Goal: Task Accomplishment & Management: Manage account settings

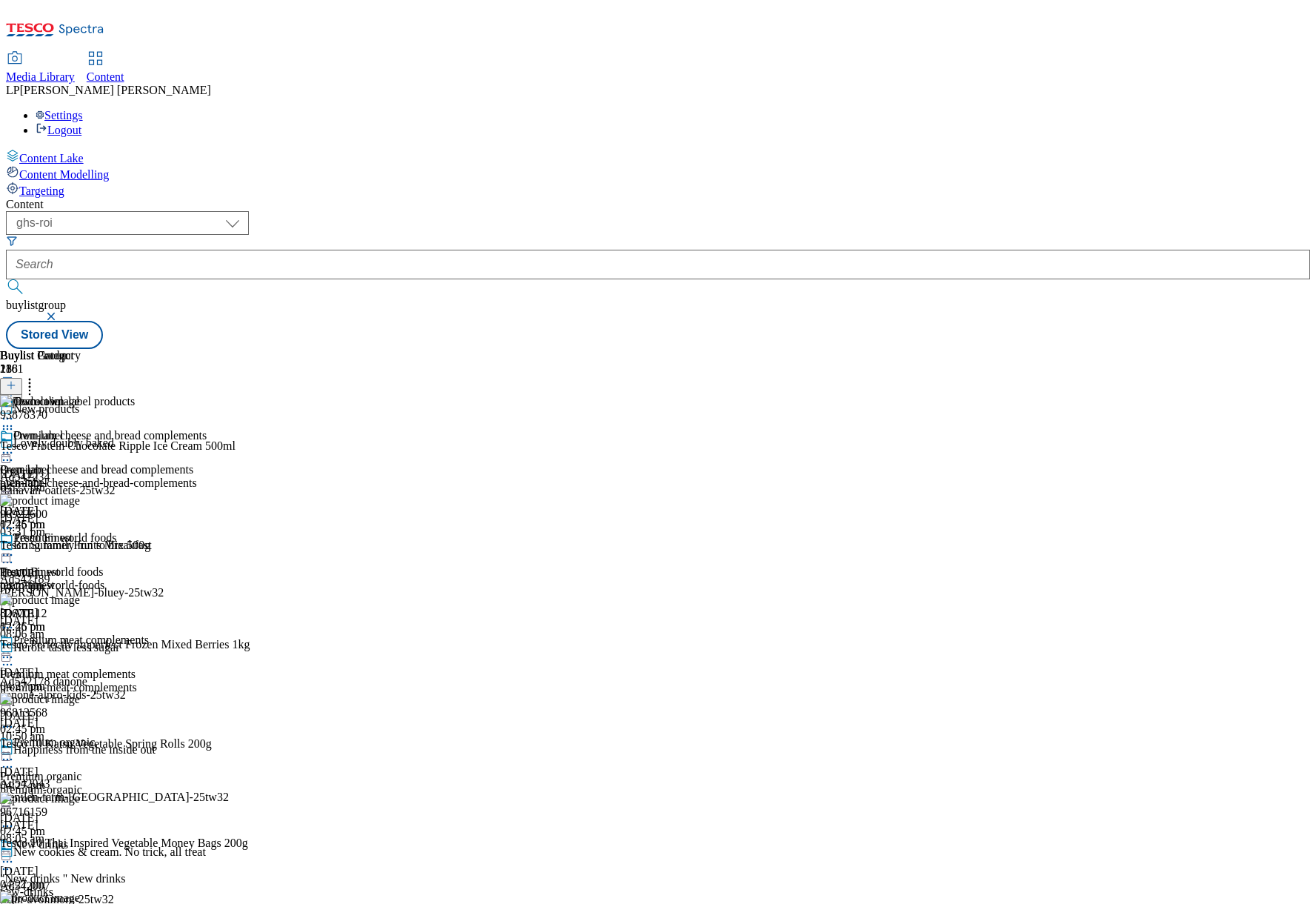
select select "ghs-roi"
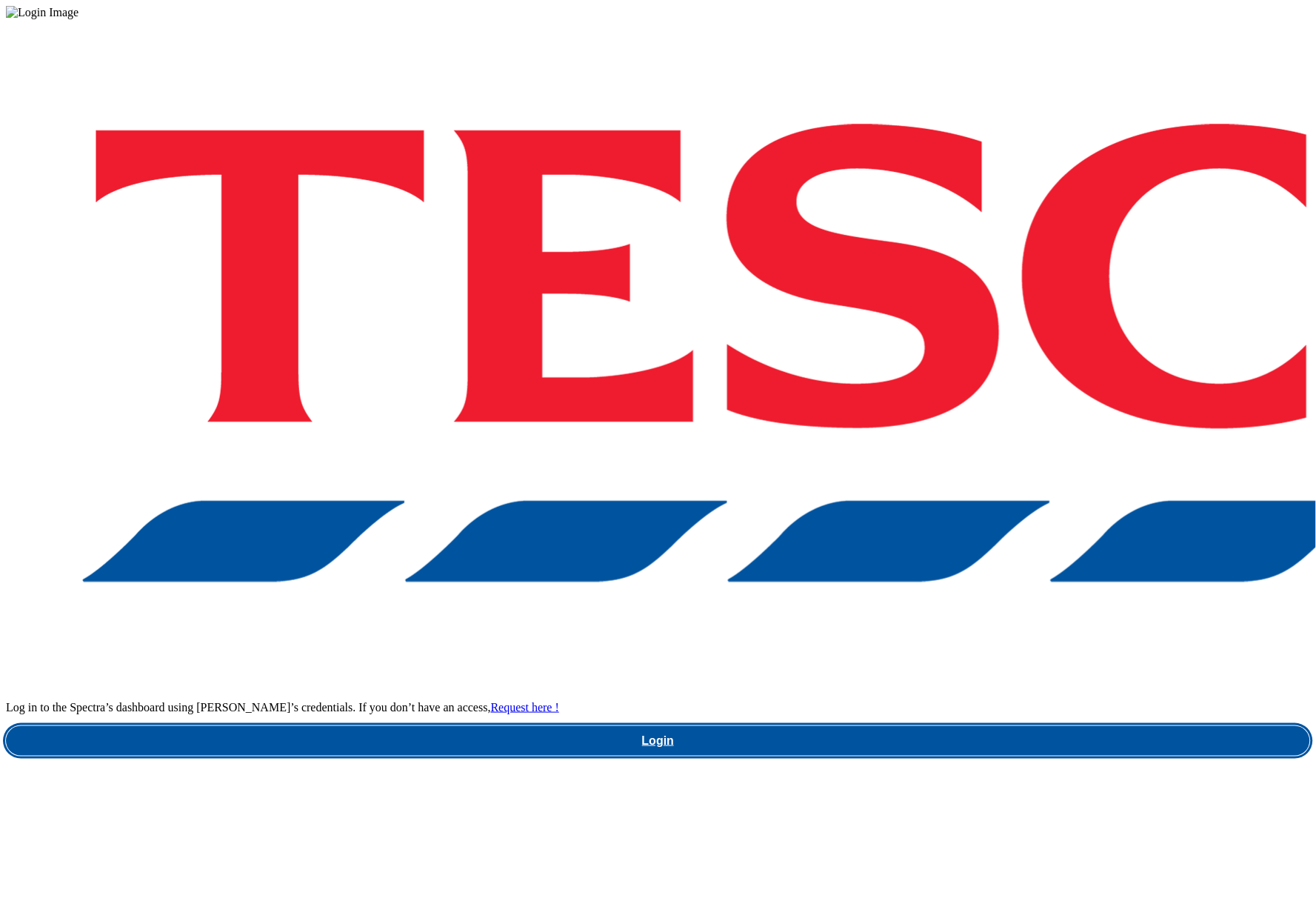
click at [861, 726] on link "Login" at bounding box center [658, 740] width 1304 height 29
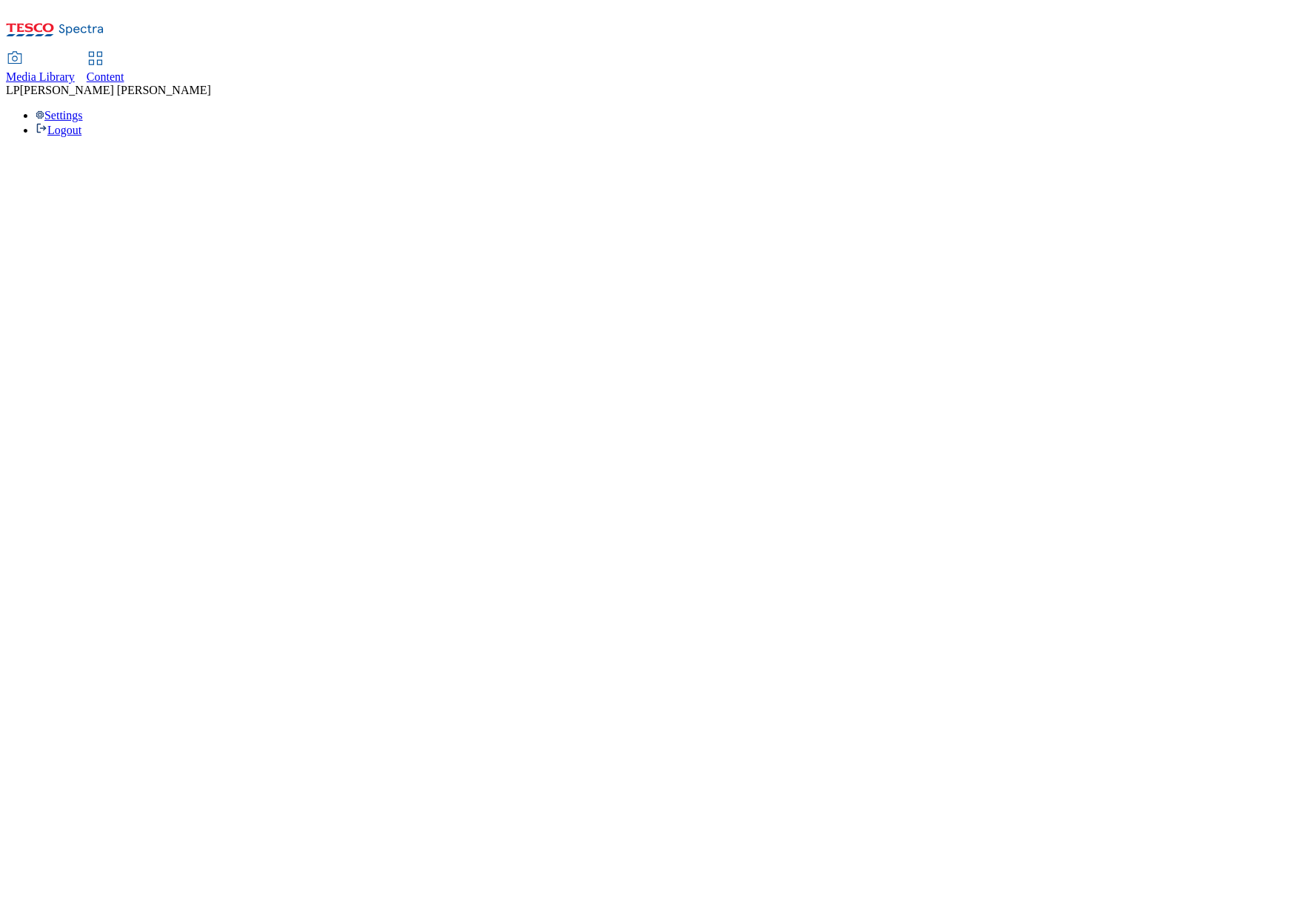
select select "ghs-roi"
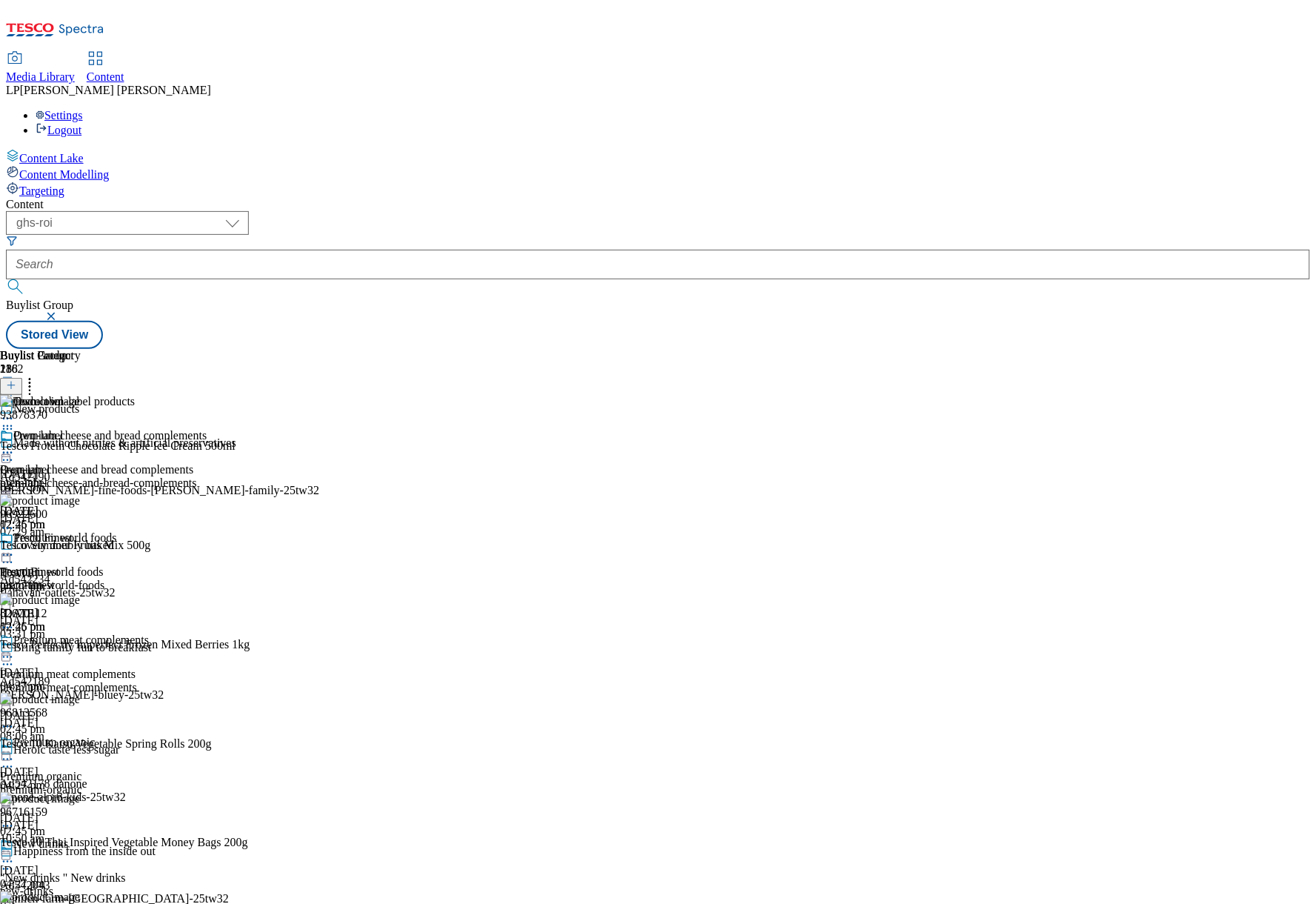
click at [81, 557] on div "Own-label Own-label own-label 9 Oct 2024 12:26 pm Tesco Finest Tesco Finest tes…" at bounding box center [40, 531] width 81 height 205
click at [81, 569] on div "Own-label Own-label own-label 9 Oct 2024 12:26 pm Tesco Finest Tesco Finest tes…" at bounding box center [40, 531] width 81 height 205
click at [206, 429] on div "Premium cheese and bread complements Premium cheese and bread complements premi…" at bounding box center [103, 480] width 206 height 102
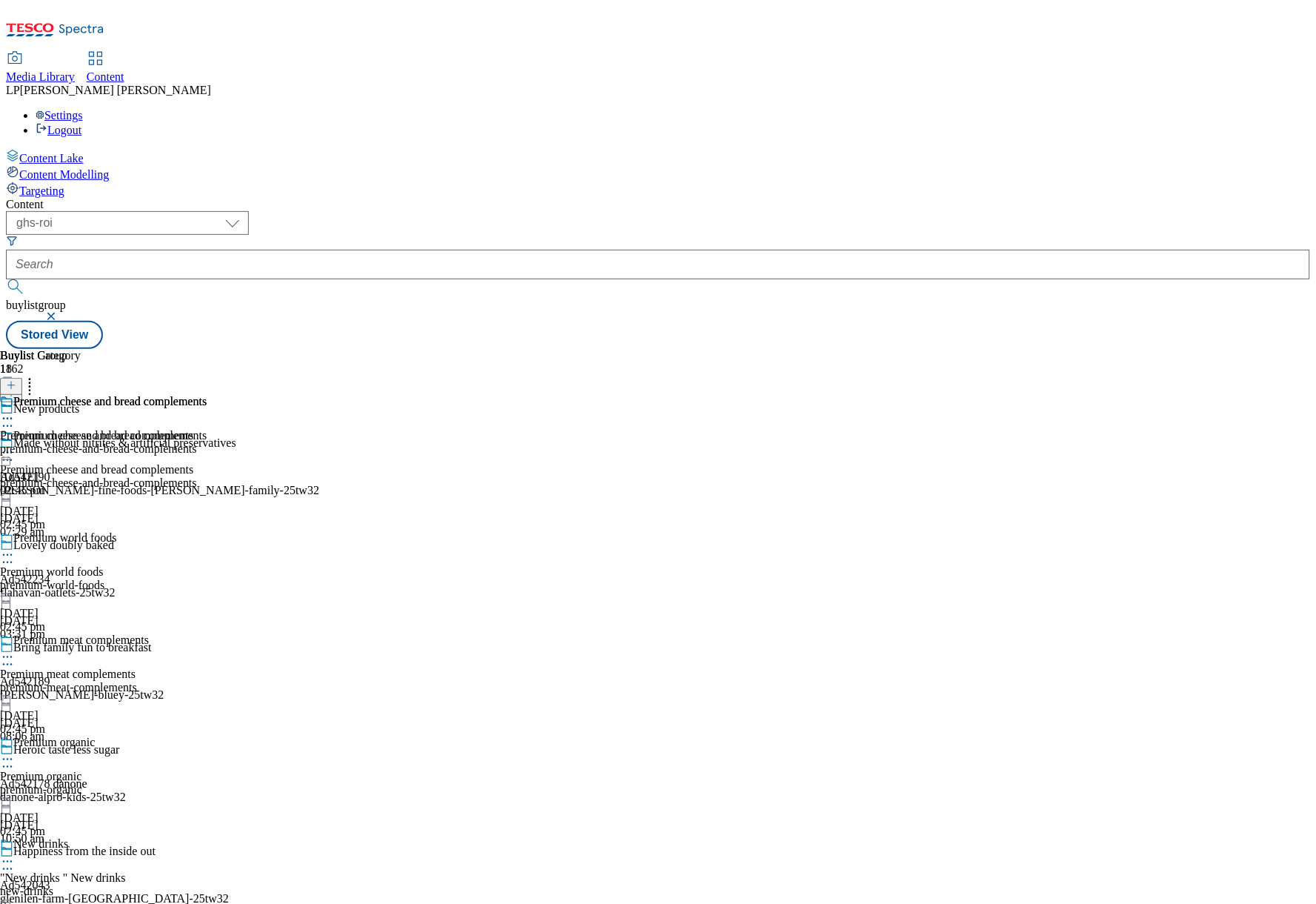
click at [206, 531] on div "Premium world foods Premium world foods premium-world-foods 15 Nov 2024 02:45 pm" at bounding box center [103, 582] width 206 height 102
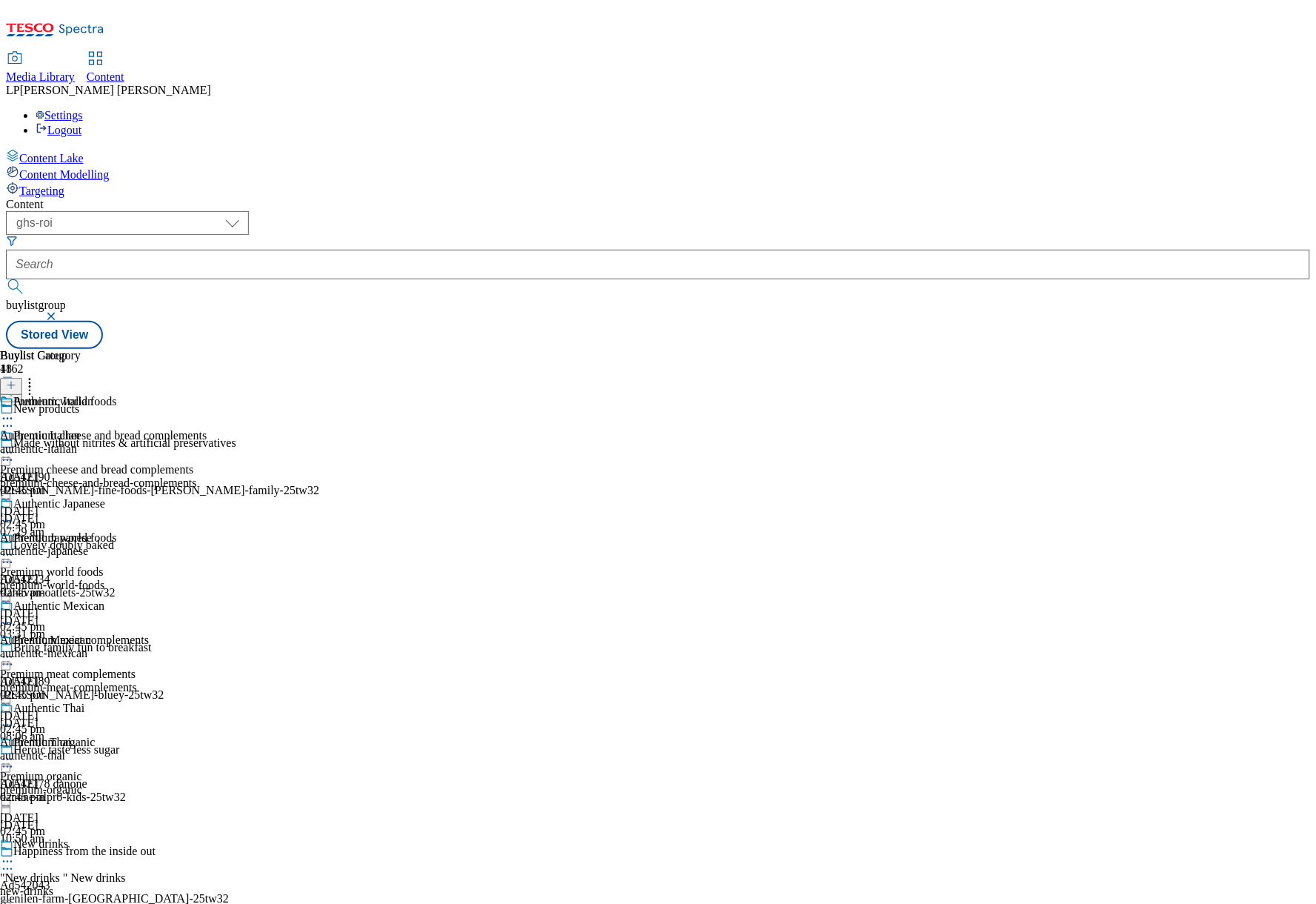
click at [206, 445] on div at bounding box center [103, 454] width 206 height 18
click at [206, 681] on div "premium-meat-complements" at bounding box center [103, 687] width 206 height 13
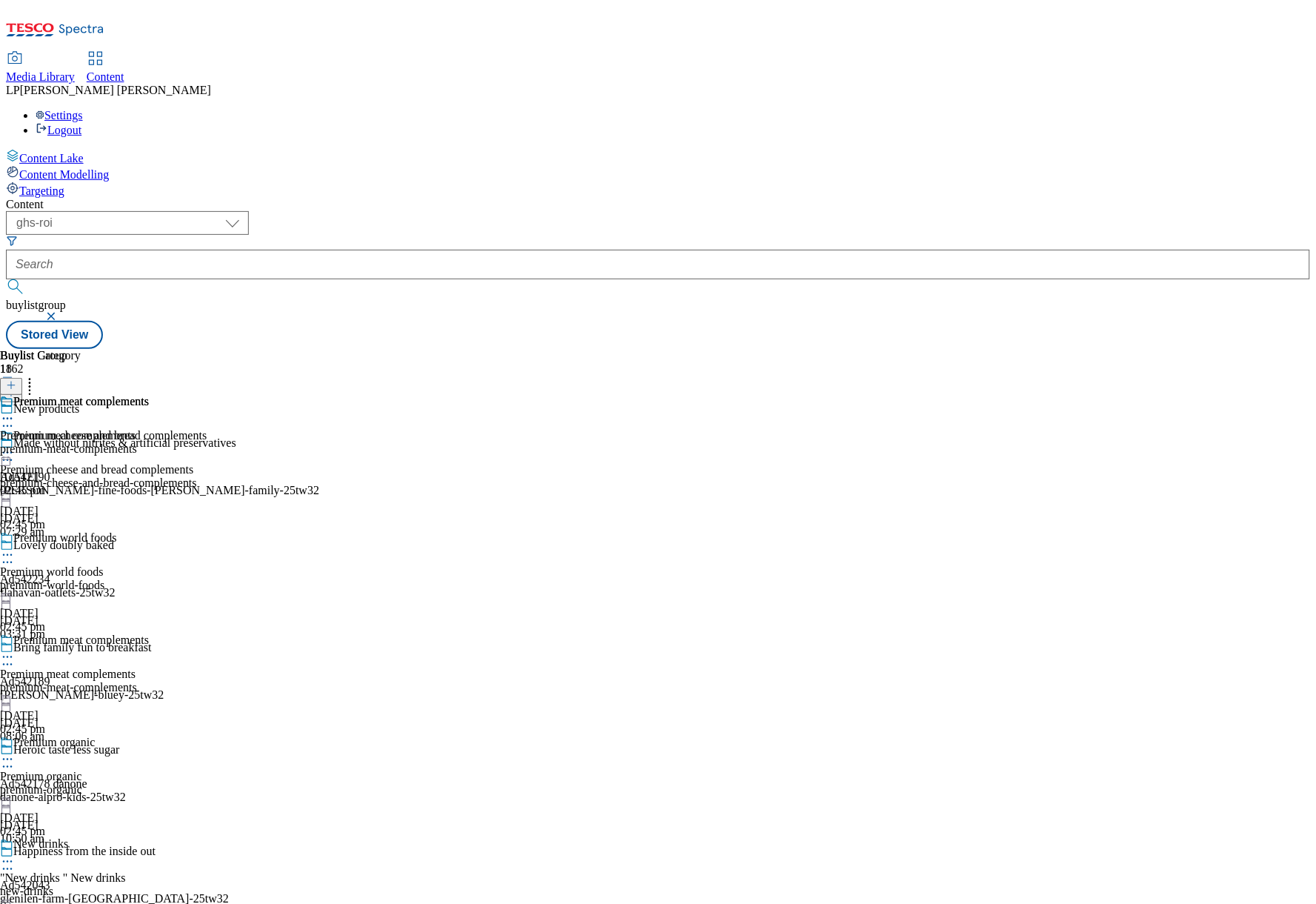
scroll to position [761, 0]
click at [81, 442] on div "own-label" at bounding box center [40, 448] width 81 height 13
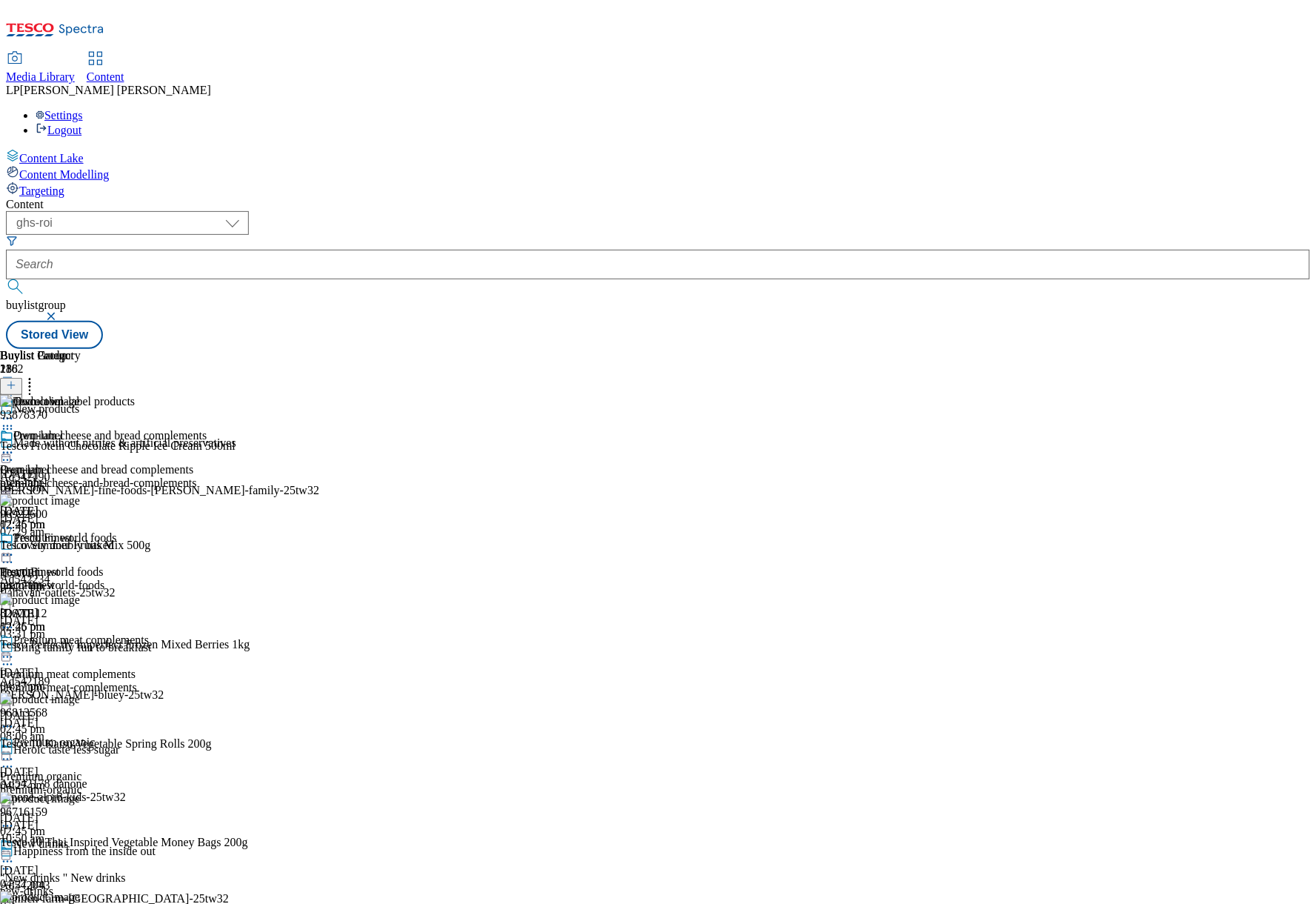
click at [5, 452] on circle at bounding box center [4, 453] width 2 height 2
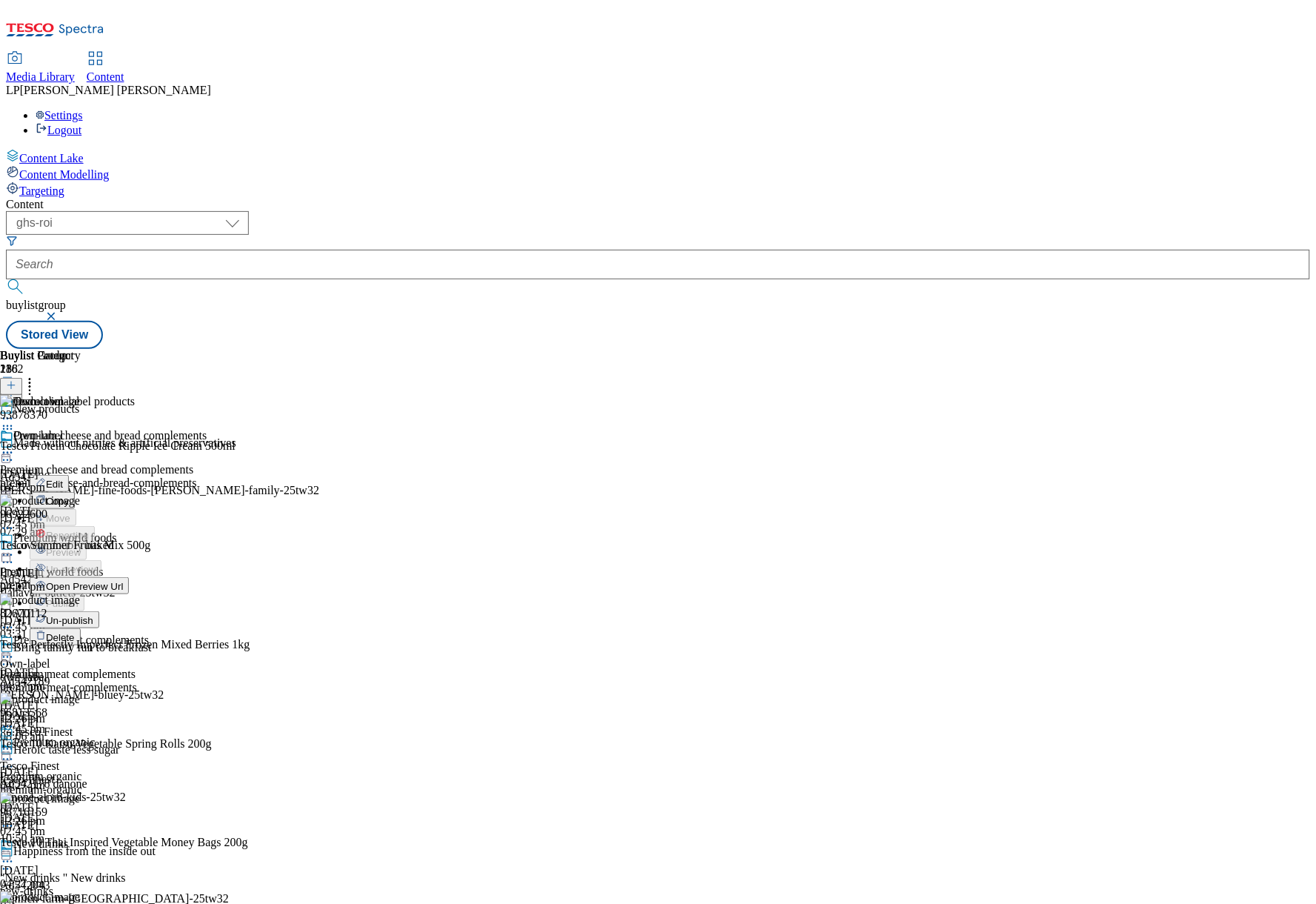
click at [63, 479] on span "Edit" at bounding box center [54, 484] width 17 height 11
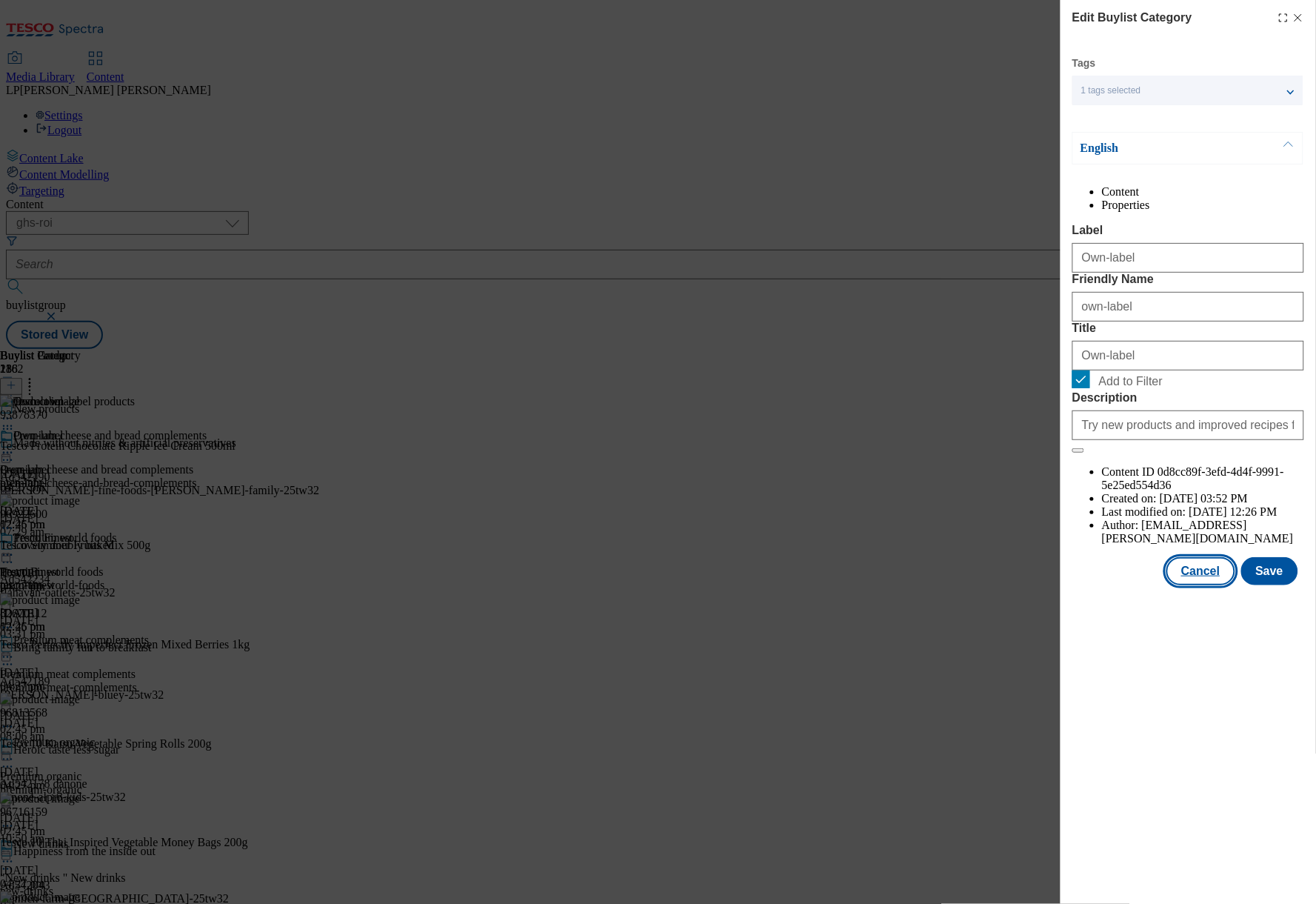
click at [1213, 585] on button "Cancel" at bounding box center [1200, 571] width 69 height 28
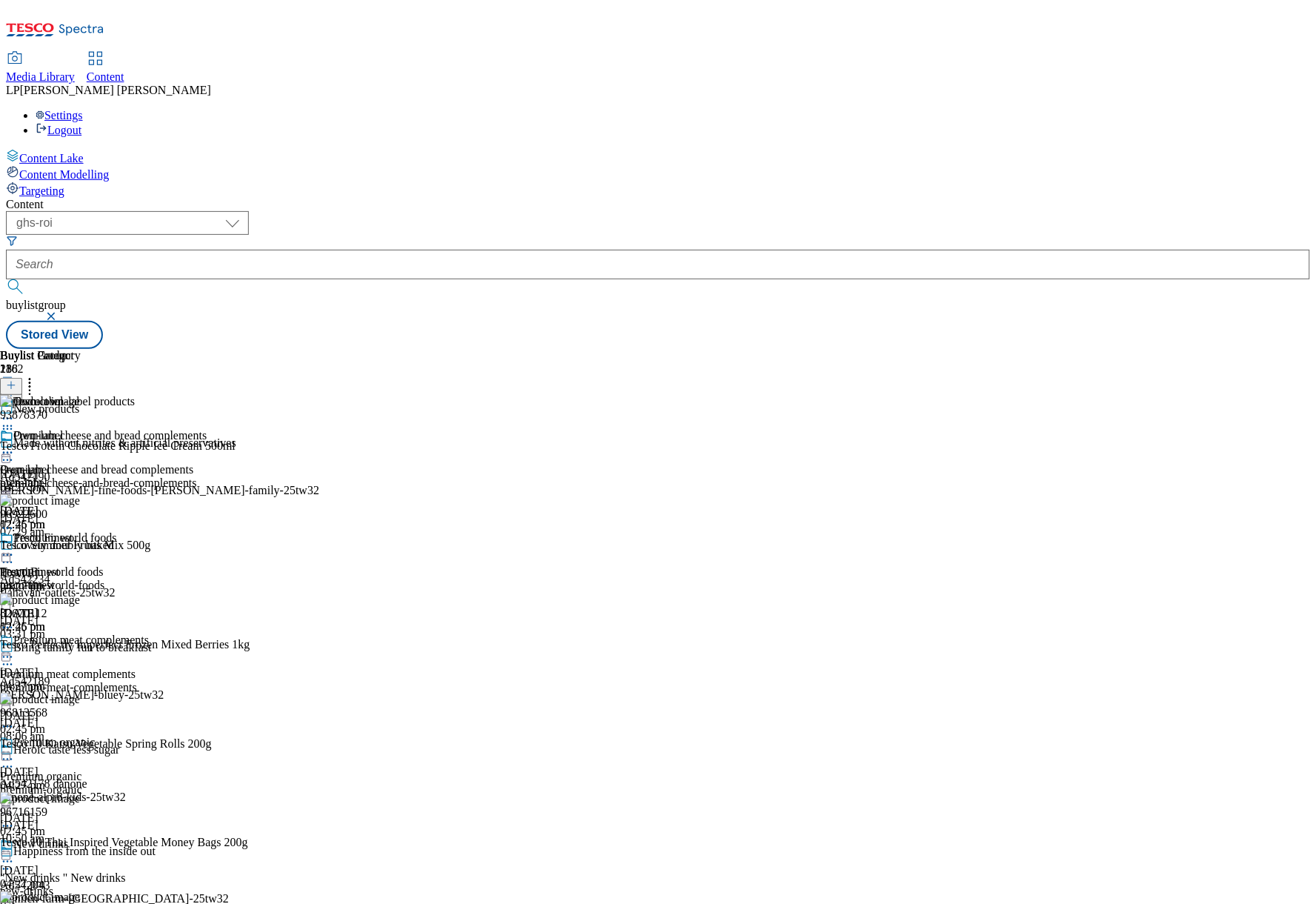
select select "evergreen"
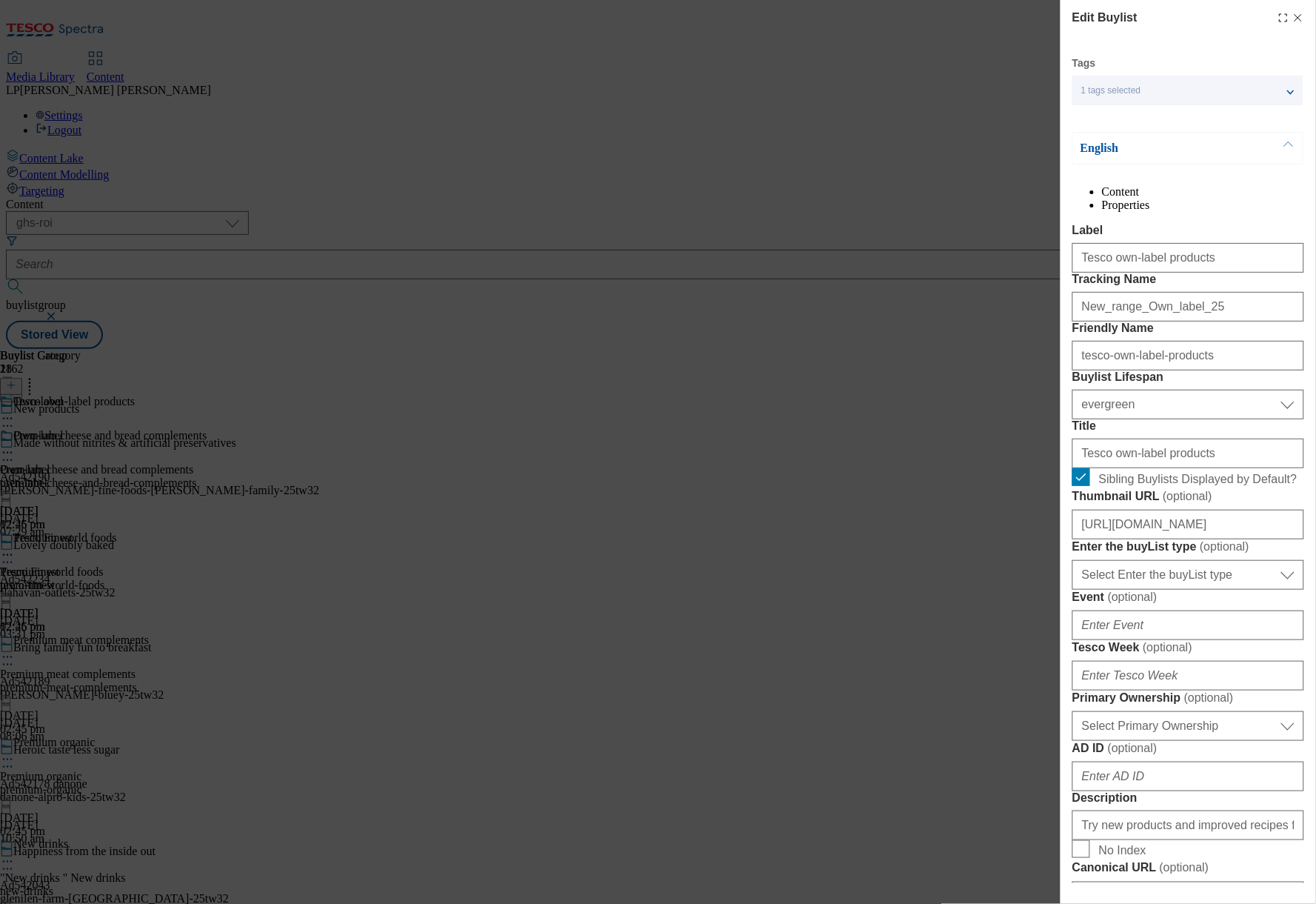
select select "Banner"
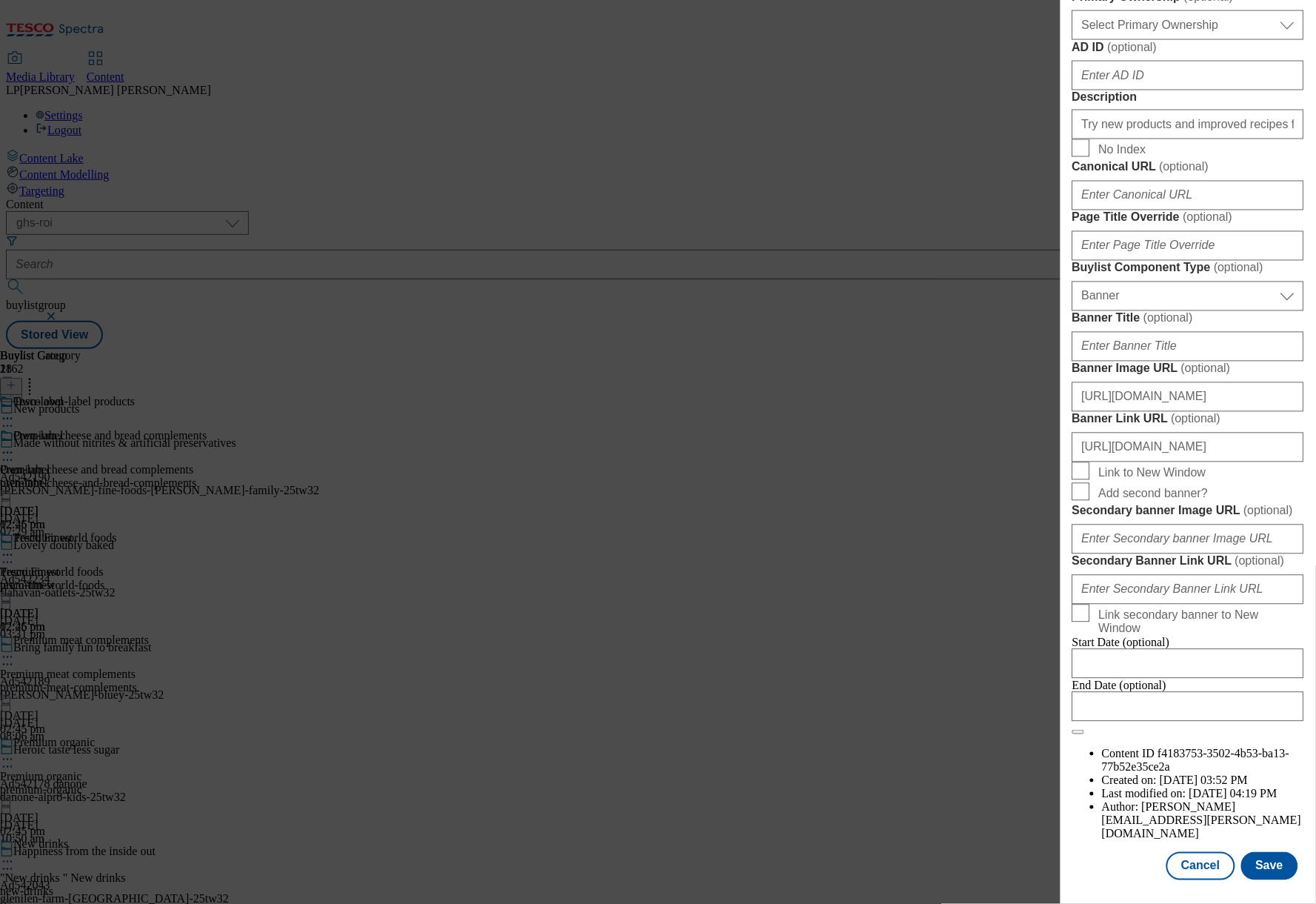
scroll to position [1029, 0]
click at [1165, 462] on input "https://www.tesco.ie/groceries/zone/new-products/" at bounding box center [1188, 447] width 232 height 29
click at [1201, 462] on input "https://www.tesco.ie/groceries/zone/new-products/" at bounding box center [1188, 447] width 232 height 29
click at [1128, 462] on input "https://www.tesco.ie/groceries/zone/new-products/" at bounding box center [1188, 447] width 232 height 29
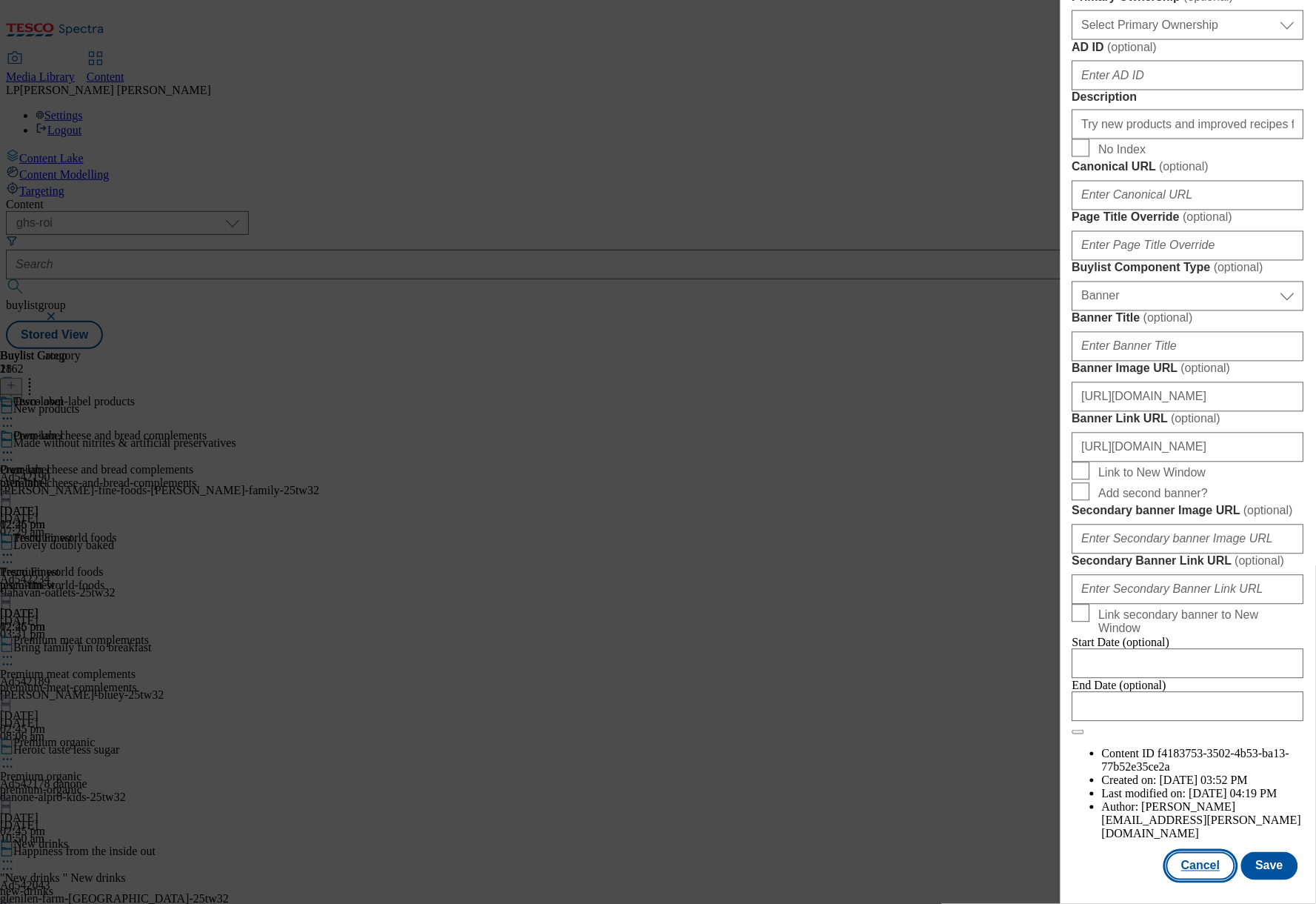
click at [1188, 861] on button "Cancel" at bounding box center [1200, 866] width 69 height 28
select select "evergreen"
select select "Banner"
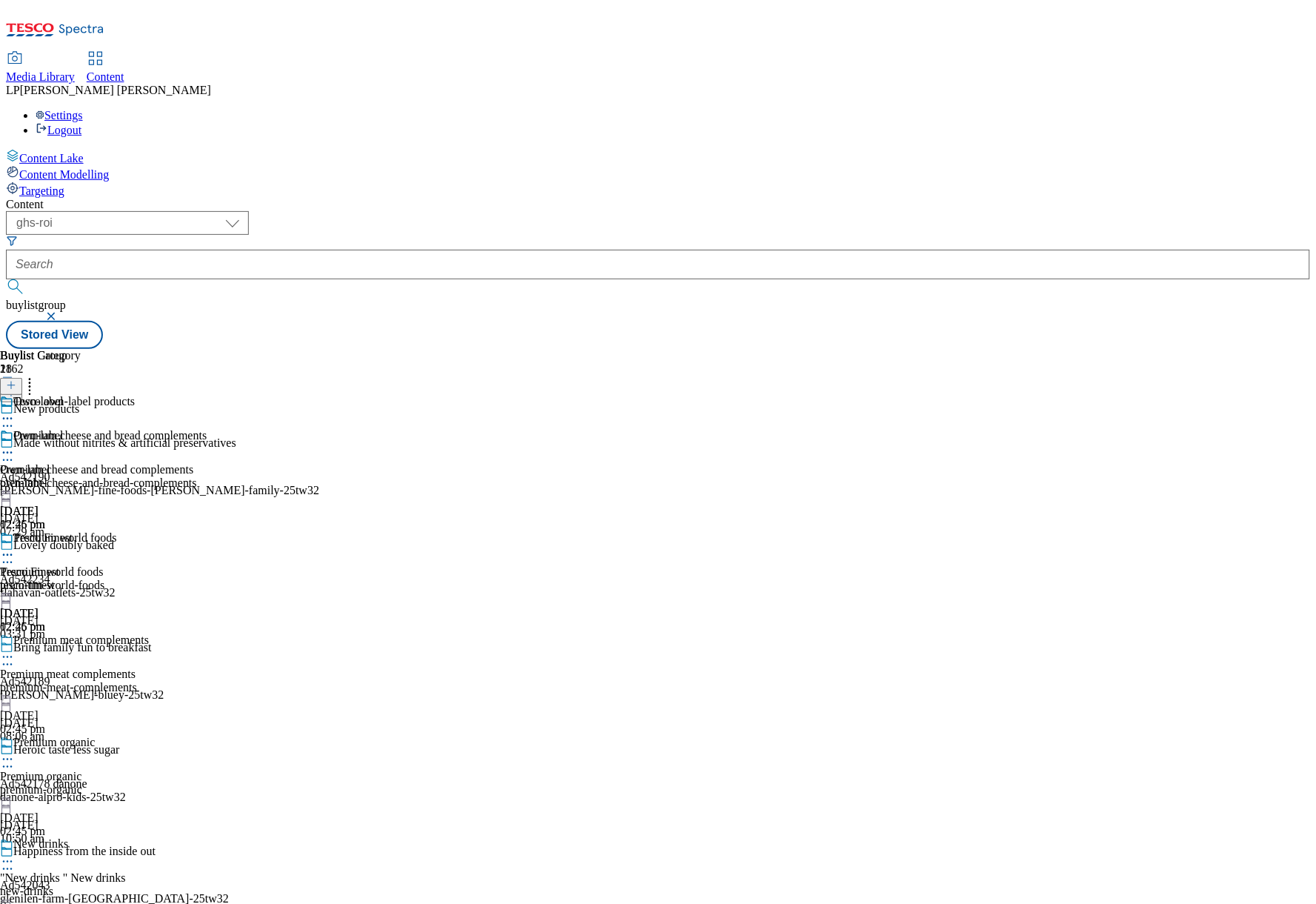
scroll to position [929, 0]
click at [206, 429] on div "Premium cheese and bread complements Premium cheese and bread complements premi…" at bounding box center [103, 480] width 206 height 102
click at [206, 578] on div "premium-world-foods" at bounding box center [103, 585] width 206 height 13
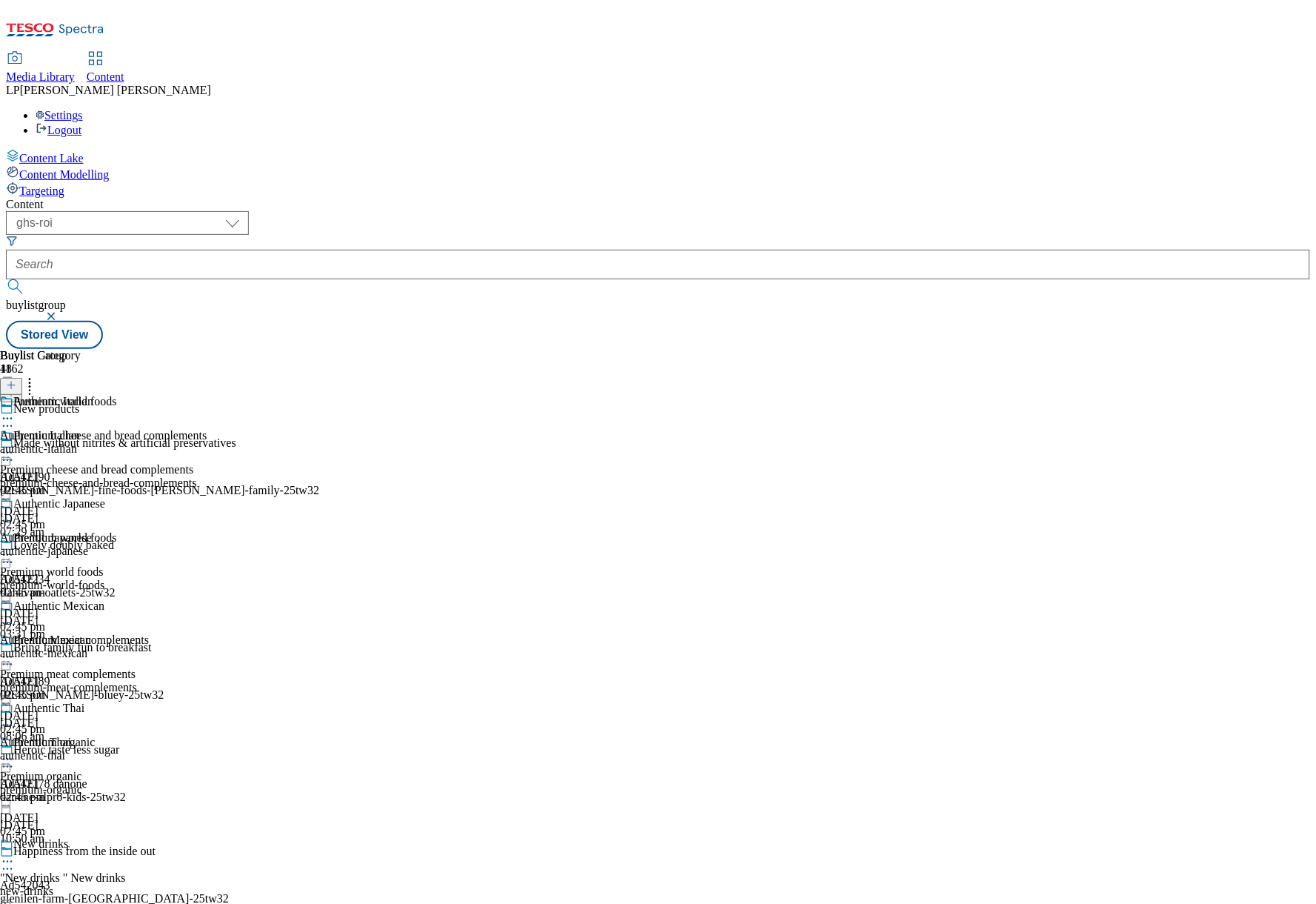
scroll to position [2365, 0]
click at [350, 198] on div "Content ( optional ) dotcom-cz dotcom-hu dotcom-sk fnf-uk ghs-roi ghs-uk group-…" at bounding box center [658, 273] width 1304 height 151
click at [548, 198] on div "Content" at bounding box center [658, 204] width 1304 height 13
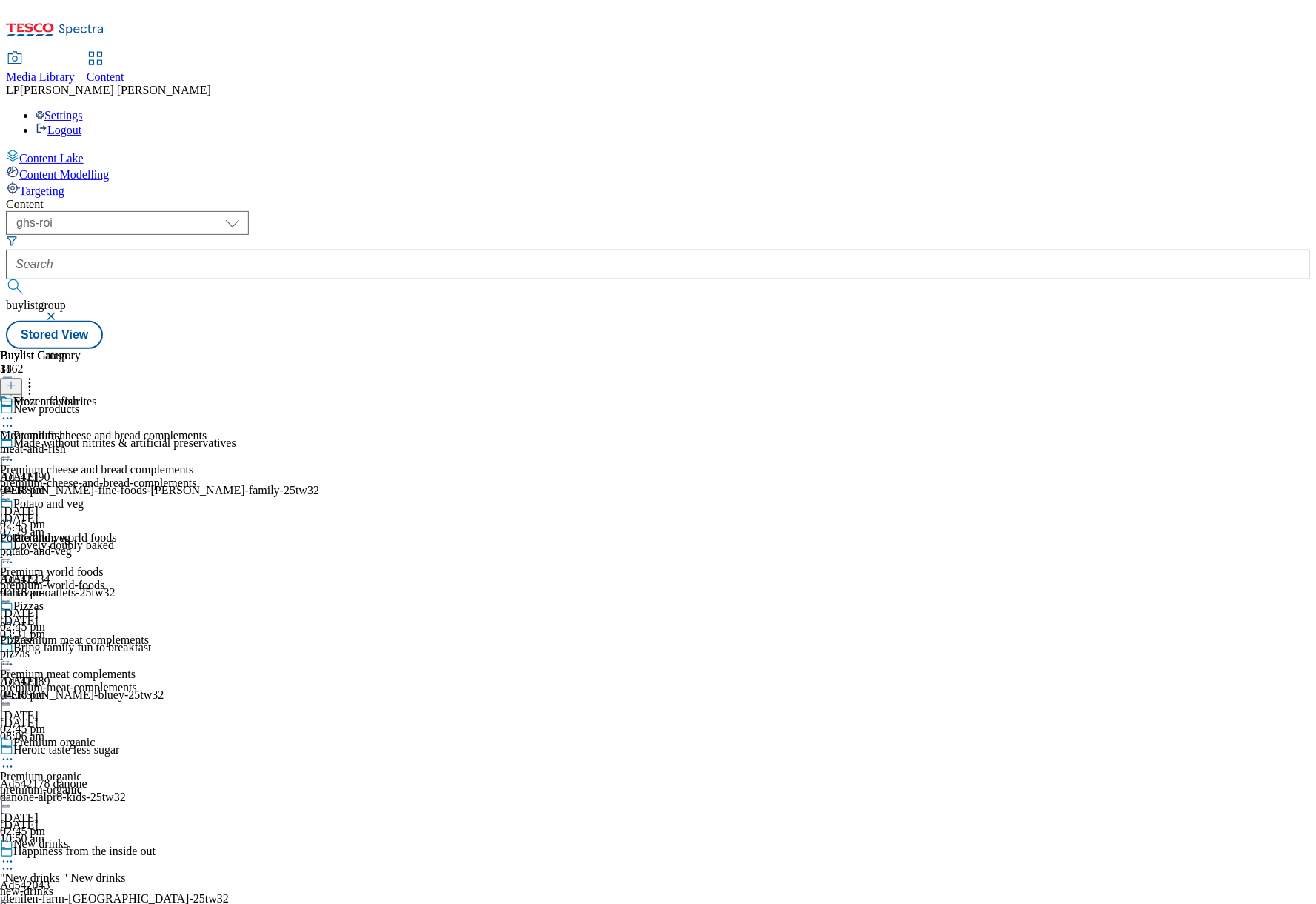
click at [206, 634] on div "Premium meat complements Premium meat complements premium-meat-complements 15 N…" at bounding box center [103, 684] width 206 height 102
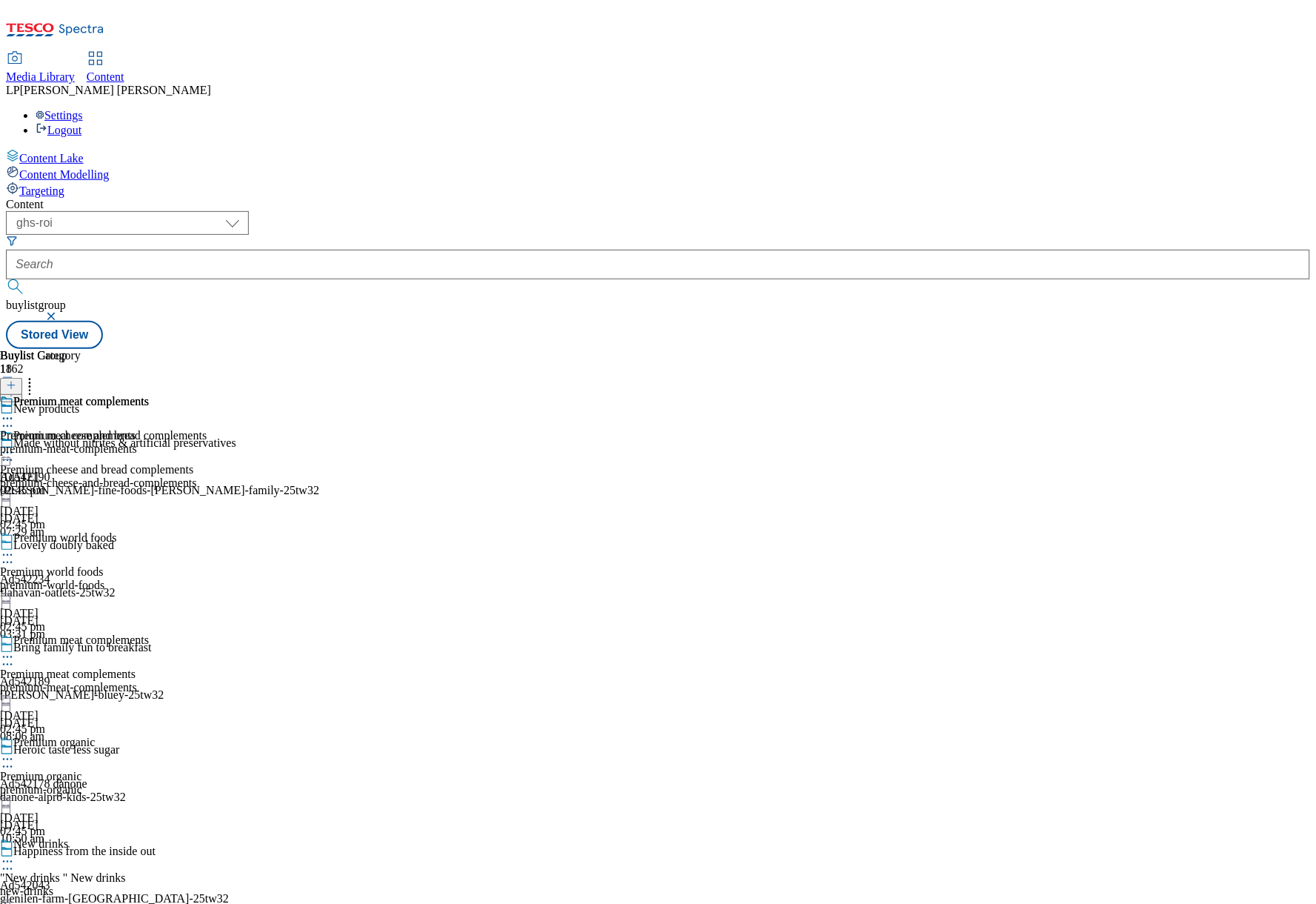
click at [206, 531] on div "Premium world foods Premium world foods premium-world-foods 15 Nov 2024 02:45 pm" at bounding box center [103, 582] width 206 height 102
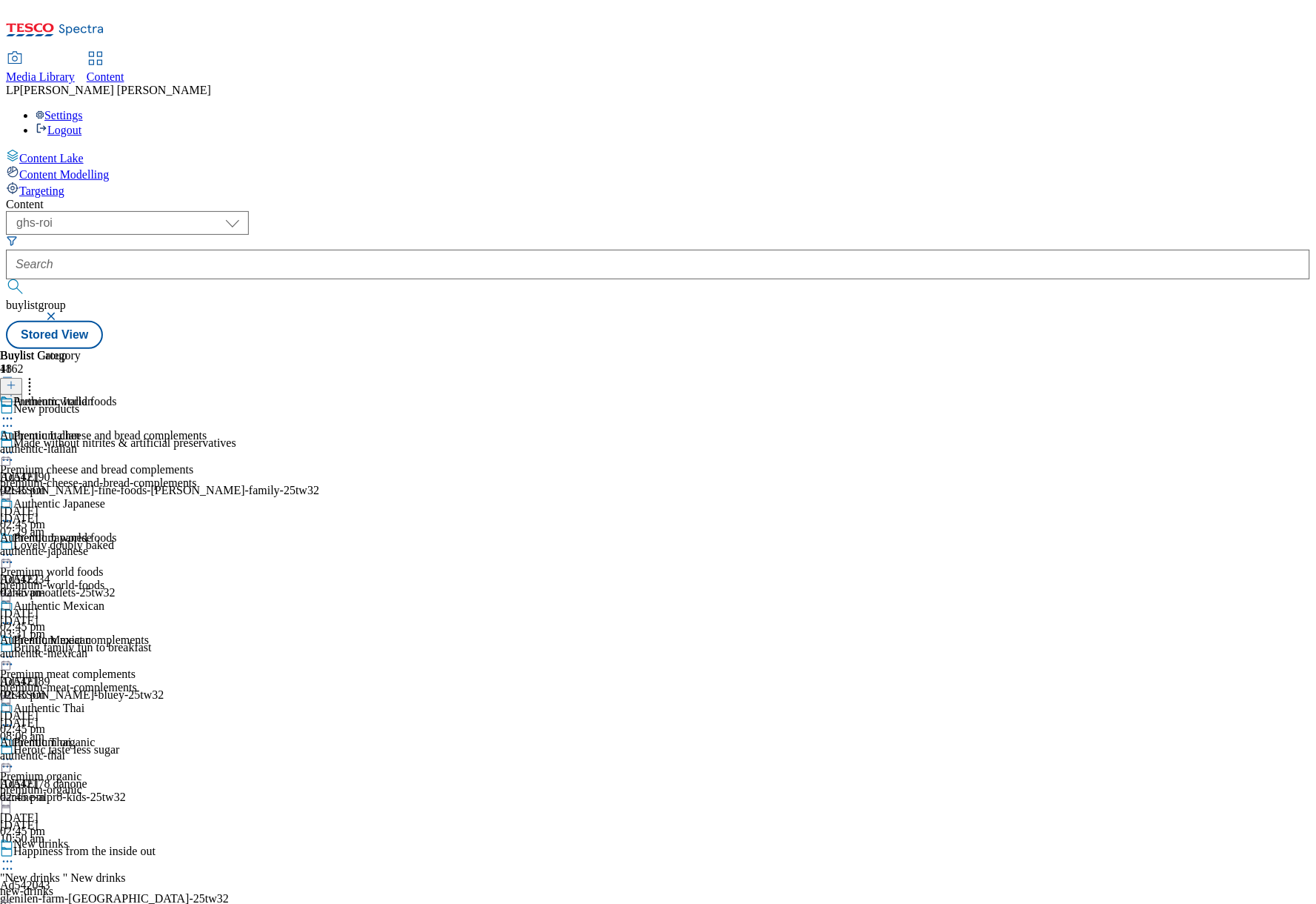
click at [206, 681] on div "premium-meat-complements" at bounding box center [103, 687] width 206 height 13
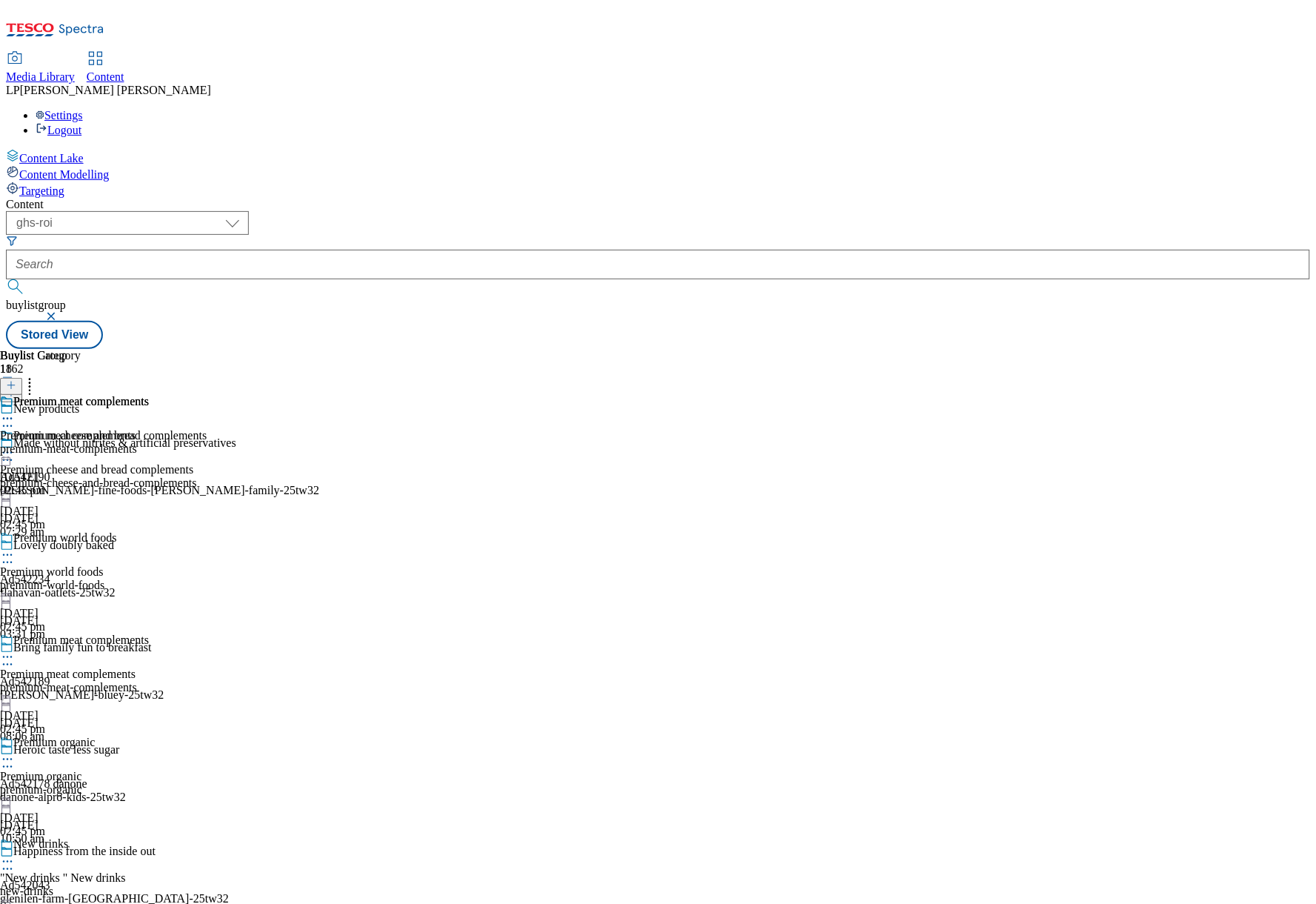
click at [206, 578] on div "premium-world-foods" at bounding box center [103, 585] width 206 height 13
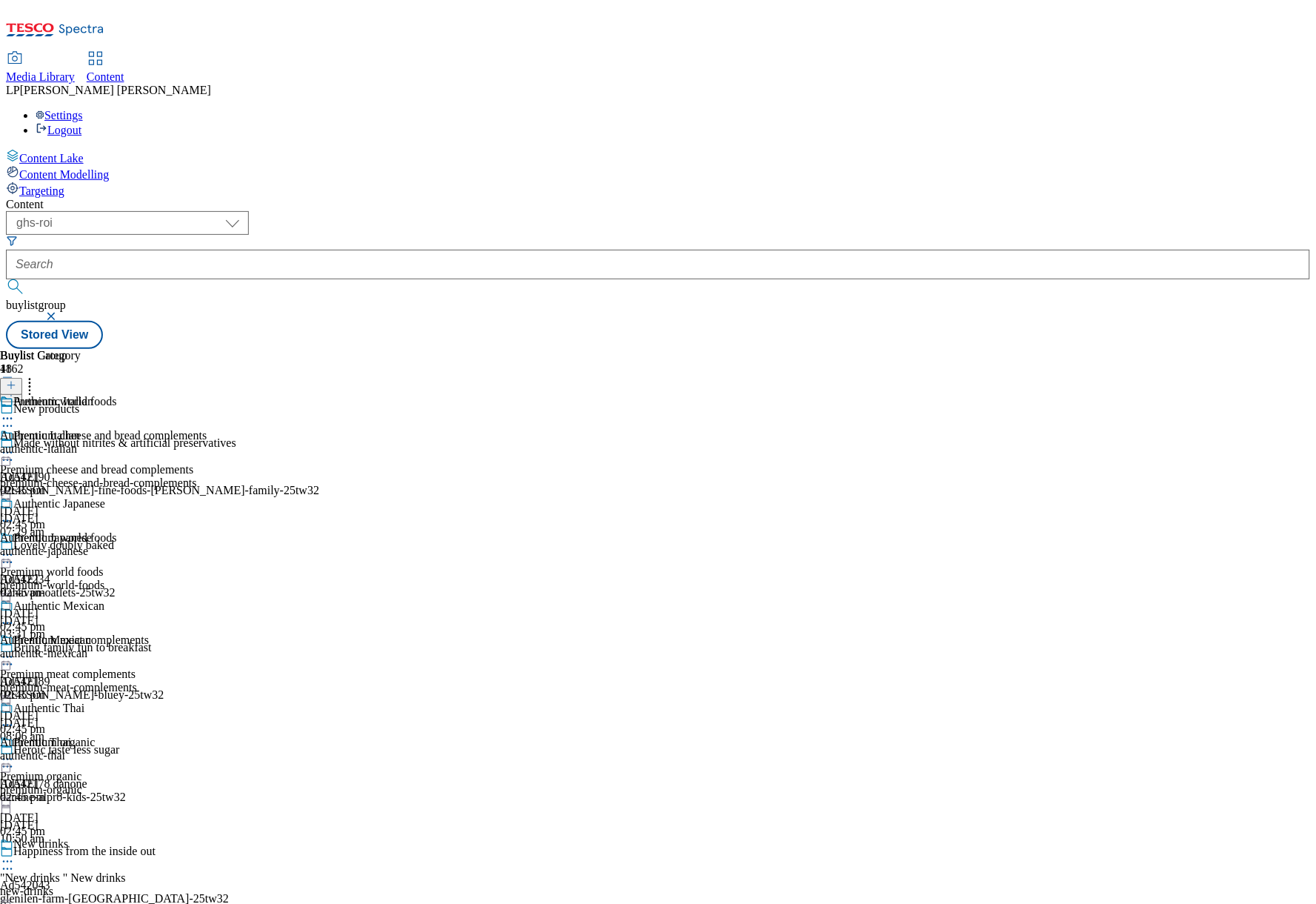
click at [206, 476] on div "premium-cheese-and-bread-complements" at bounding box center [103, 482] width 206 height 13
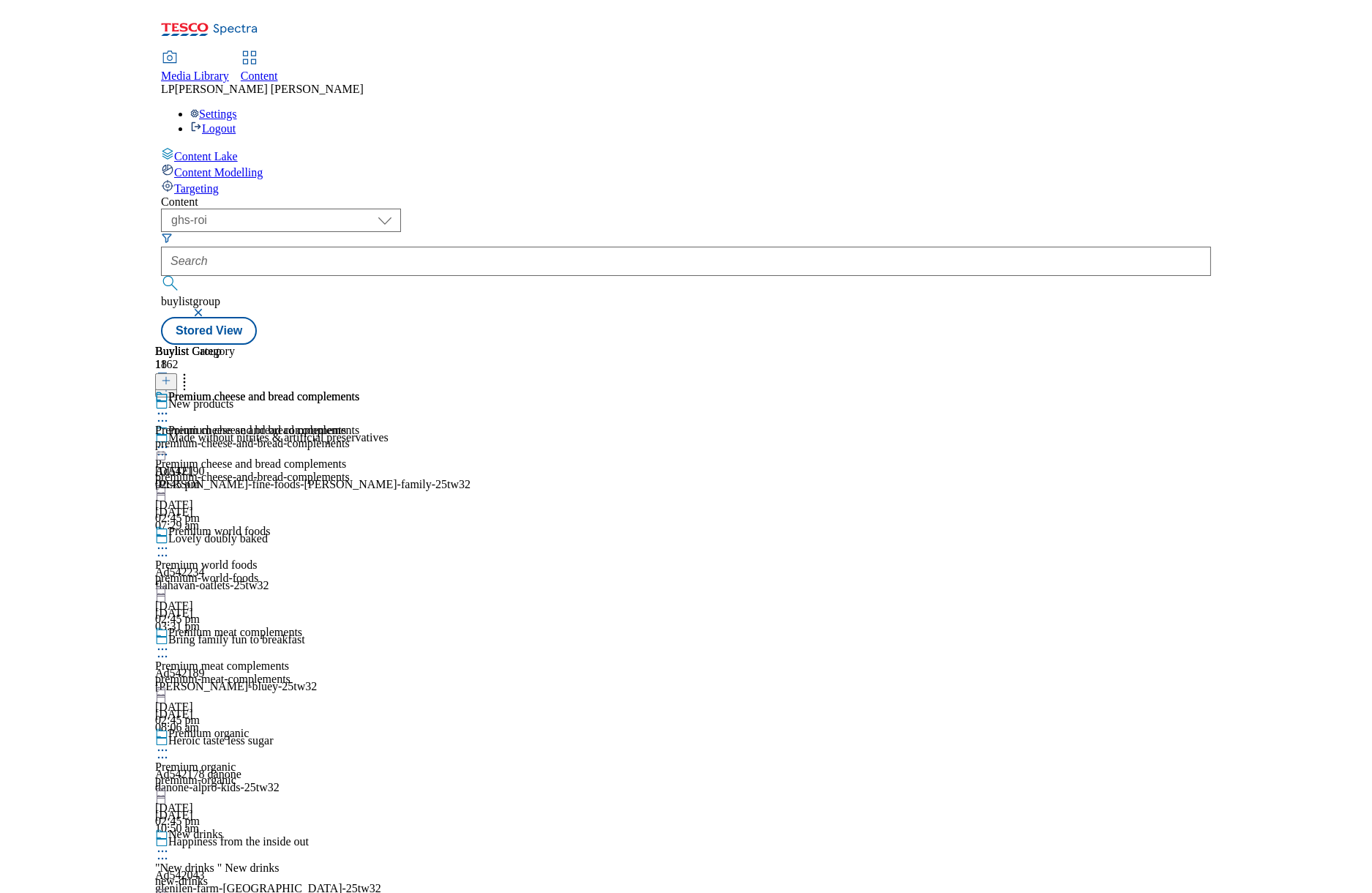
scroll to position [635, 0]
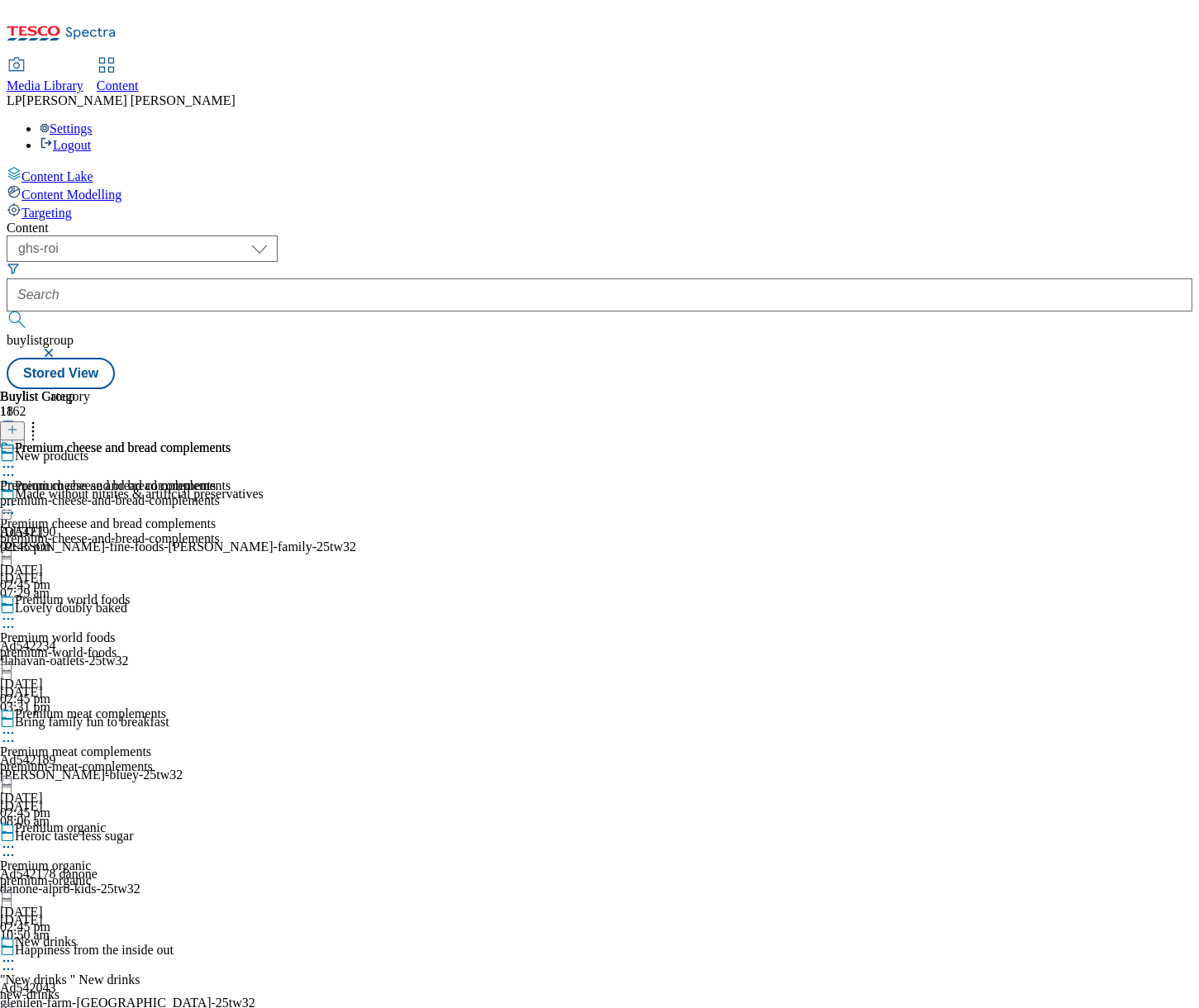
click at [90, 493] on div "own-label" at bounding box center [45, 500] width 90 height 15
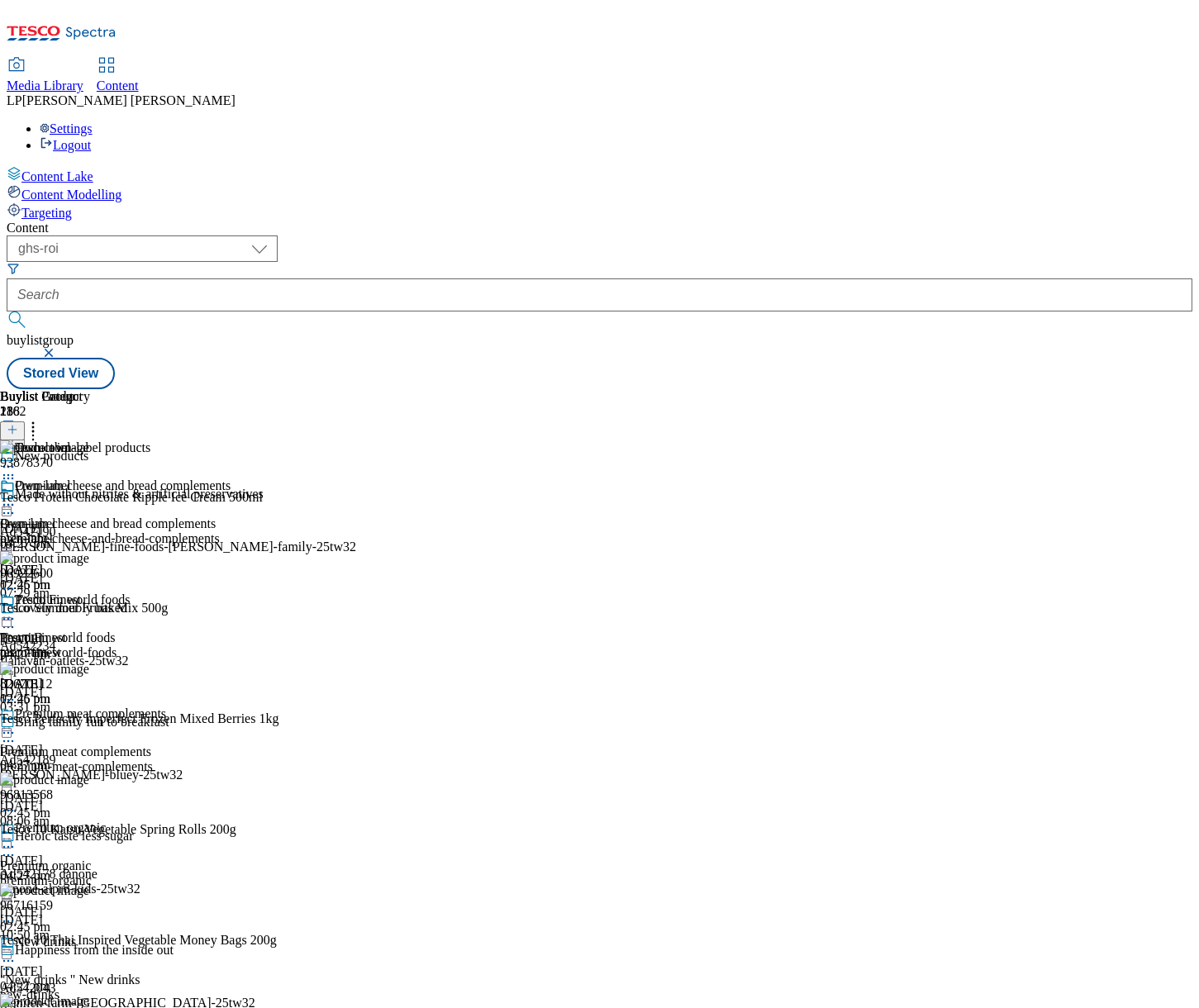
click at [90, 531] on div "own-label" at bounding box center [45, 538] width 90 height 15
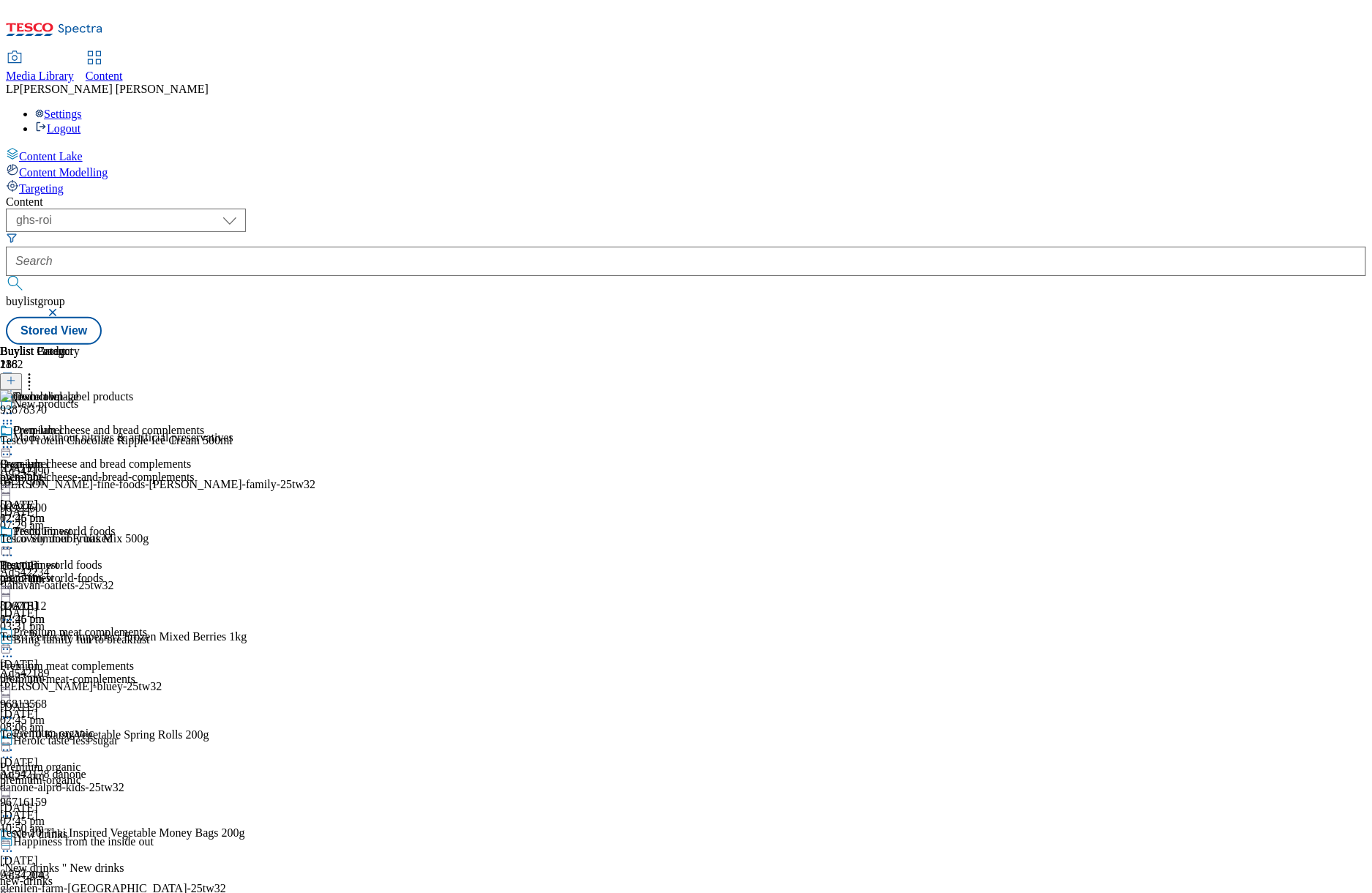
scroll to position [20332, 0]
click at [80, 571] on div "tesco-finest" at bounding box center [40, 577] width 80 height 13
click at [360, 447] on div at bounding box center [180, 447] width 360 height 0
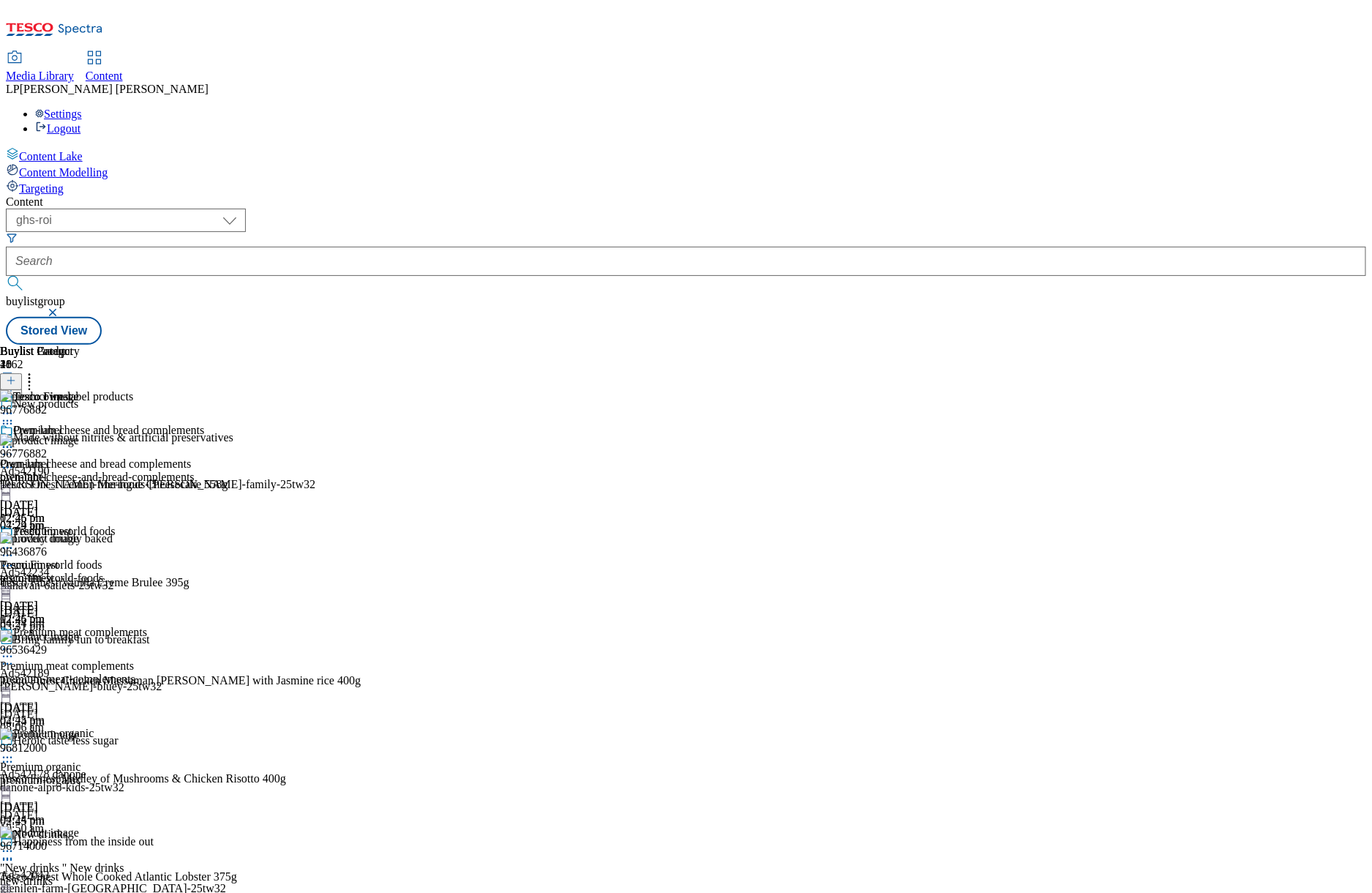
scroll to position [133, 0]
click at [15, 541] on icon at bounding box center [7, 548] width 15 height 15
click at [121, 675] on span "Open Preview Url" at bounding box center [83, 680] width 76 height 11
click at [15, 541] on icon at bounding box center [7, 548] width 15 height 15
click at [92, 708] on span "Un-publish" at bounding box center [69, 714] width 47 height 11
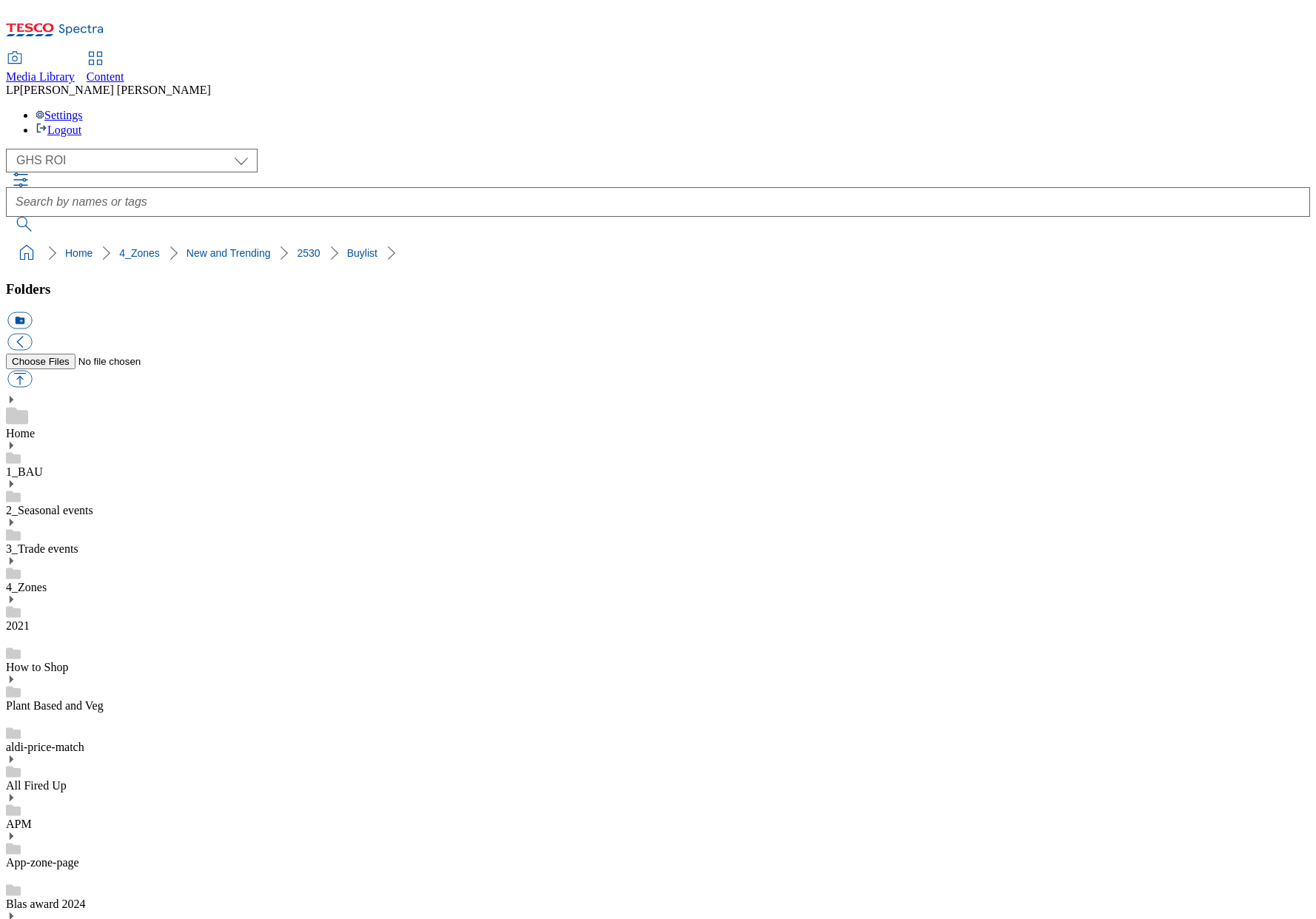
select select "flare-ghs-roi"
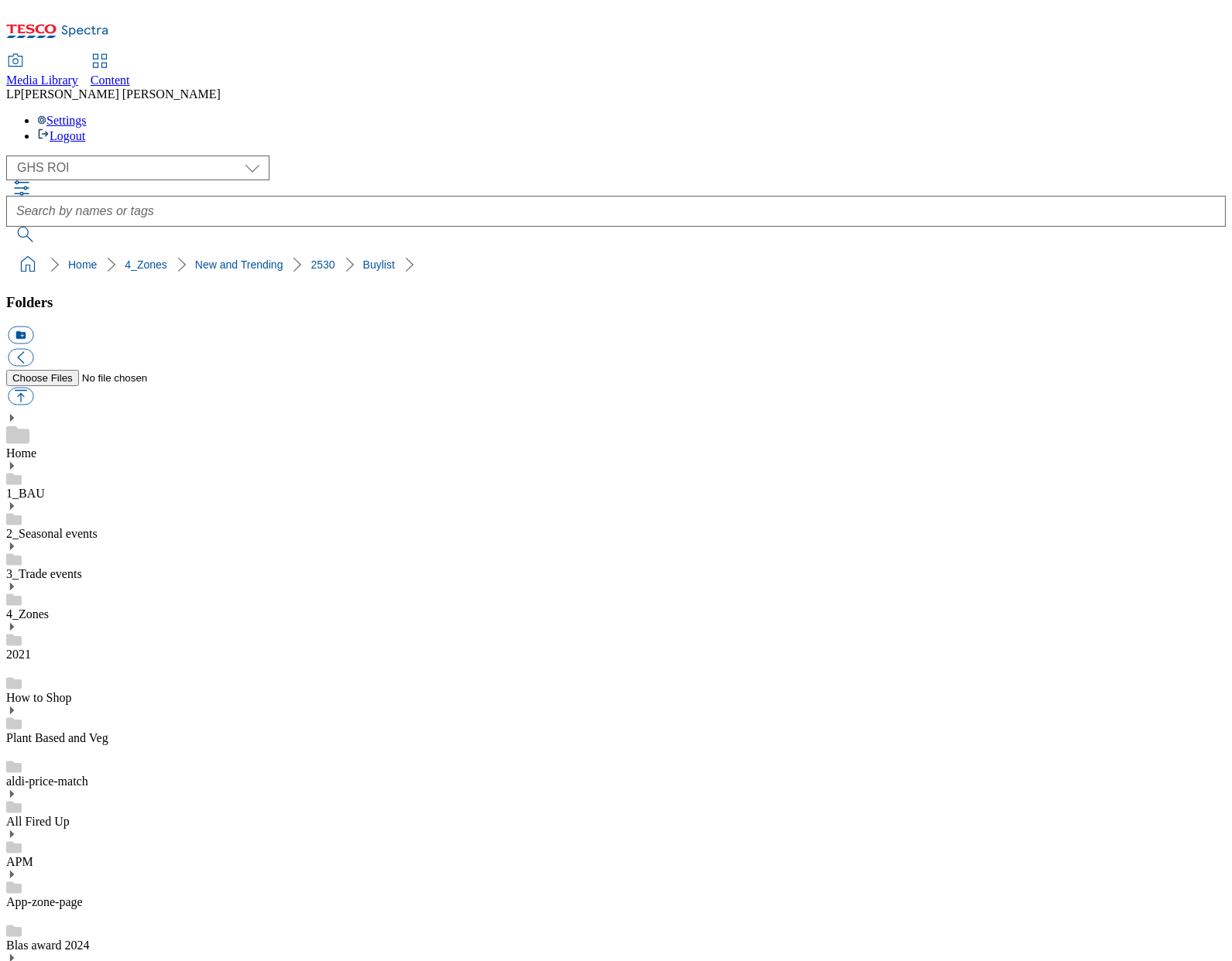
scroll to position [581, 0]
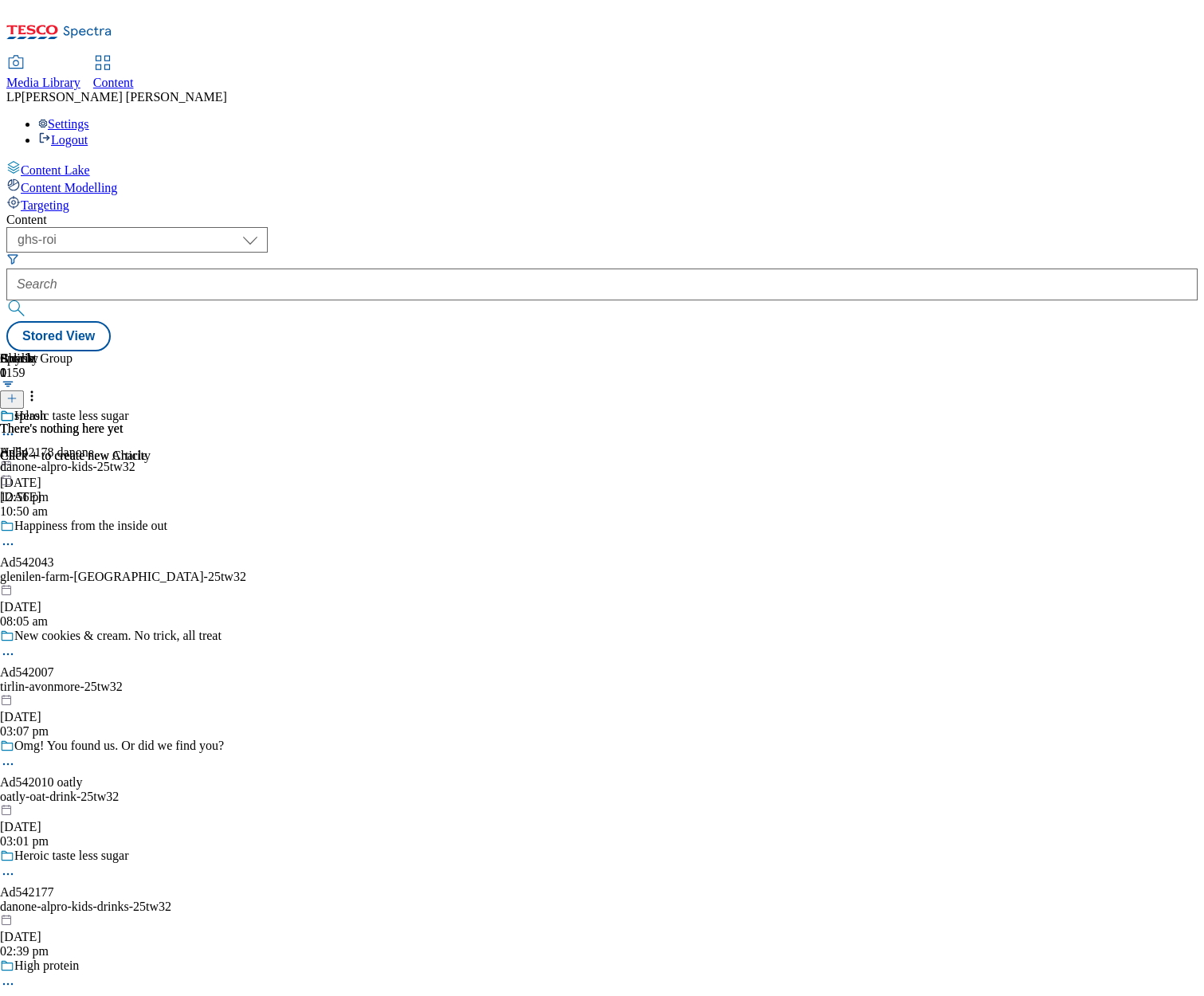
select select "ghs-roi"
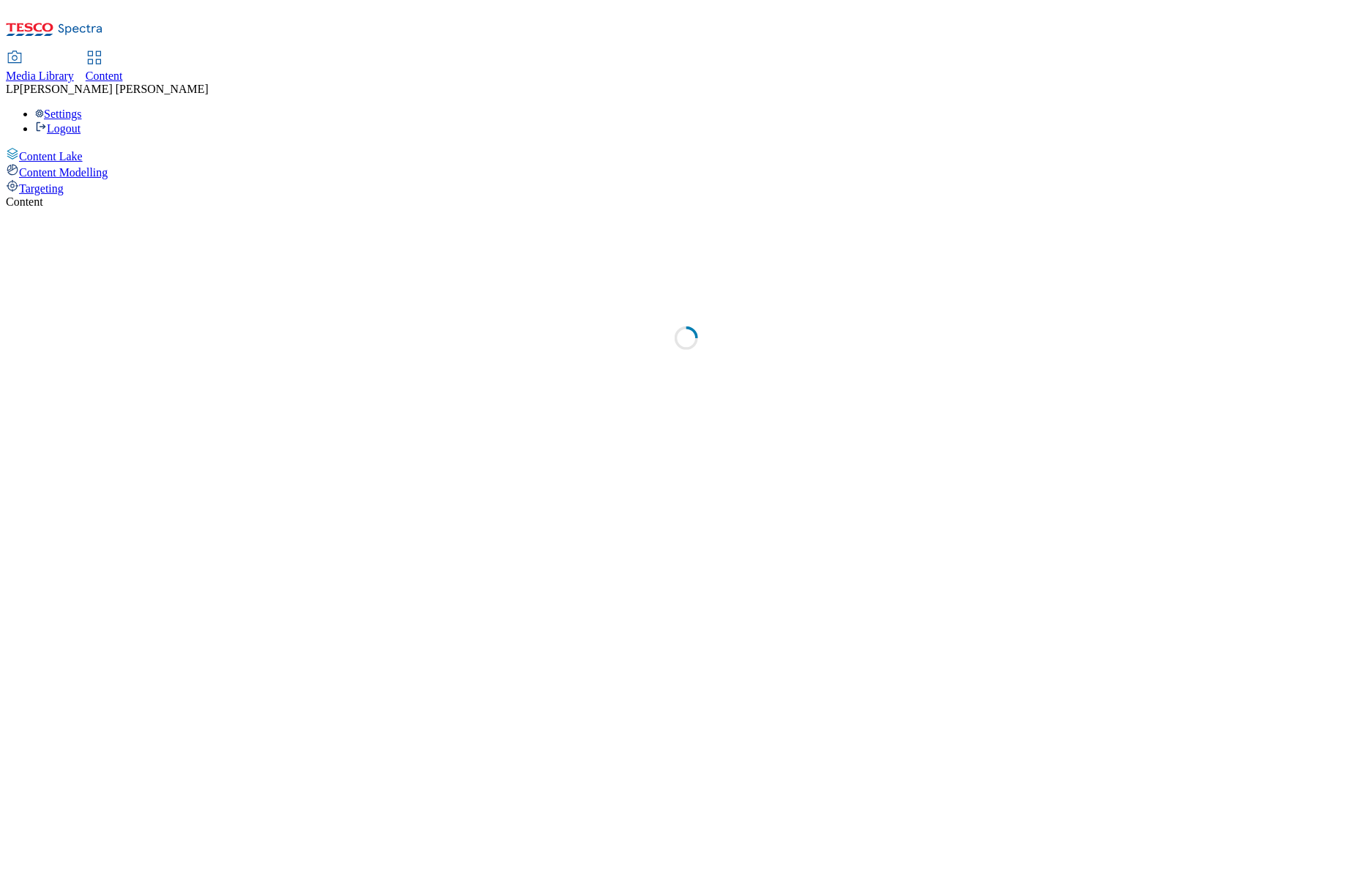
select select "ghs-roi"
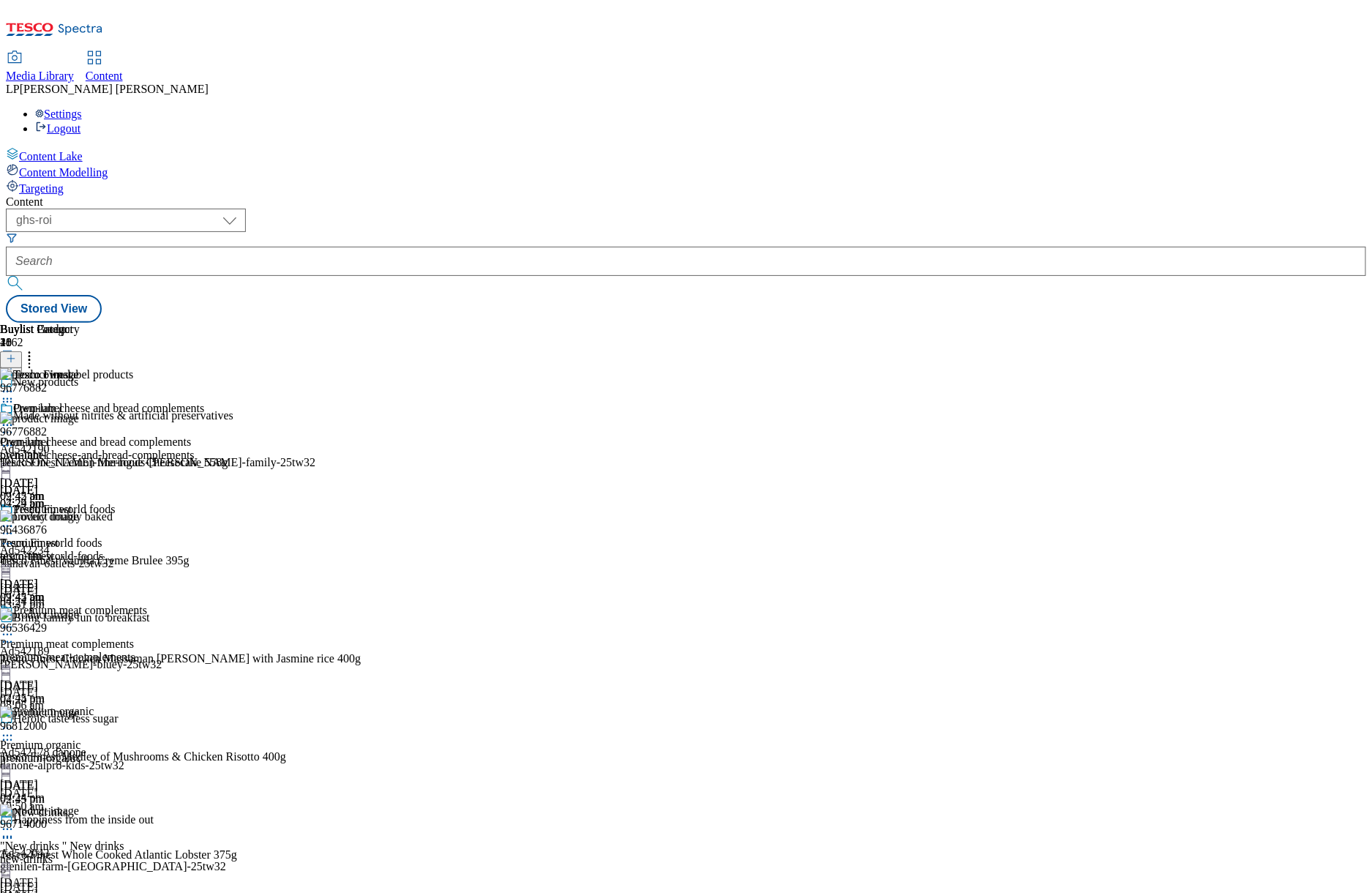
click at [80, 519] on div at bounding box center [40, 527] width 80 height 18
click at [15, 519] on icon at bounding box center [7, 526] width 15 height 15
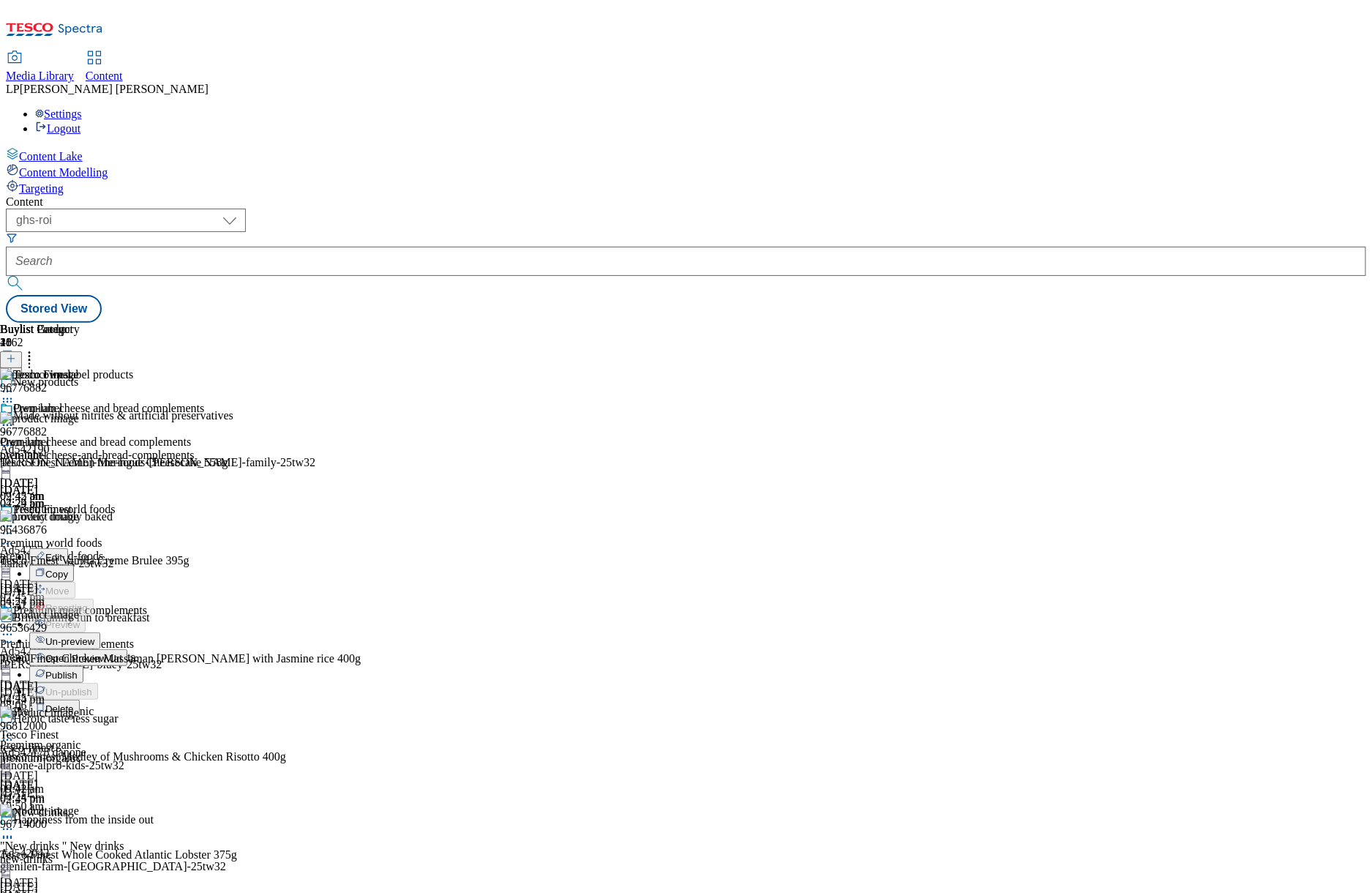
click at [94, 635] on span "Un-preview" at bounding box center [70, 641] width 49 height 11
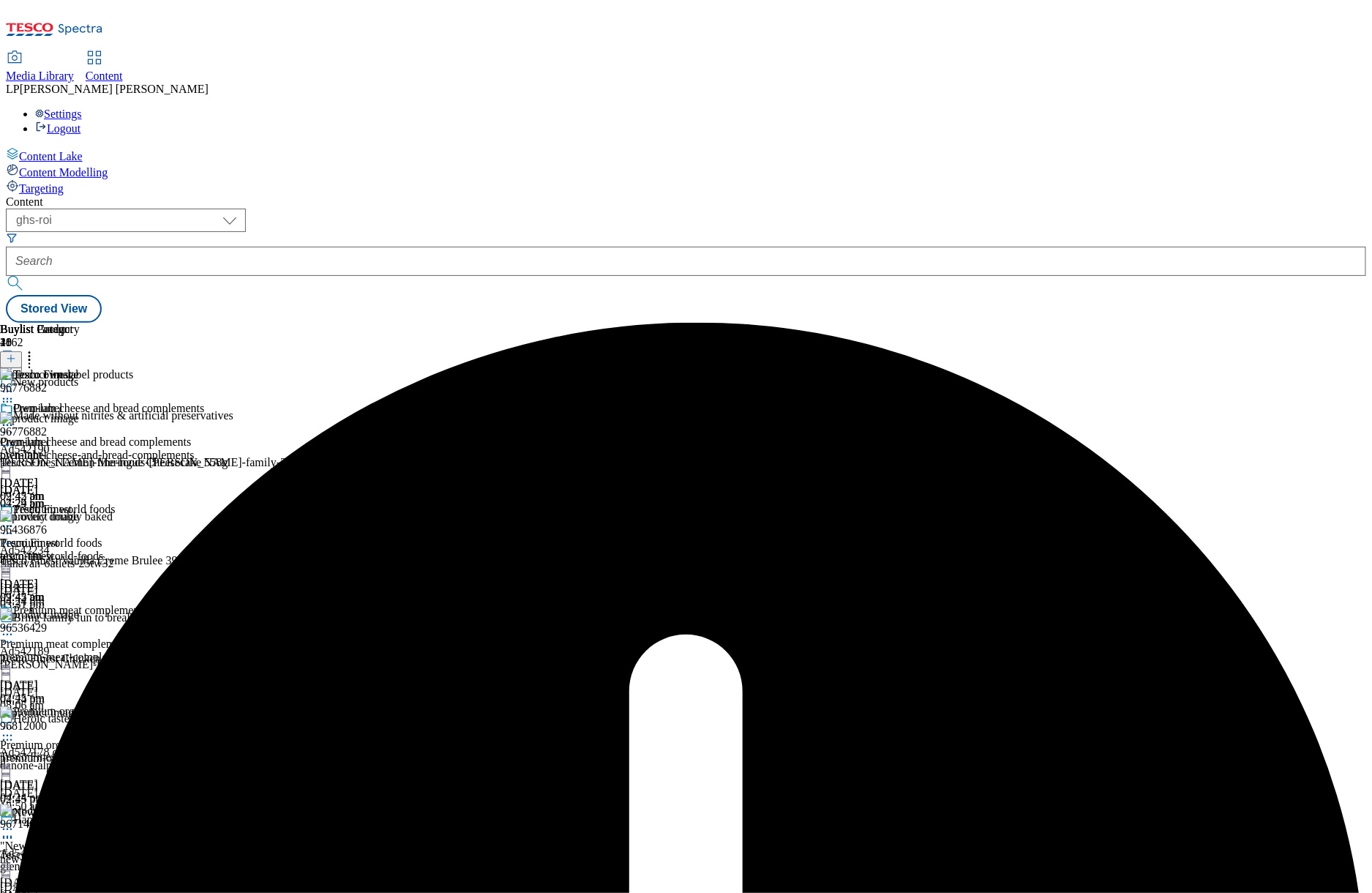
click at [15, 417] on icon at bounding box center [7, 425] width 15 height 15
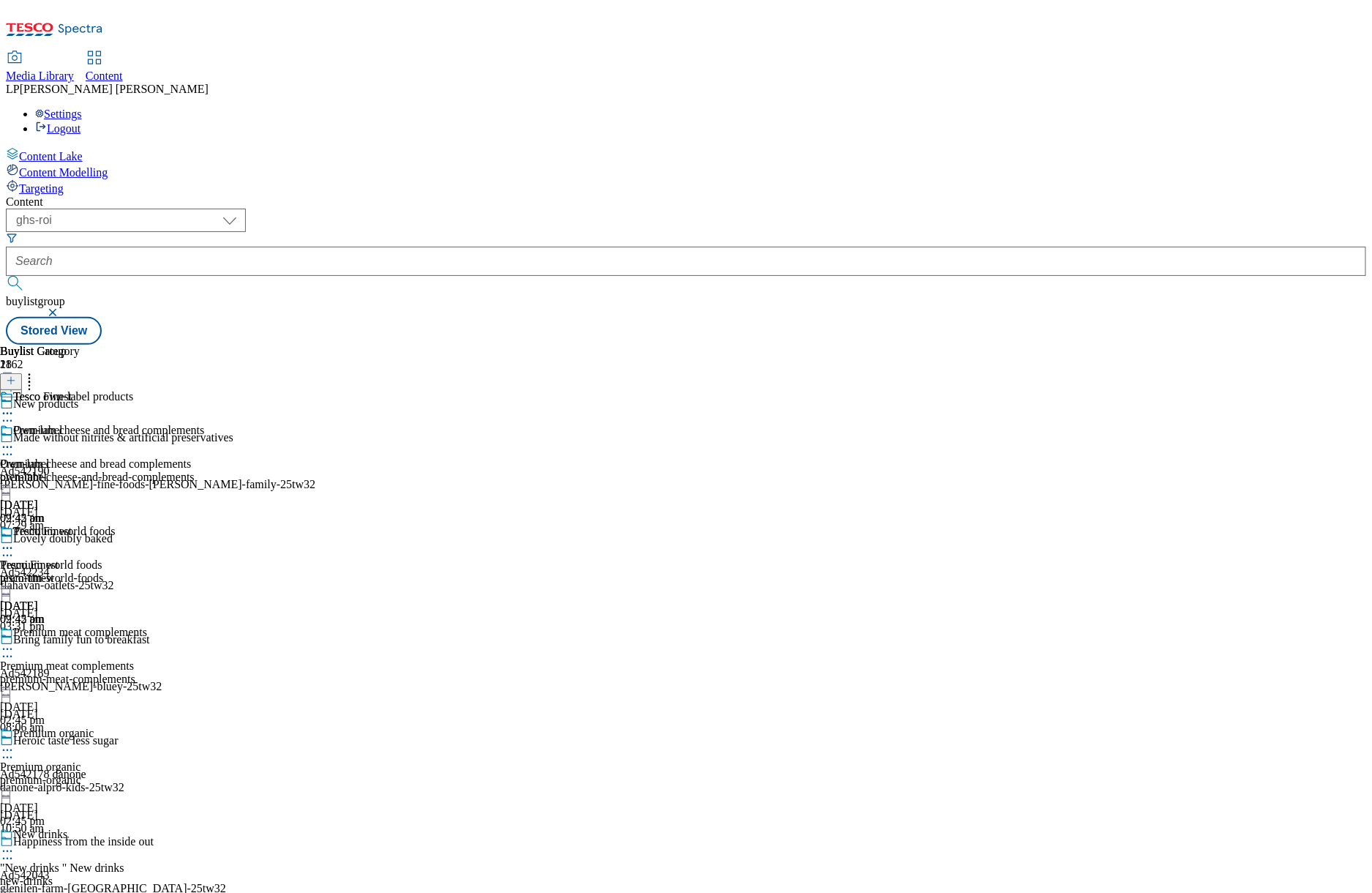
click at [15, 413] on icon at bounding box center [7, 420] width 15 height 15
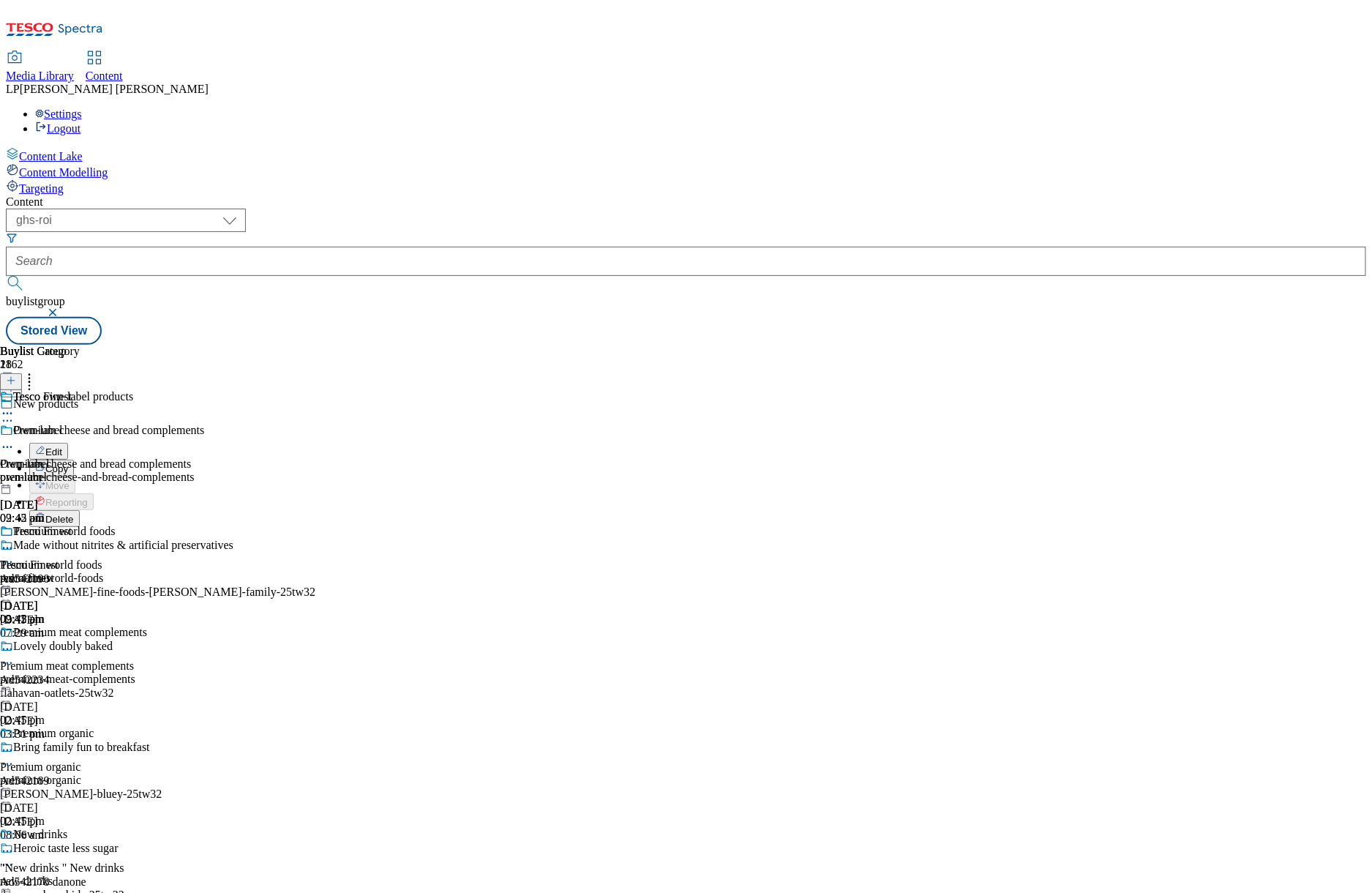
click at [316, 397] on div "New products Edit Copy Move Reporting Delete" at bounding box center [157, 461] width 316 height 129
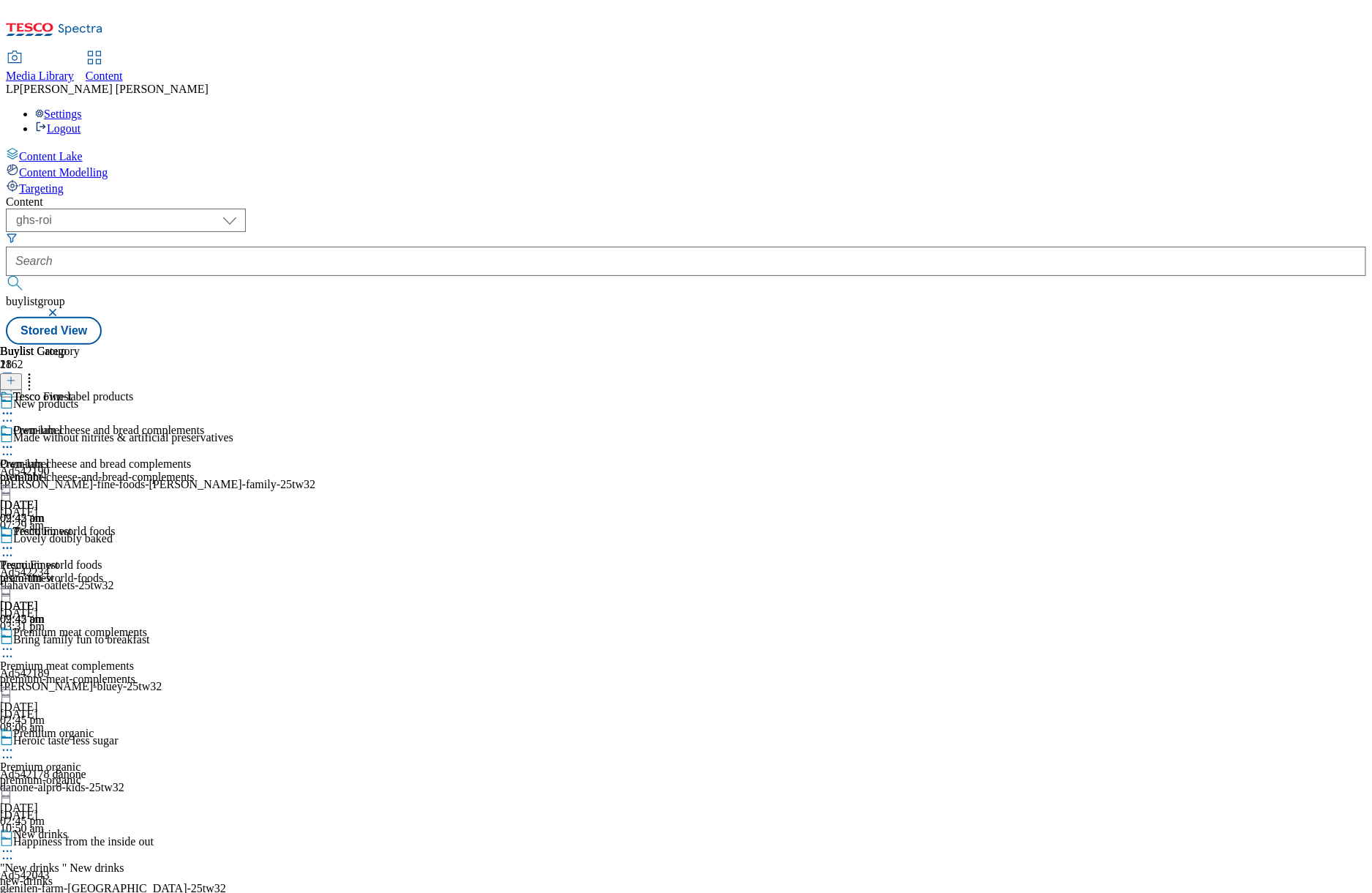
click at [80, 470] on div "own-label" at bounding box center [40, 476] width 80 height 13
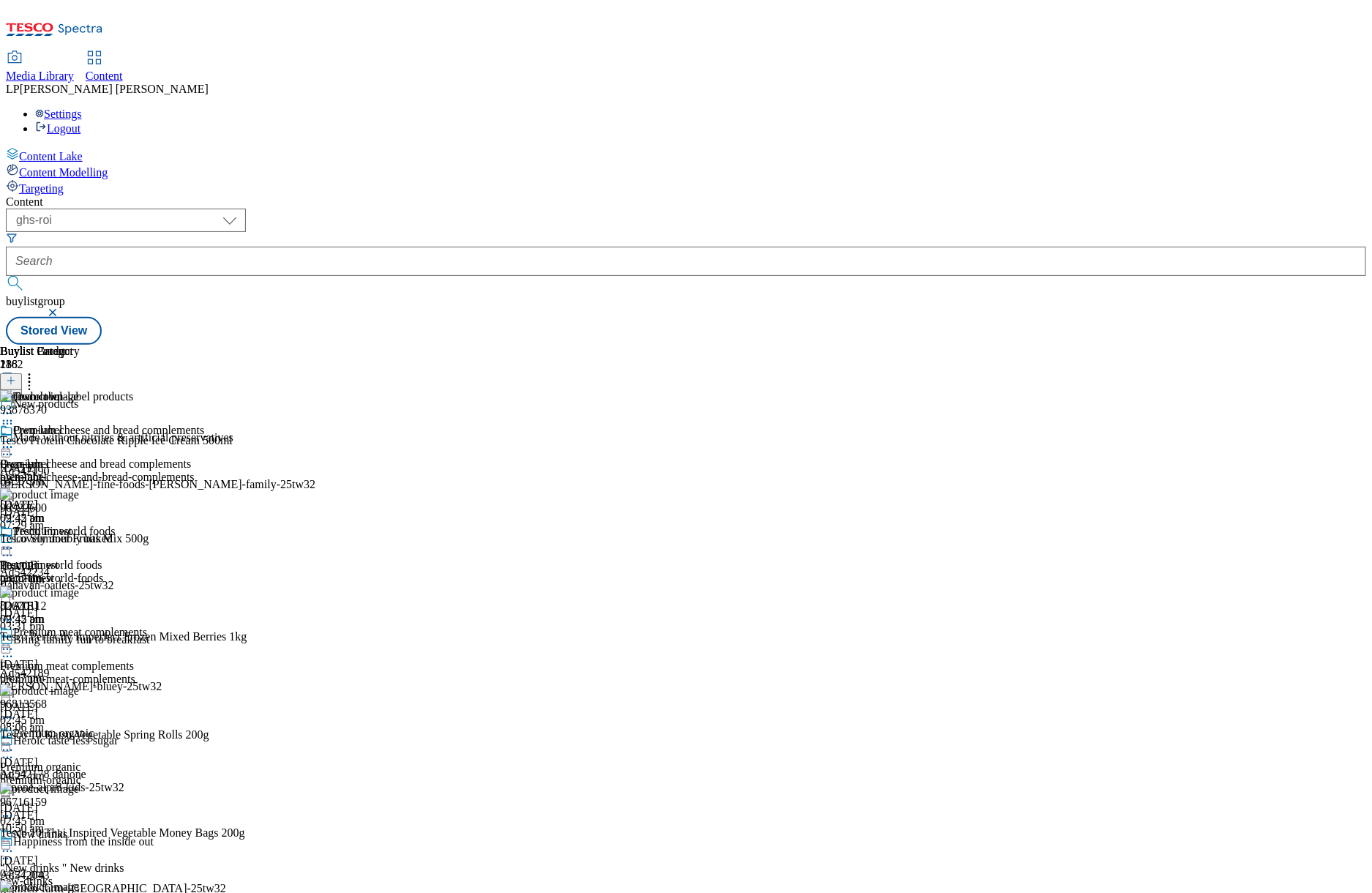
click at [80, 571] on div "tesco-finest" at bounding box center [40, 577] width 80 height 13
click at [360, 447] on div at bounding box center [180, 447] width 360 height 0
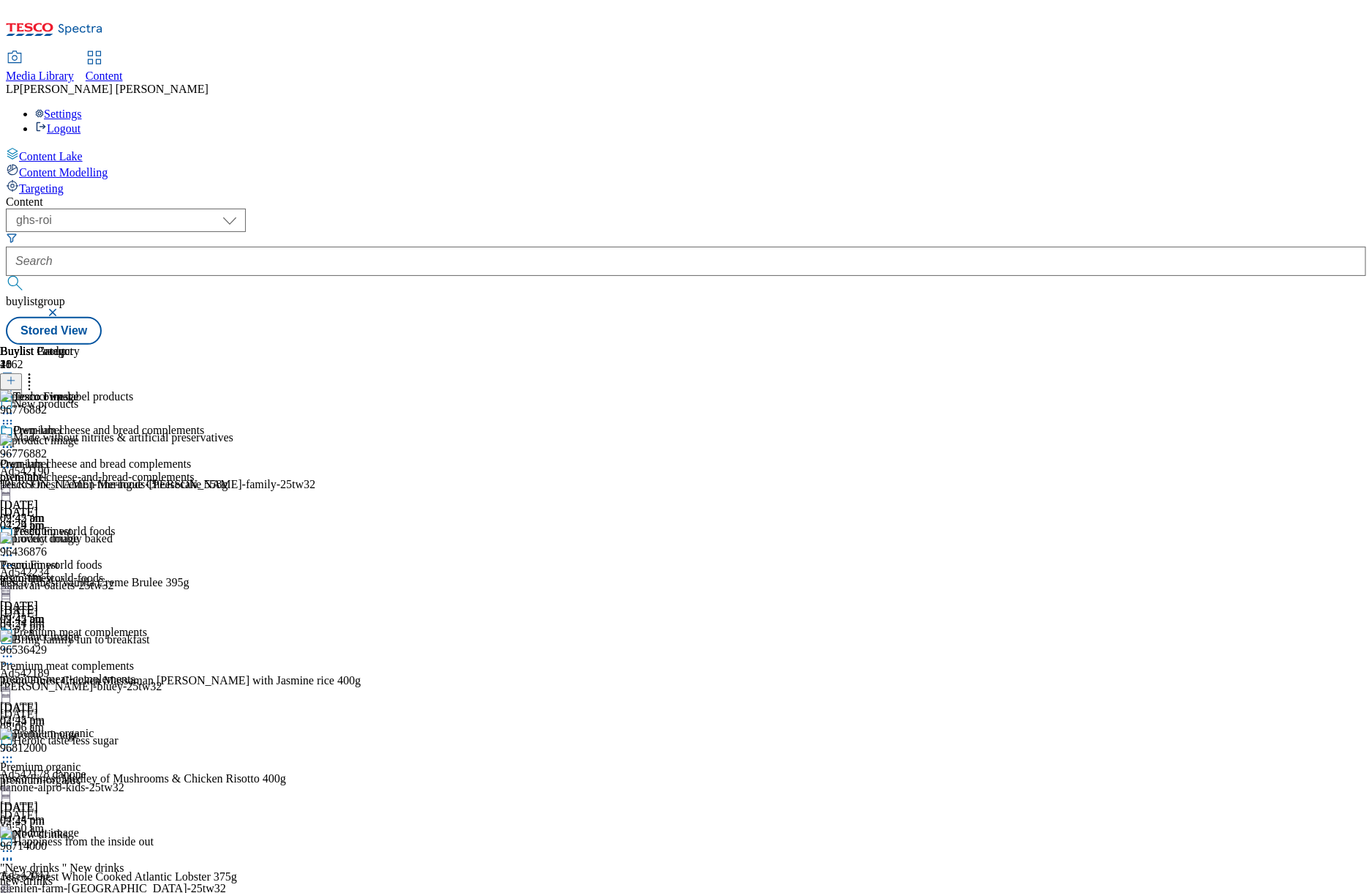
click at [15, 461] on icon at bounding box center [7, 468] width 15 height 15
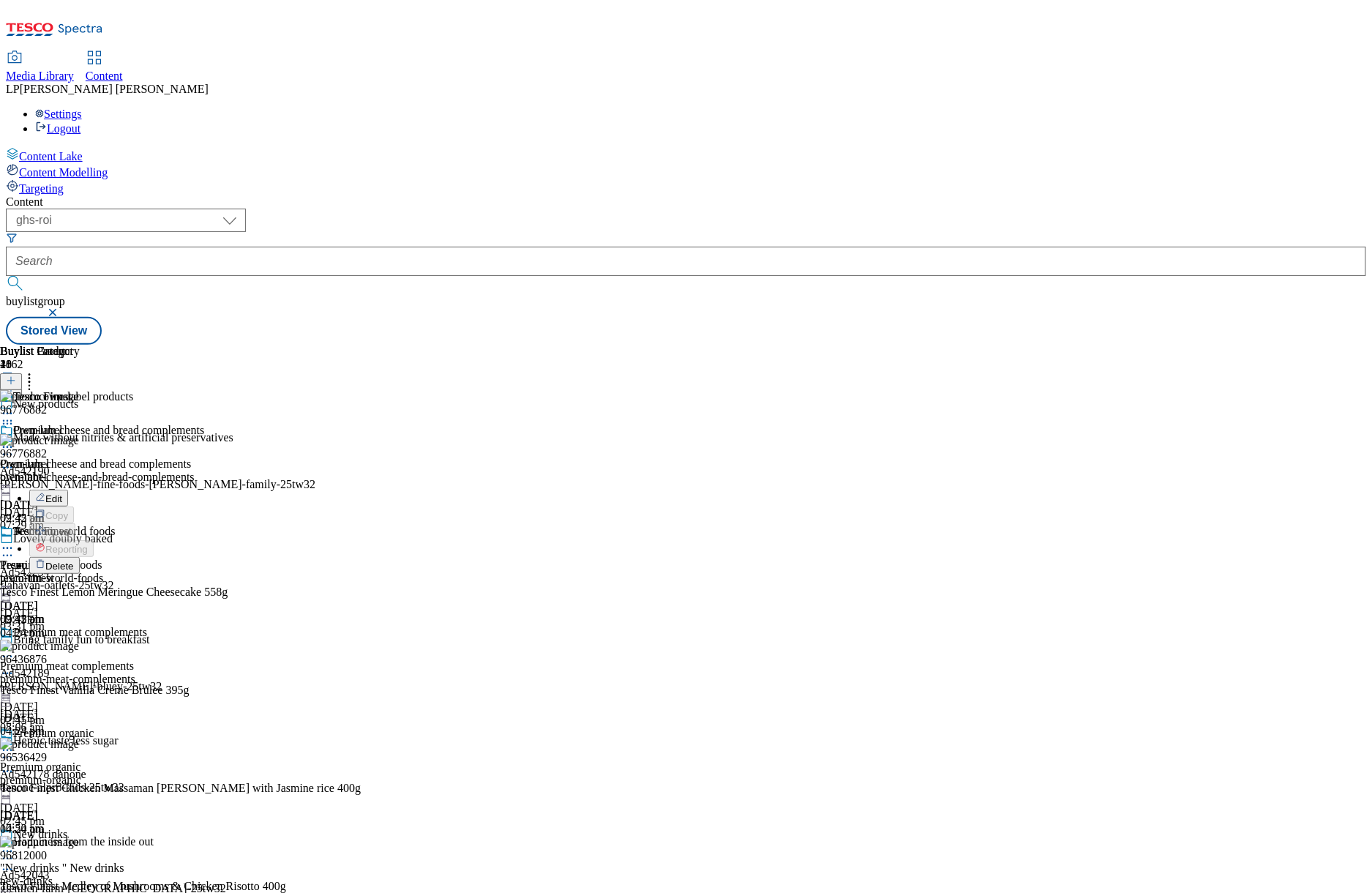
click at [360, 697] on div at bounding box center [180, 697] width 360 height 0
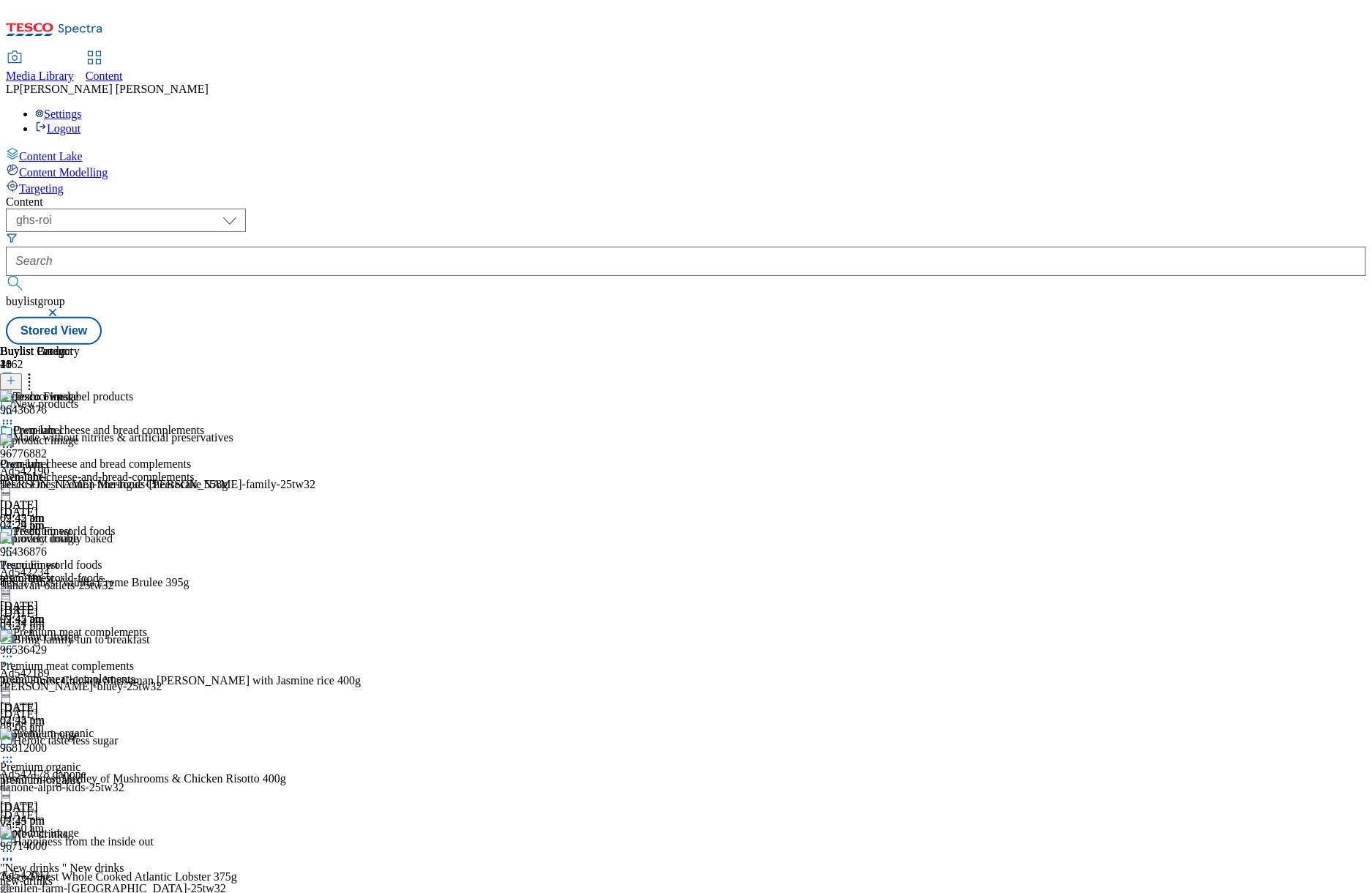
click at [80, 571] on div "tesco-finest" at bounding box center [40, 577] width 80 height 13
click at [15, 541] on icon at bounding box center [7, 548] width 15 height 15
click at [94, 657] on span "Un-preview" at bounding box center [70, 663] width 49 height 11
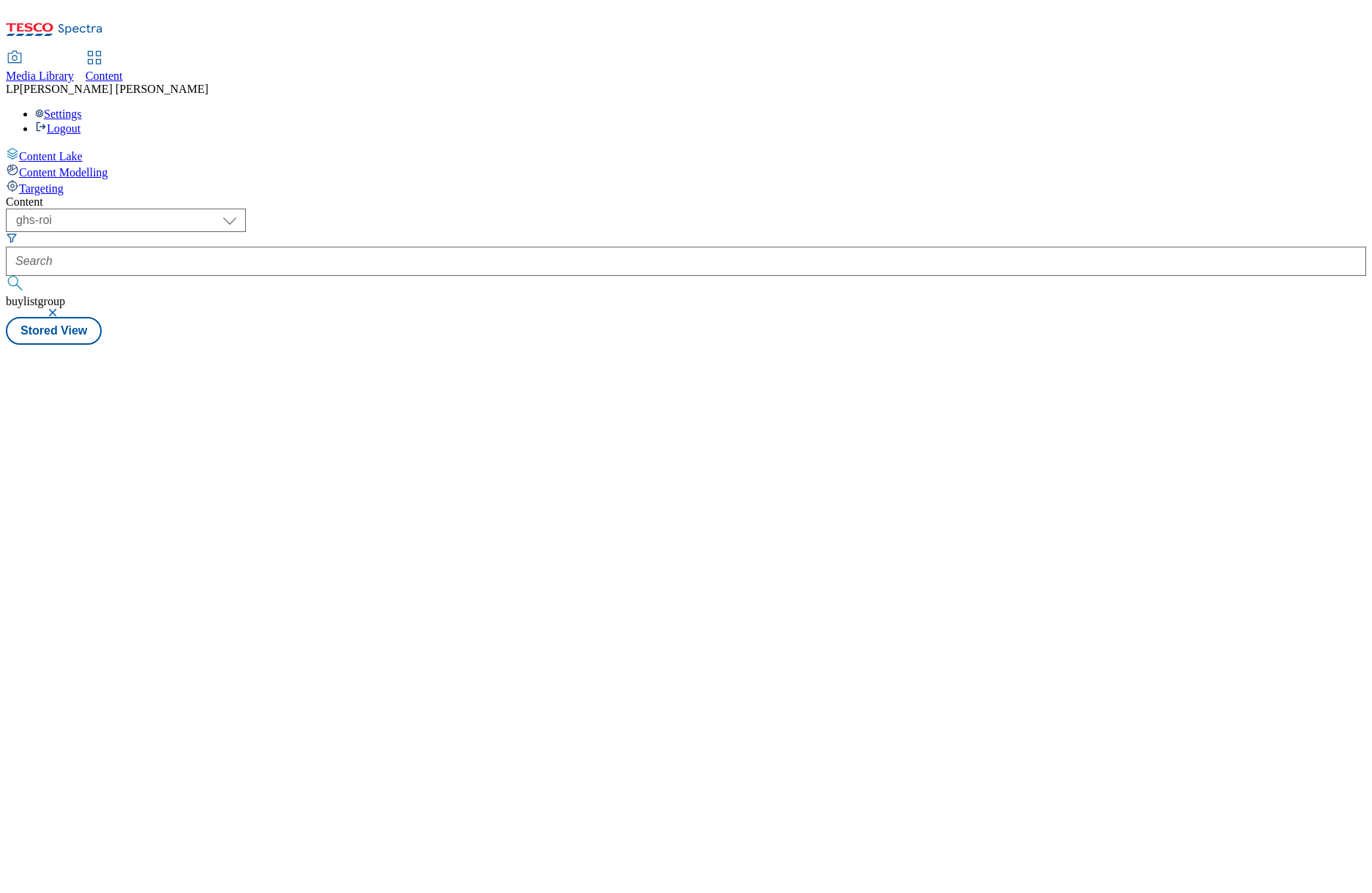
select select "ghs-roi"
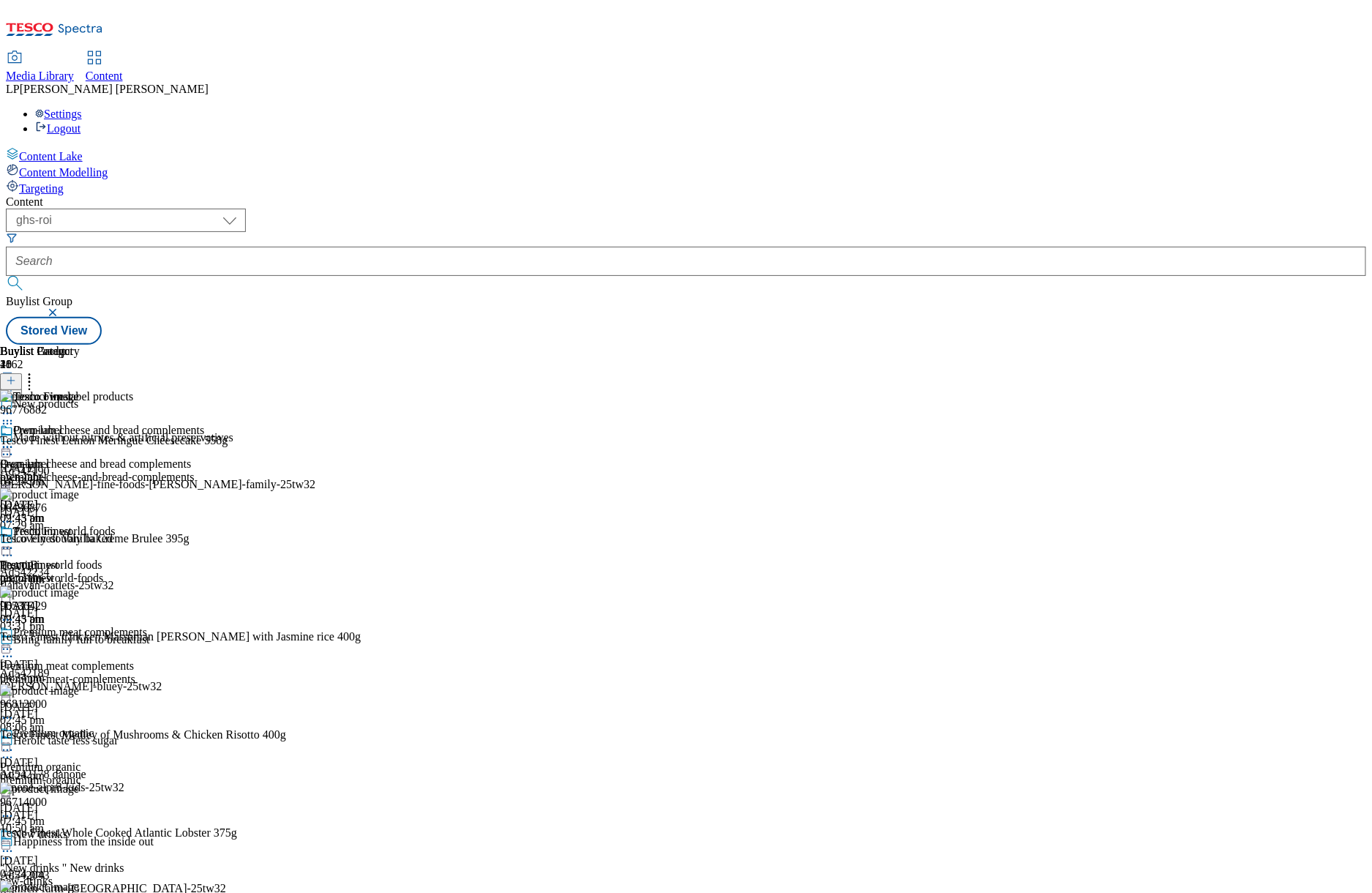
click at [15, 541] on icon at bounding box center [7, 548] width 15 height 15
click at [80, 641] on span "Preview" at bounding box center [62, 646] width 34 height 11
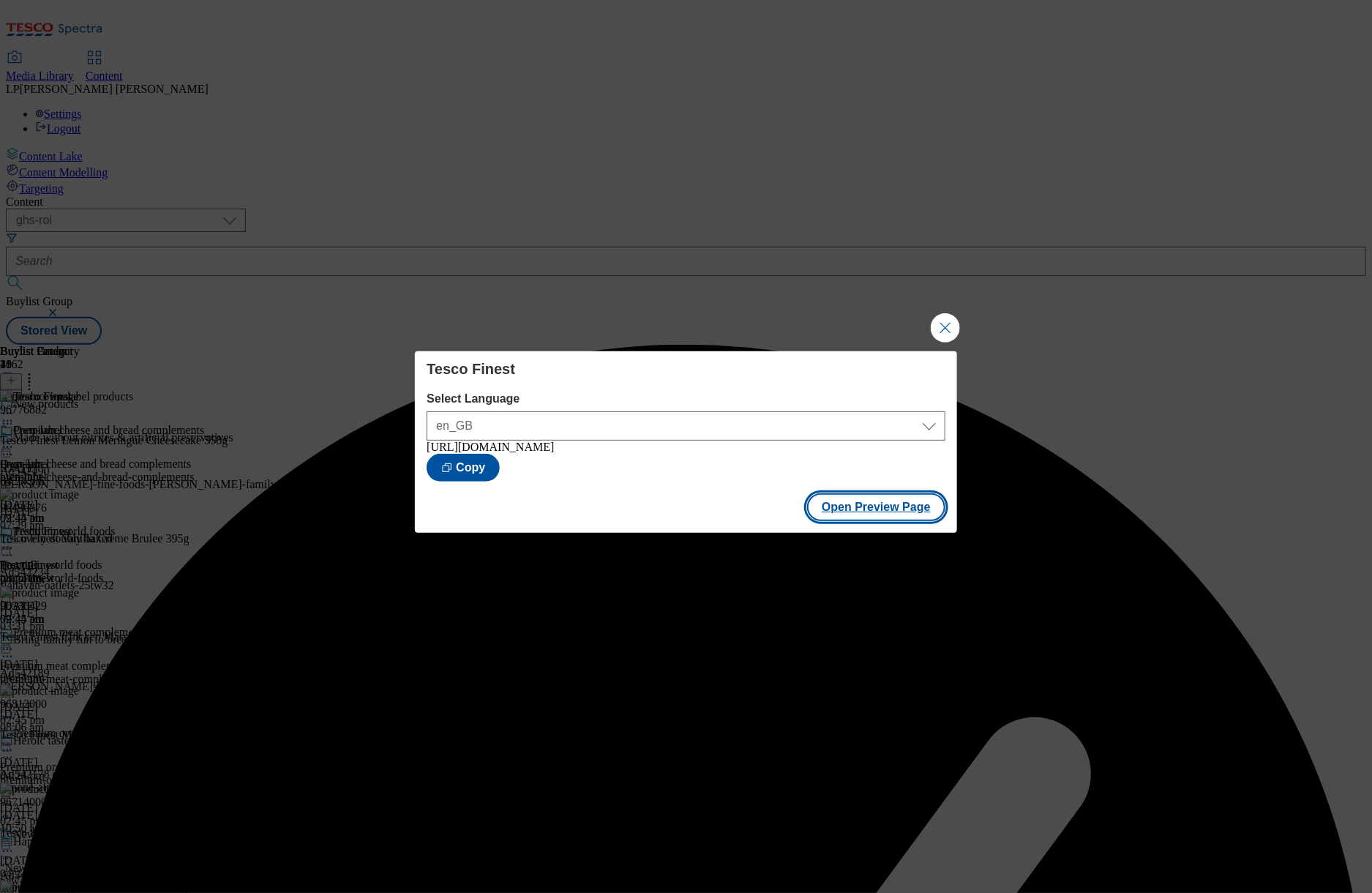
click at [861, 513] on button "Open Preview Page" at bounding box center [875, 507] width 138 height 28
click at [949, 324] on button "Close Modal" at bounding box center [945, 327] width 29 height 29
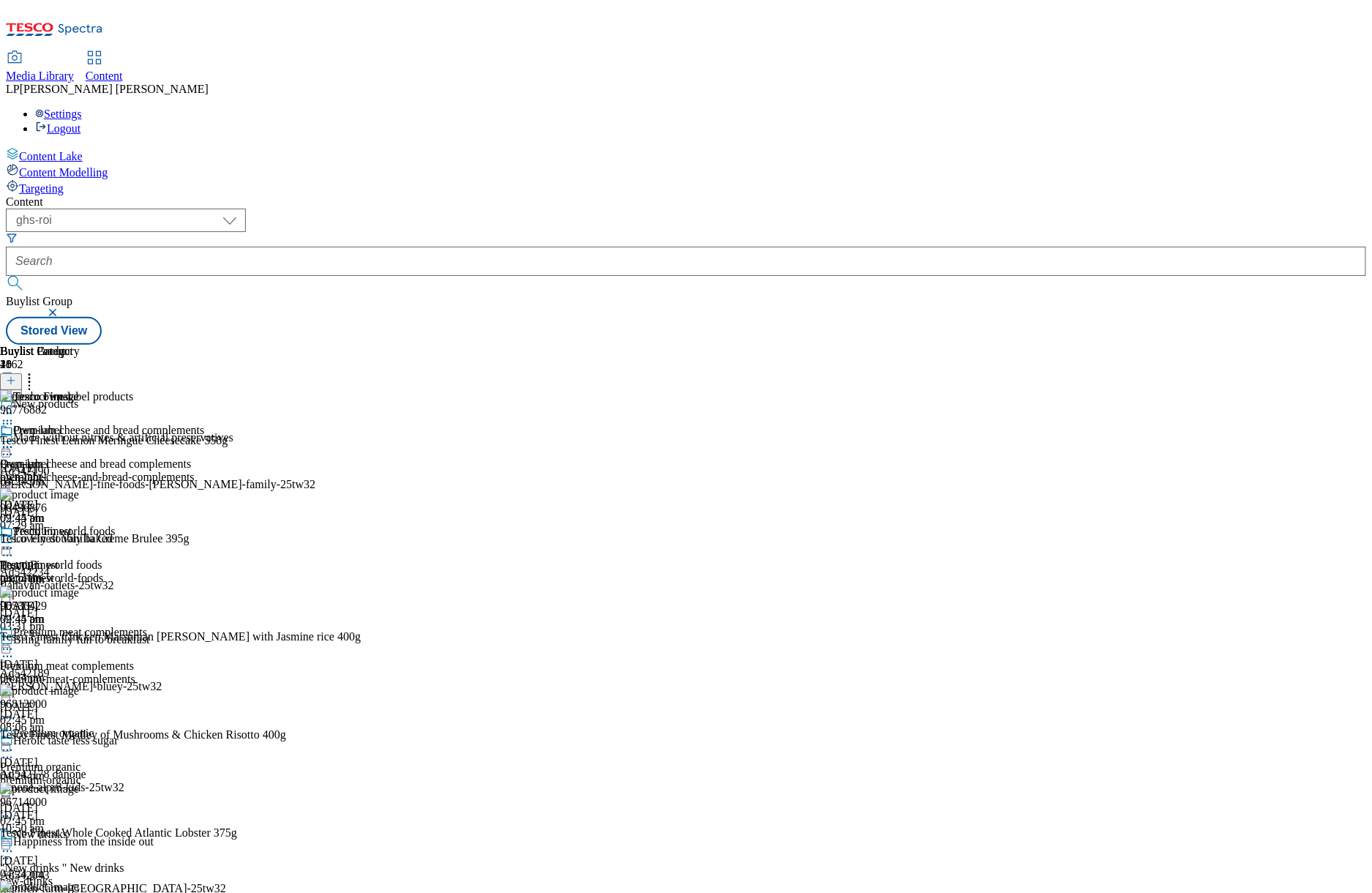
click at [80, 439] on div at bounding box center [40, 448] width 80 height 18
click at [121, 574] on span "Open Preview Url" at bounding box center [83, 579] width 76 height 11
click at [204, 390] on div "Tesco own-label products" at bounding box center [102, 407] width 204 height 33
click at [204, 424] on div "Premium cheese and bread complements Premium cheese and bread complements premi…" at bounding box center [102, 474] width 204 height 101
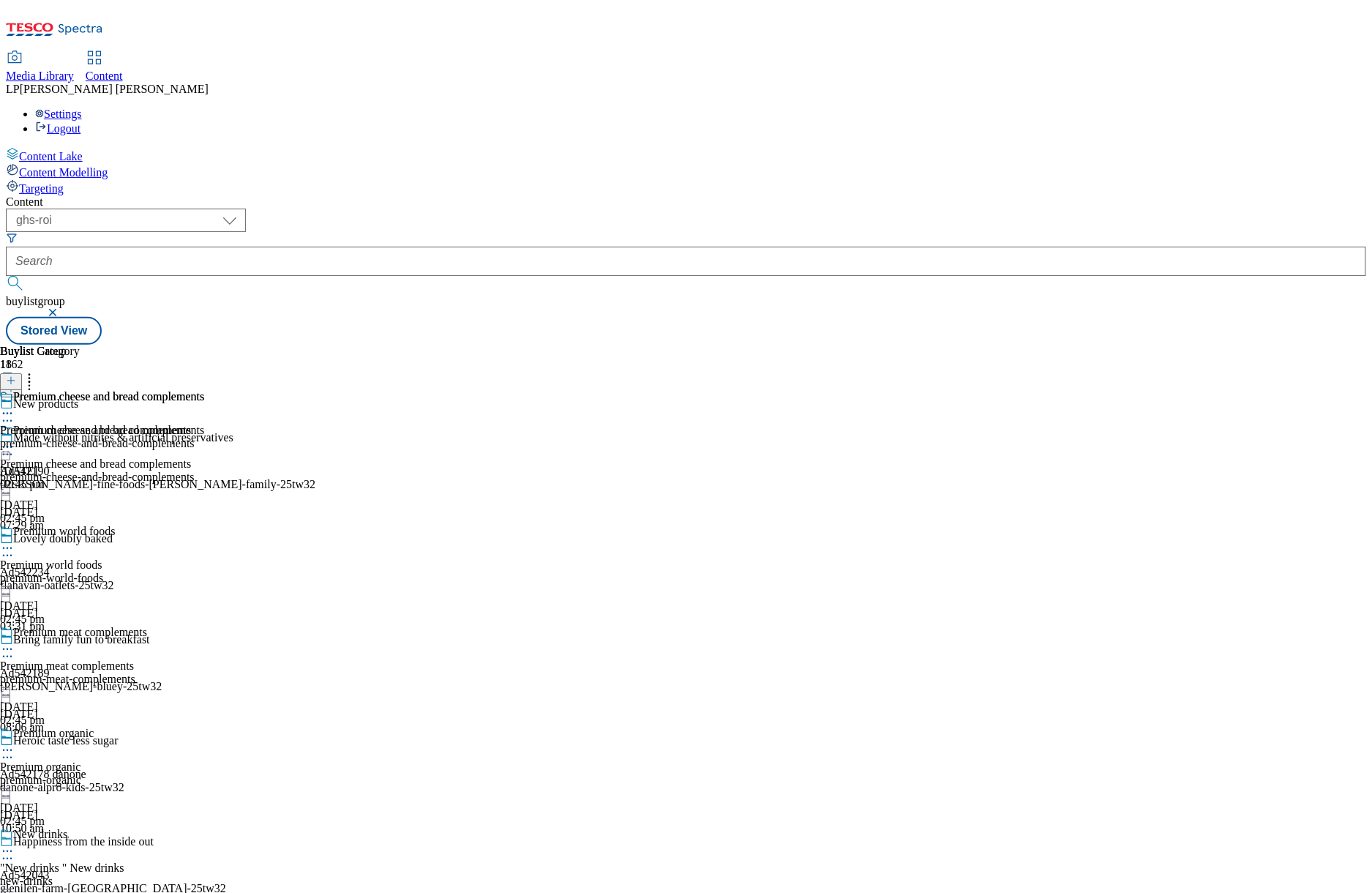
click at [204, 470] on div "premium-cheese-and-bread-complements" at bounding box center [102, 476] width 204 height 13
click at [15, 439] on icon at bounding box center [7, 446] width 15 height 15
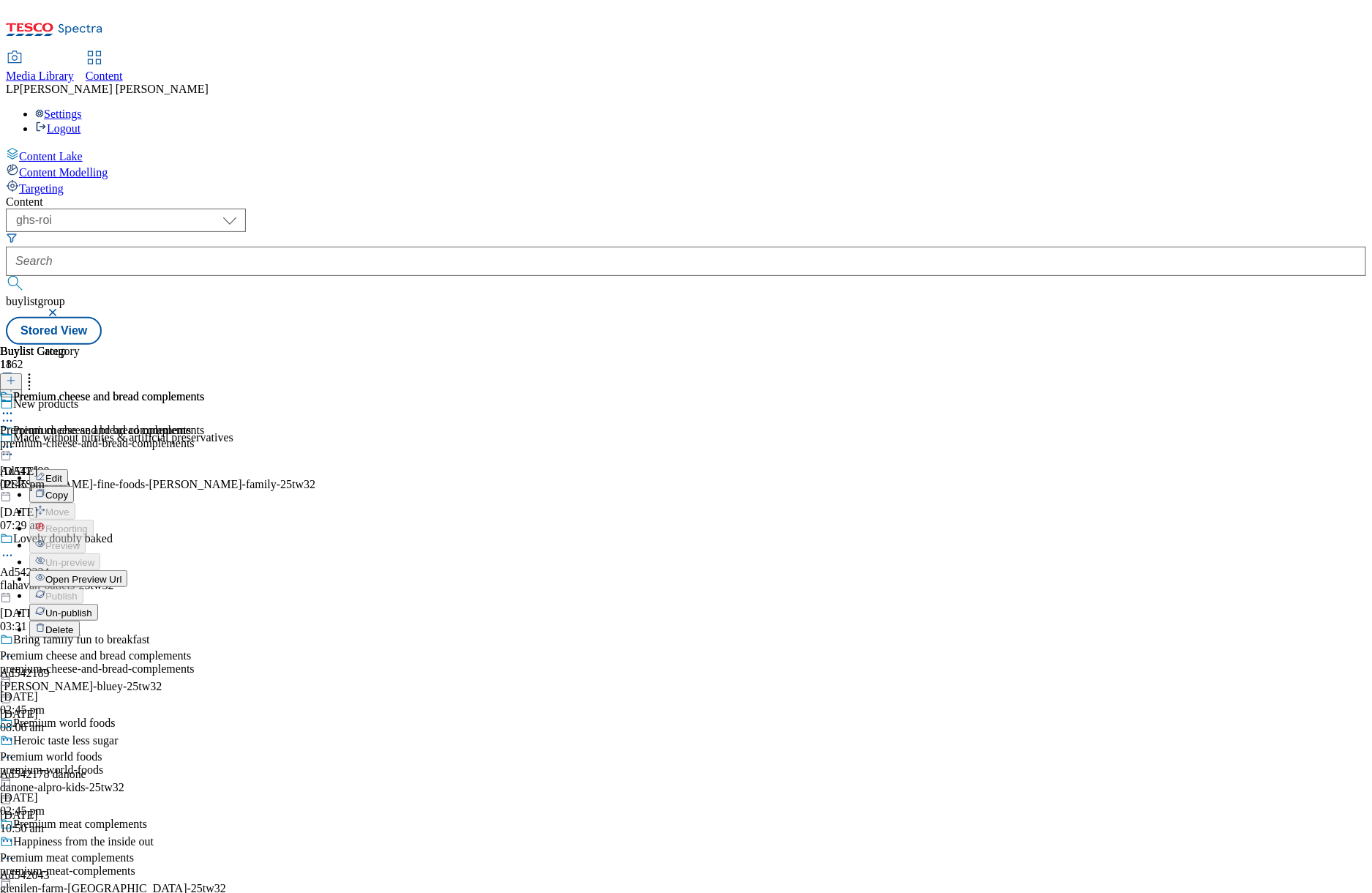
click at [204, 390] on div "Premium cheese and bread complements Premium cheese and bread complements premi…" at bounding box center [102, 440] width 204 height 101
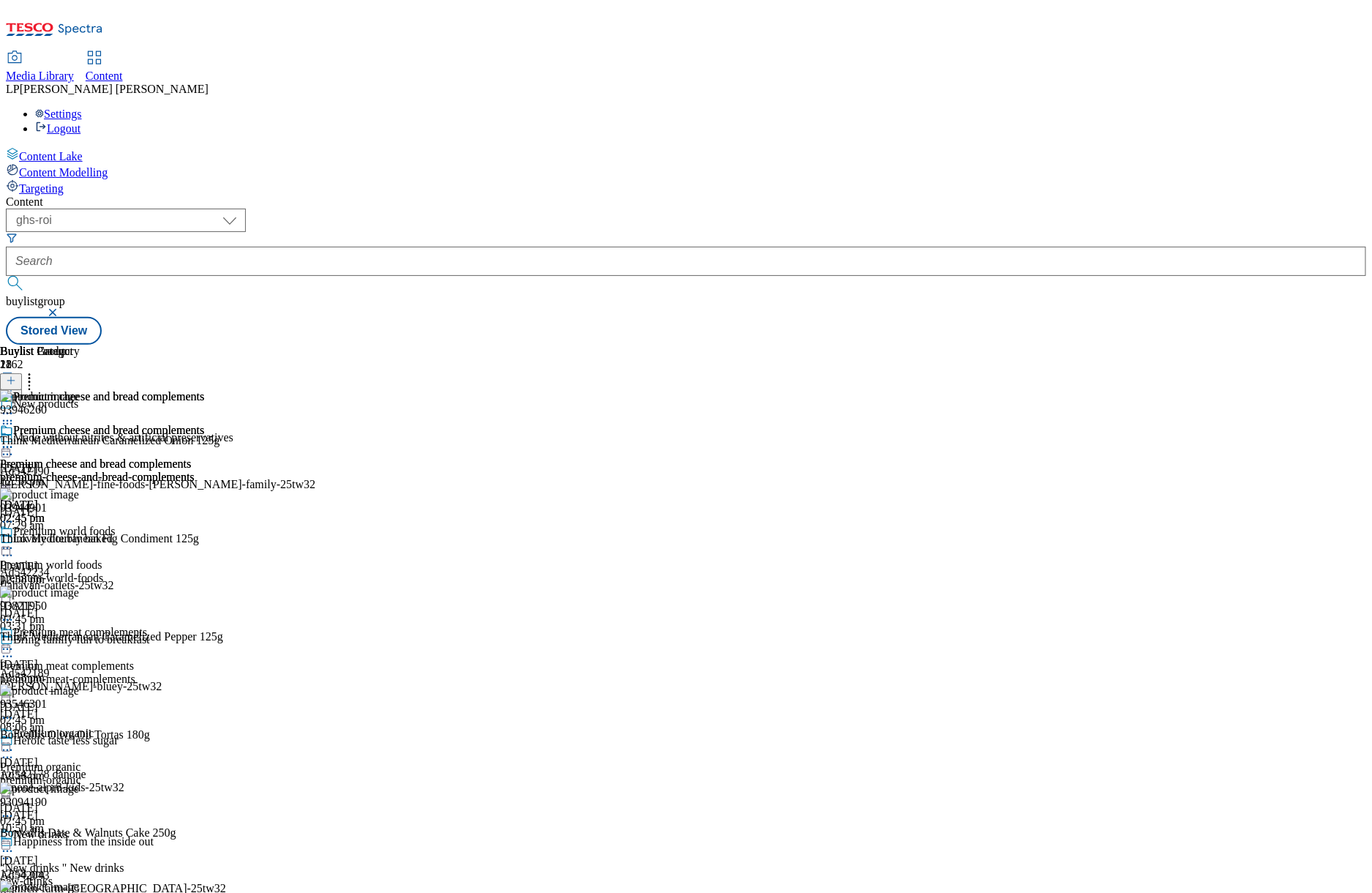
click at [15, 439] on icon at bounding box center [7, 446] width 15 height 15
click at [204, 424] on div "Premium cheese and bread complements" at bounding box center [102, 440] width 204 height 33
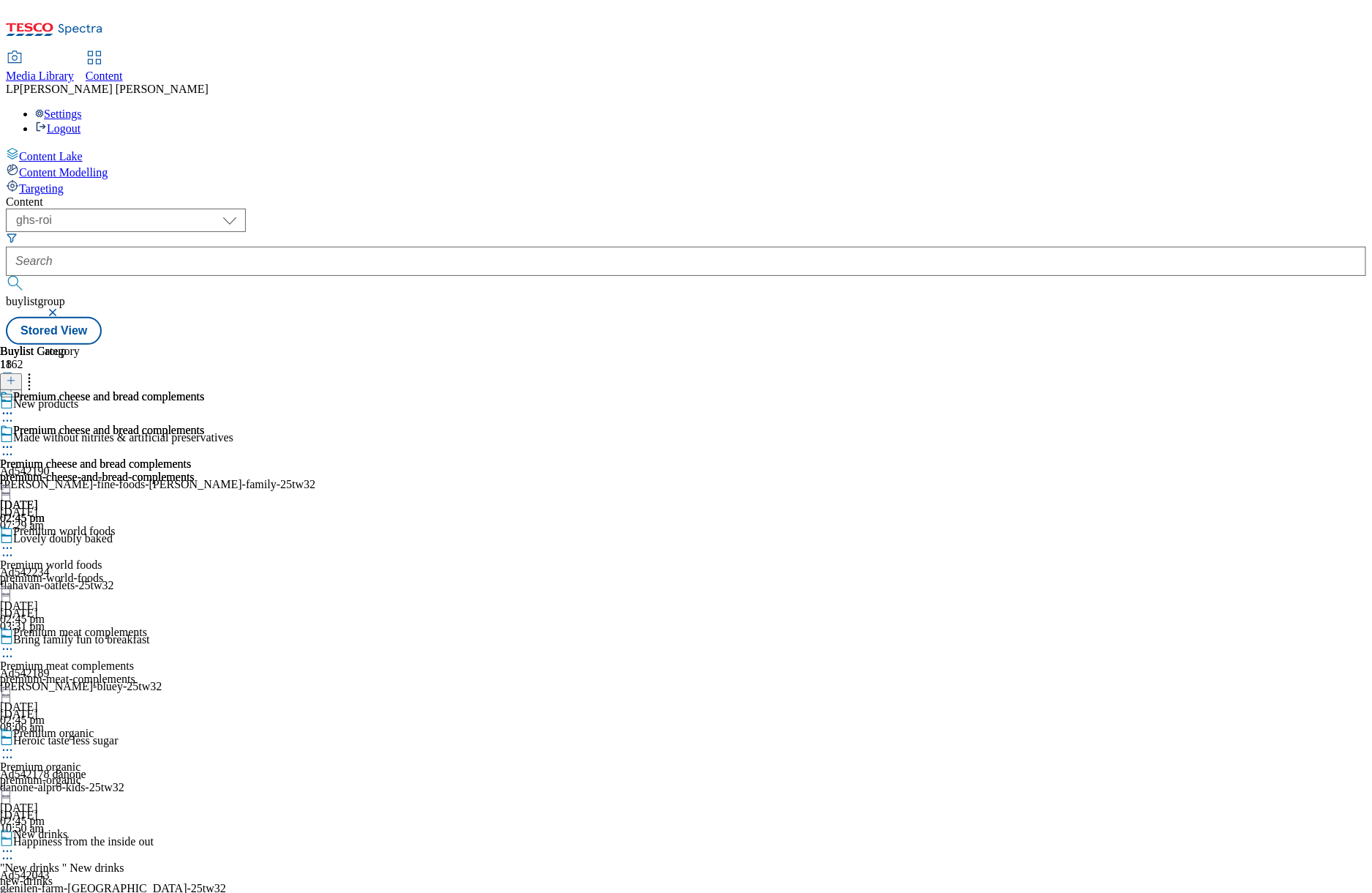
click at [15, 439] on icon at bounding box center [7, 446] width 15 height 15
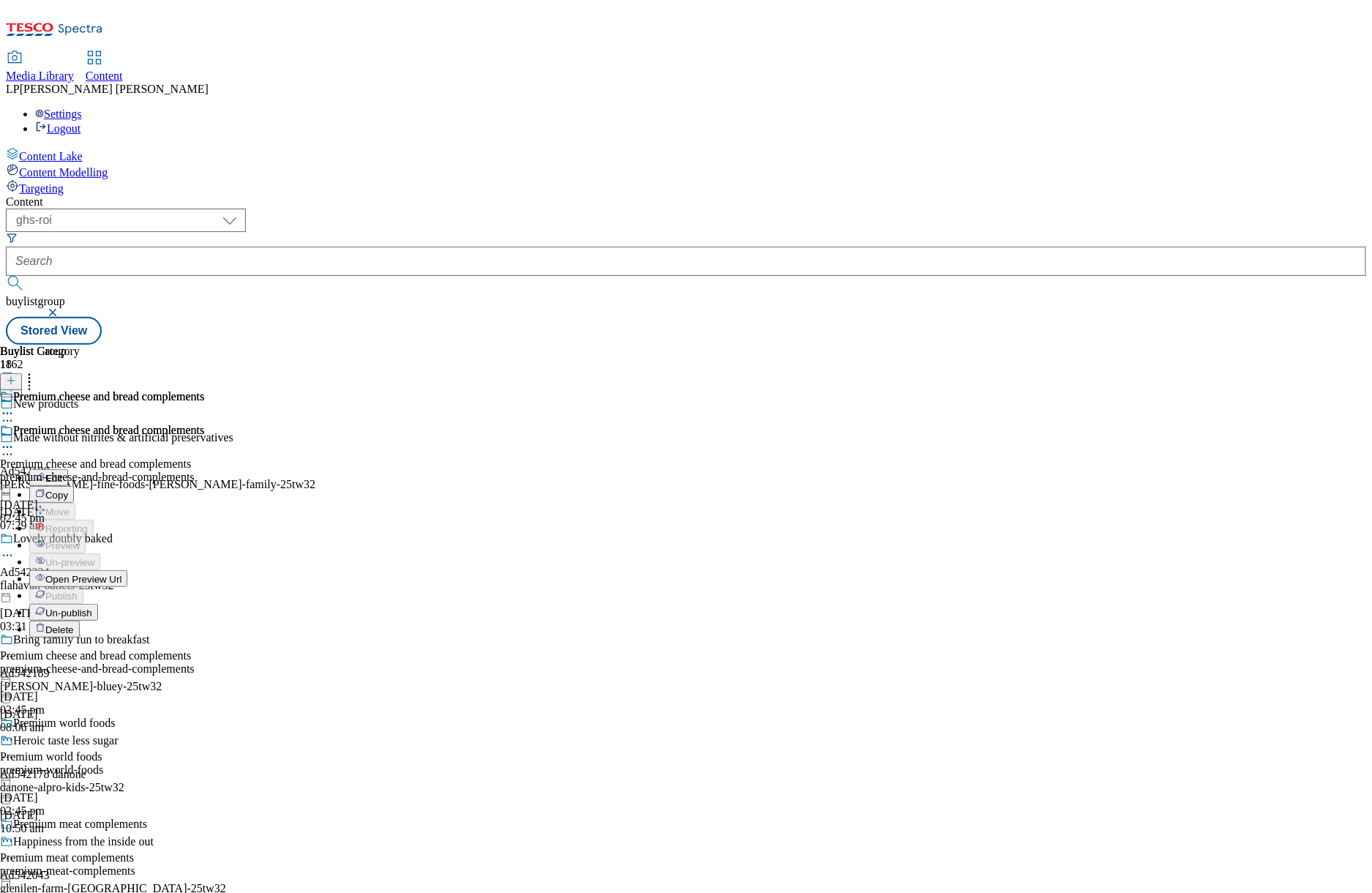
click at [15, 439] on icon at bounding box center [7, 446] width 15 height 15
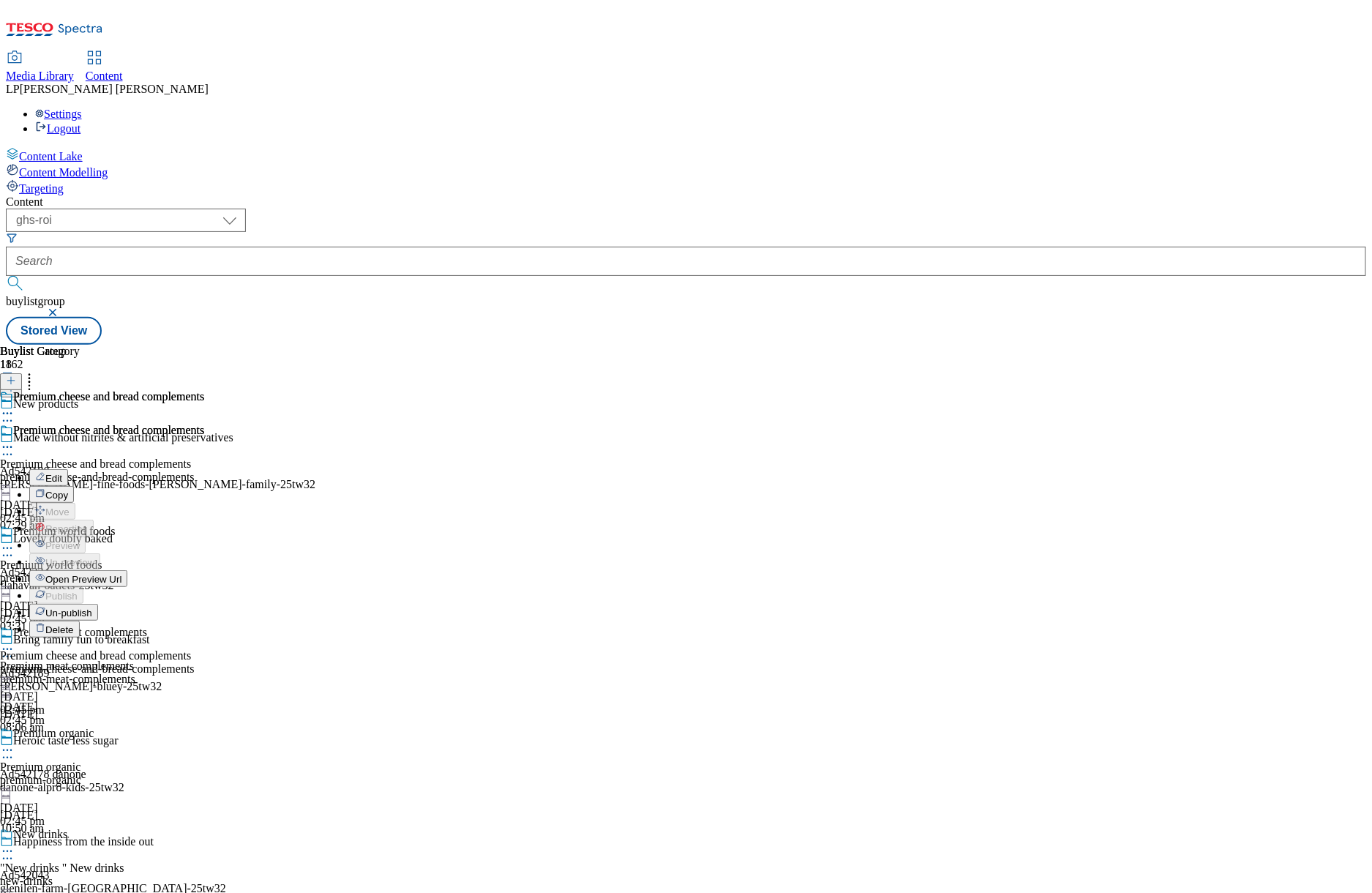
click at [204, 672] on div "premium-meat-complements" at bounding box center [102, 679] width 204 height 13
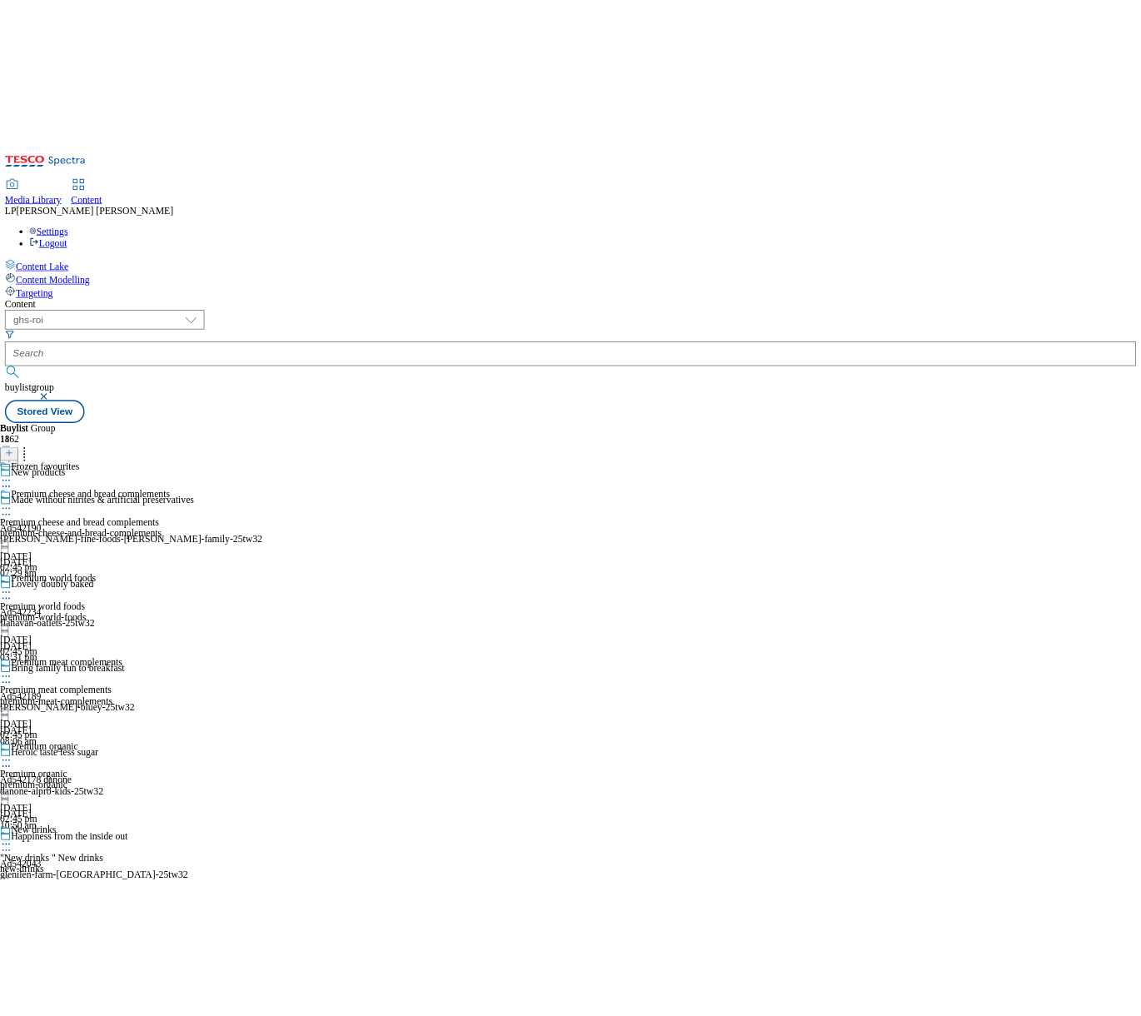
scroll to position [2589, 0]
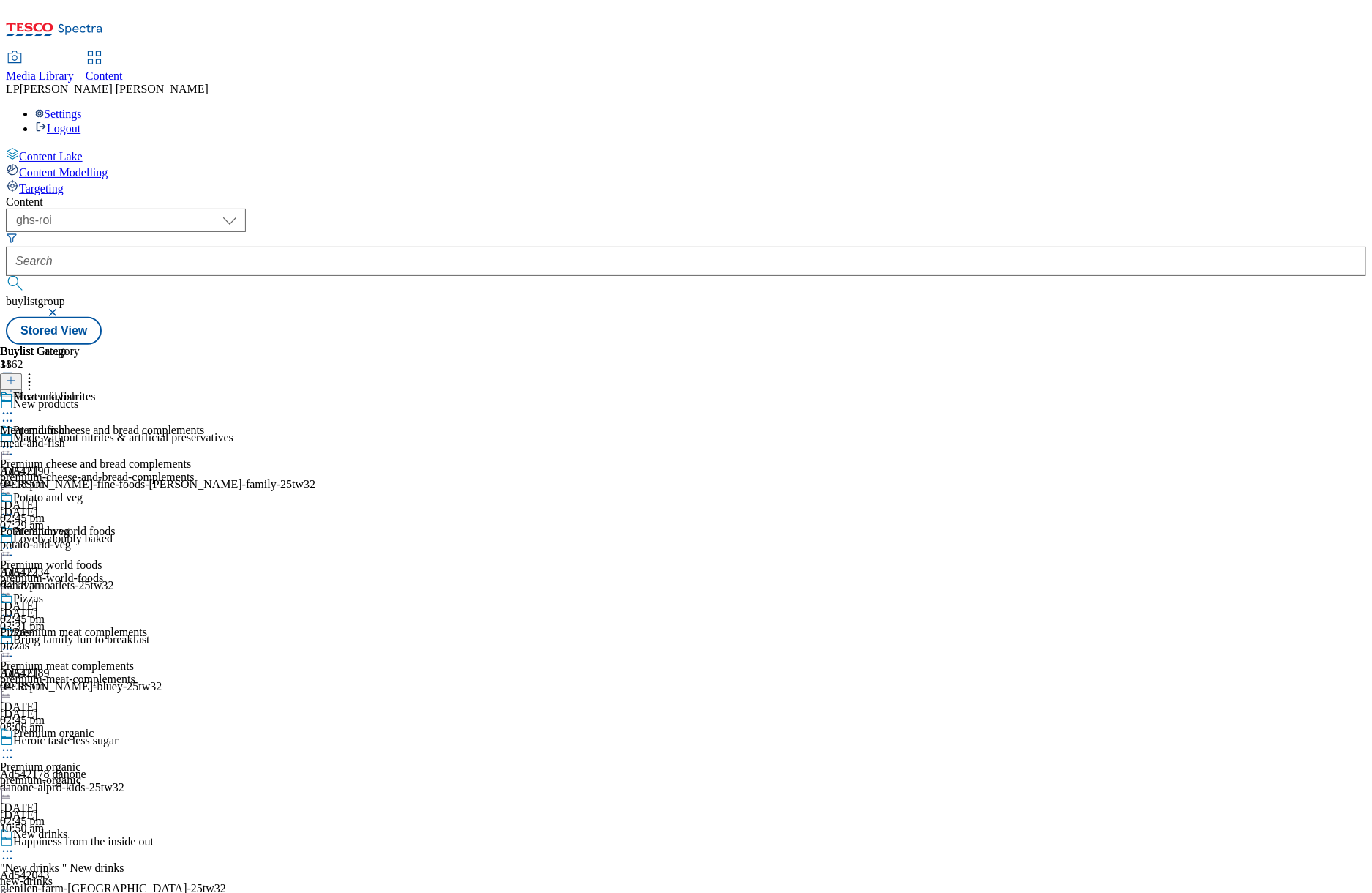
click at [83, 437] on div "meat-and-fish" at bounding box center [41, 443] width 83 height 13
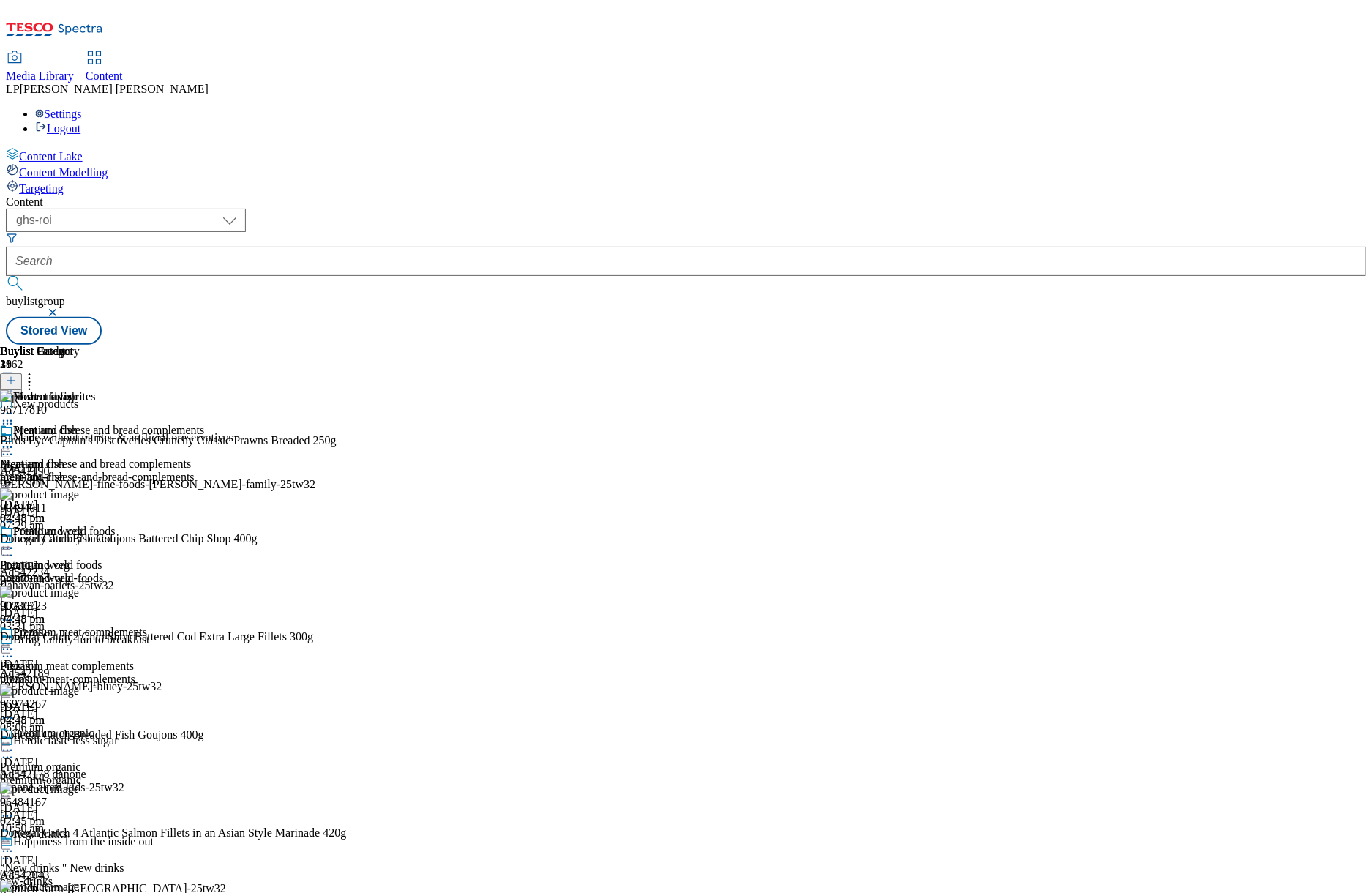
click at [15, 439] on icon at bounding box center [7, 446] width 15 height 15
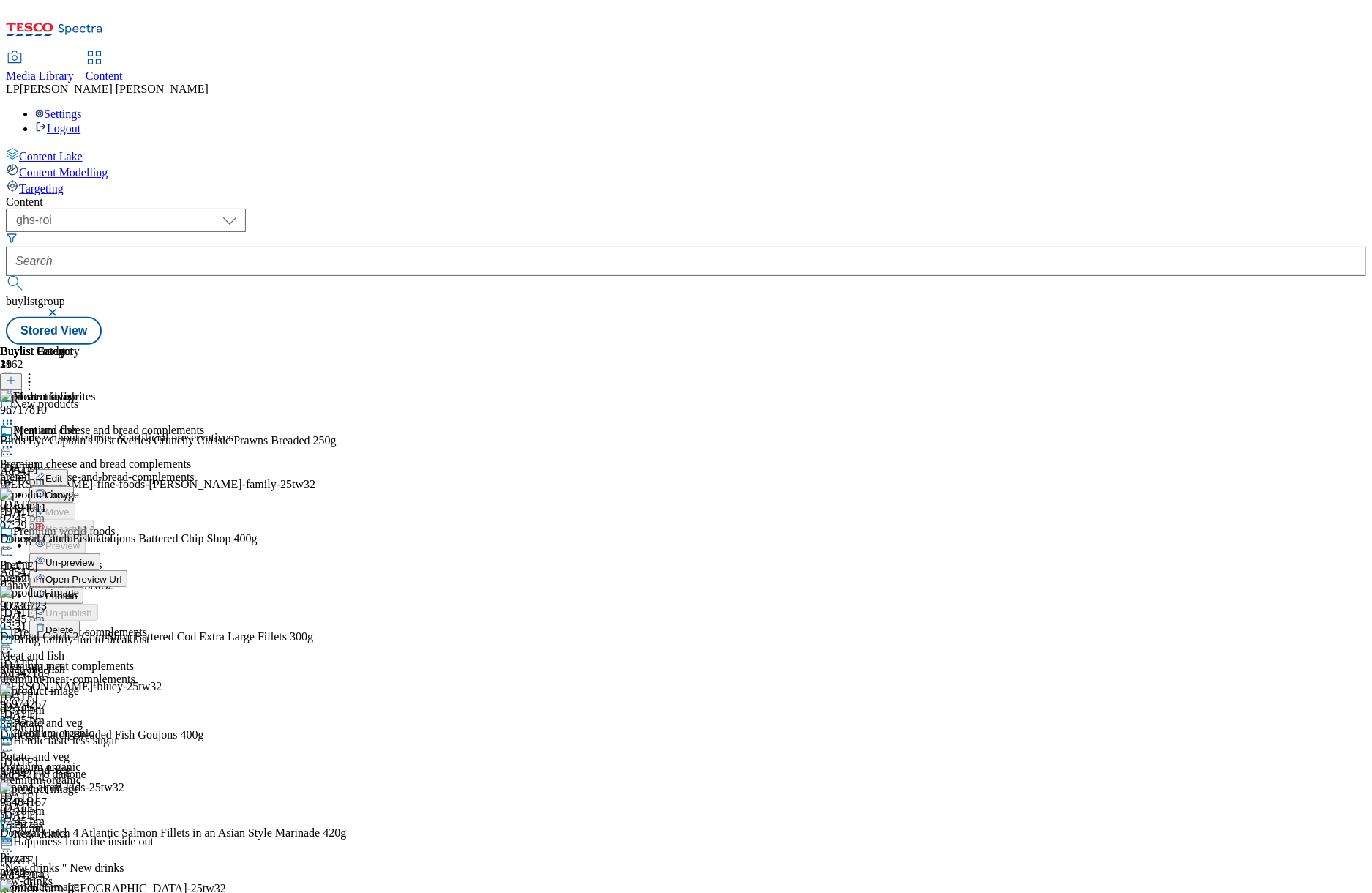
click at [121, 574] on span "Open Preview Url" at bounding box center [83, 579] width 76 height 11
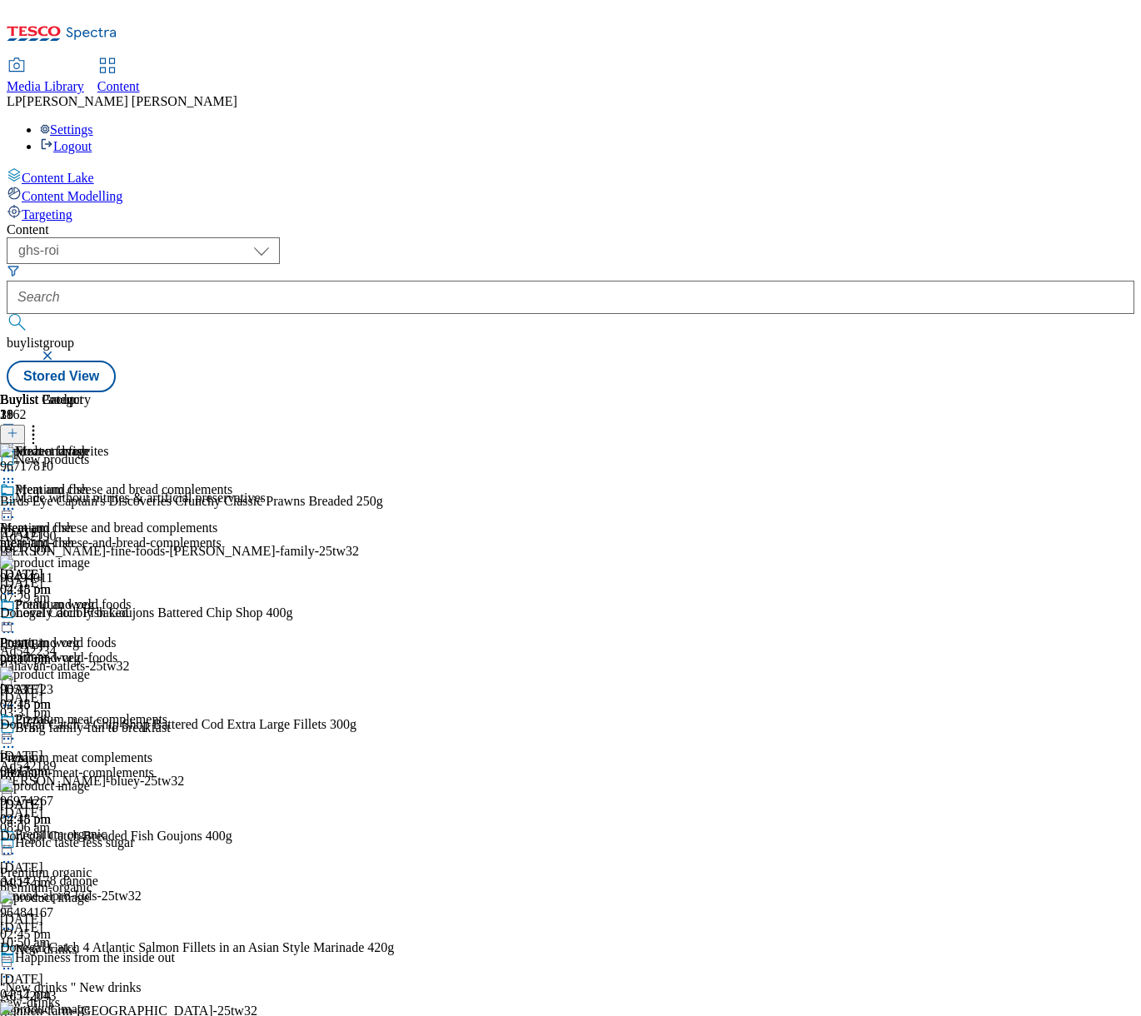
scroll to position [2581, 0]
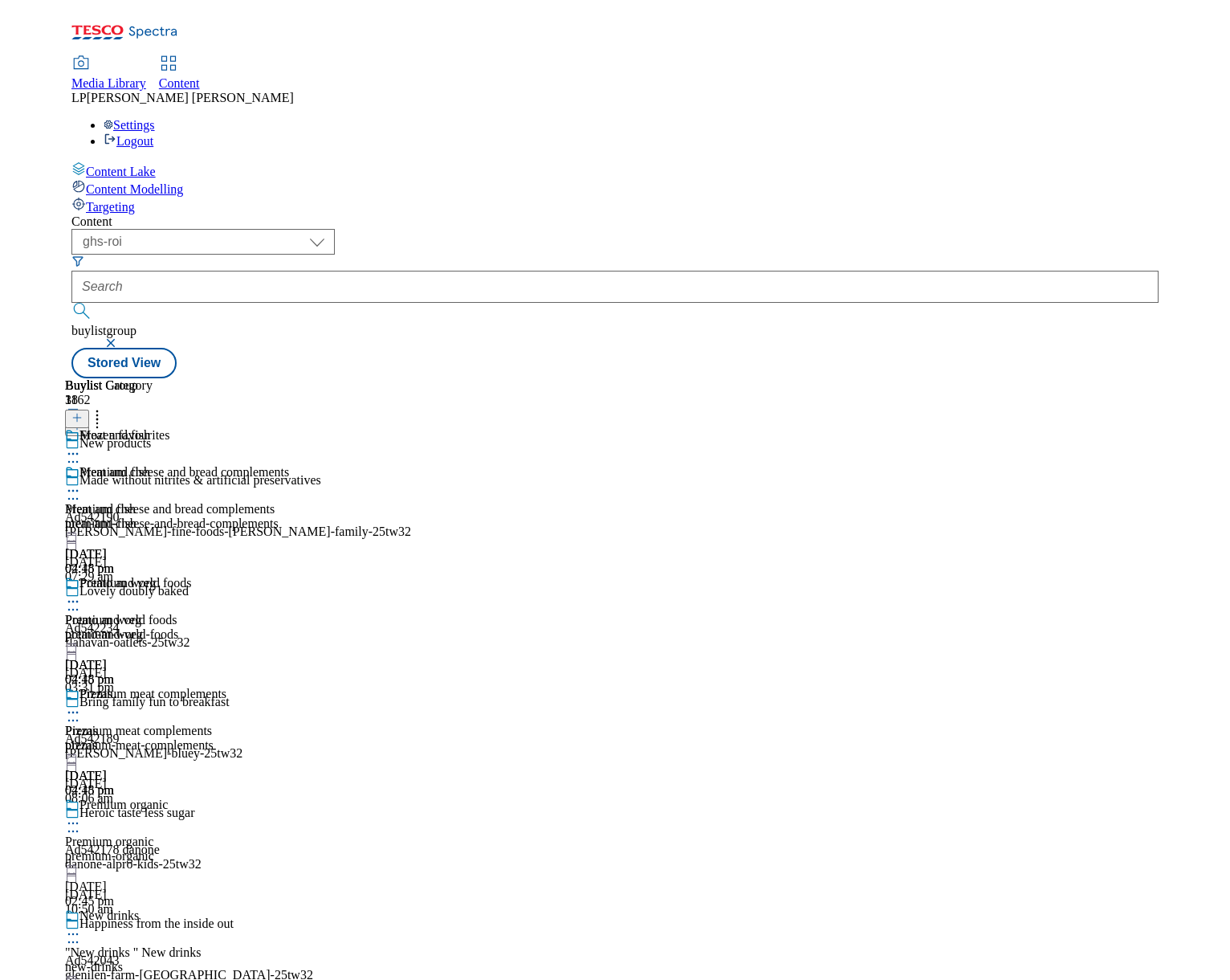
scroll to position [2490, 0]
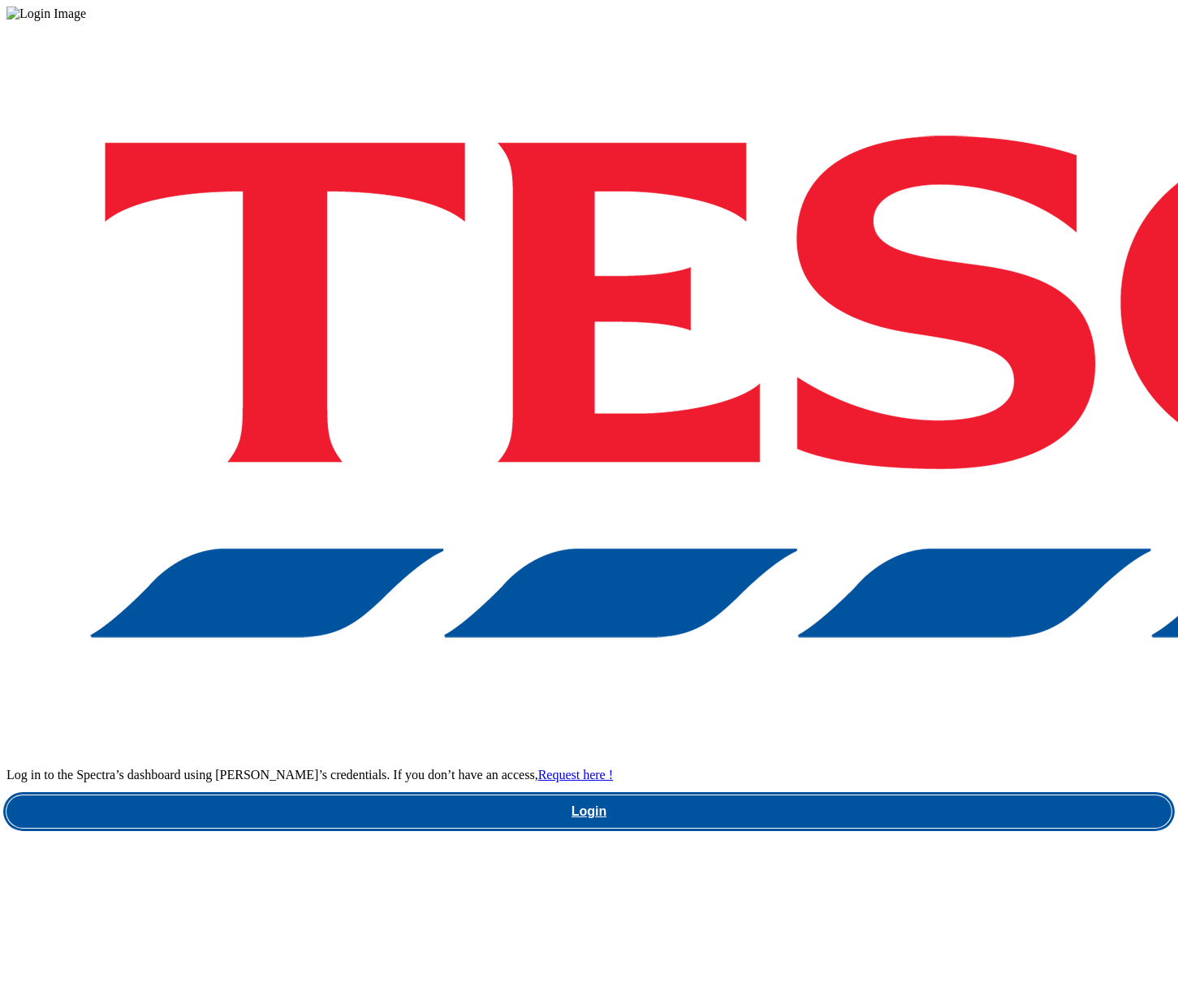
click at [844, 795] on link "Login" at bounding box center [589, 811] width 1165 height 32
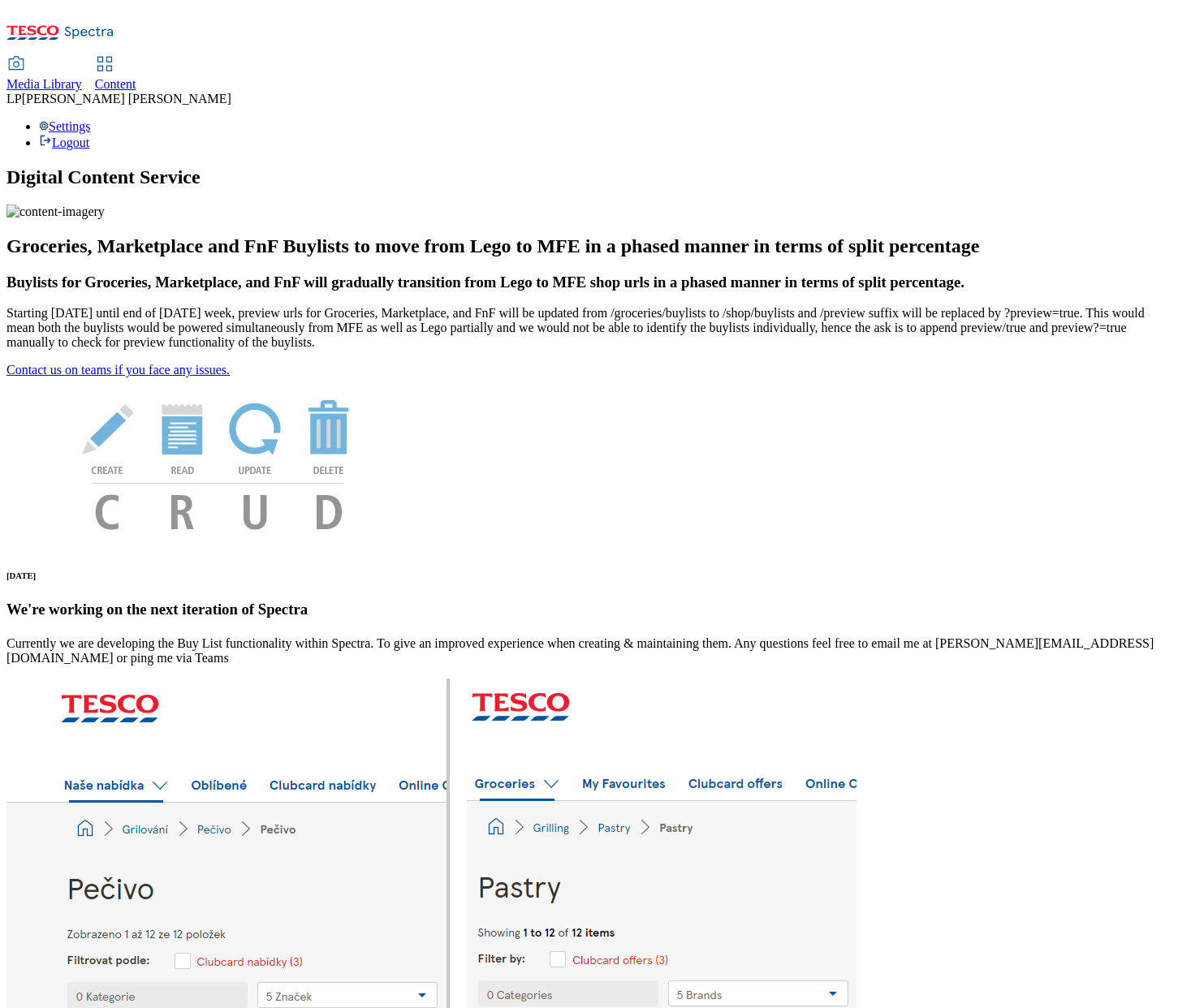
click at [137, 77] on span "Content" at bounding box center [115, 84] width 41 height 14
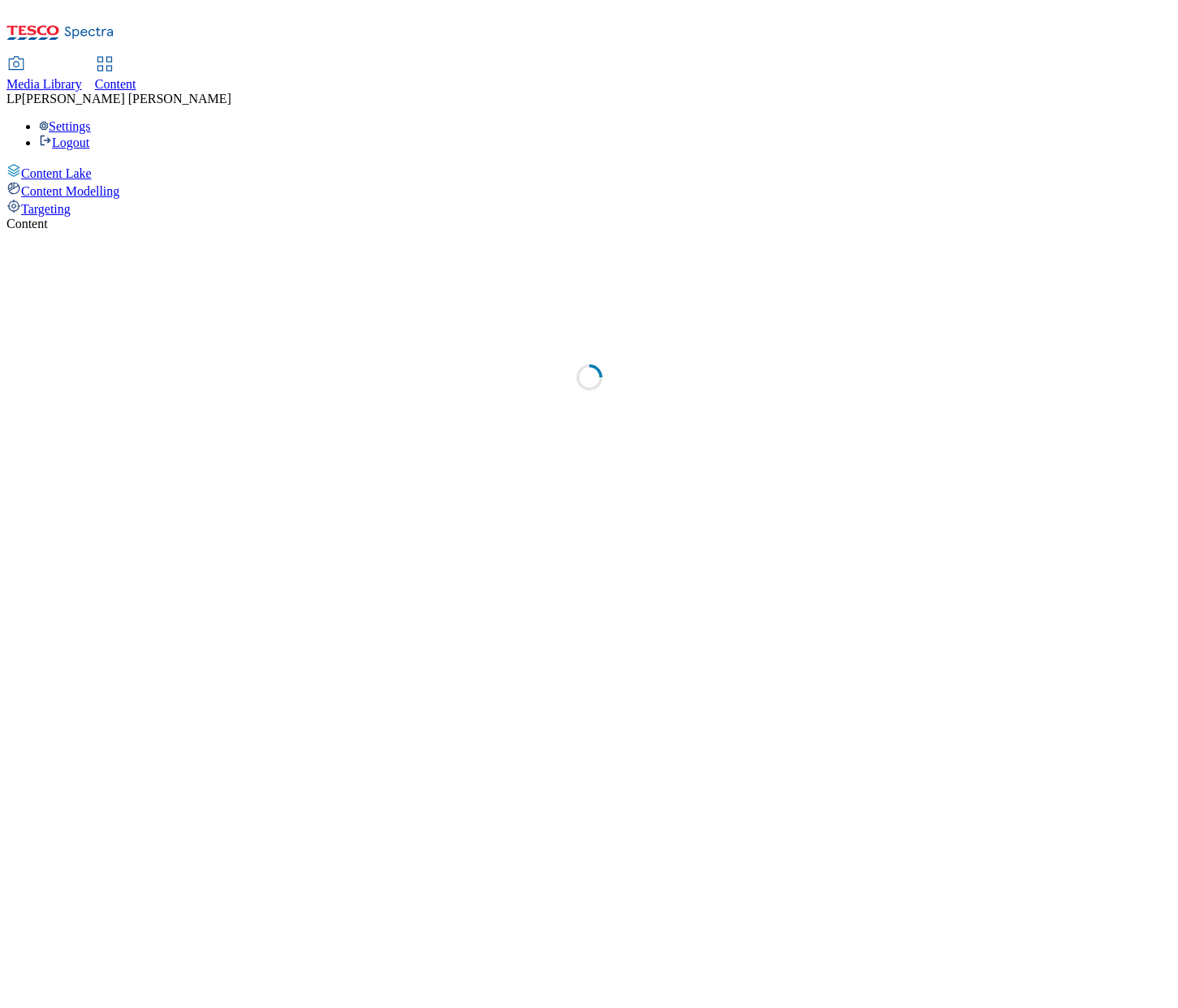
select select "phones-[GEOGRAPHIC_DATA]"
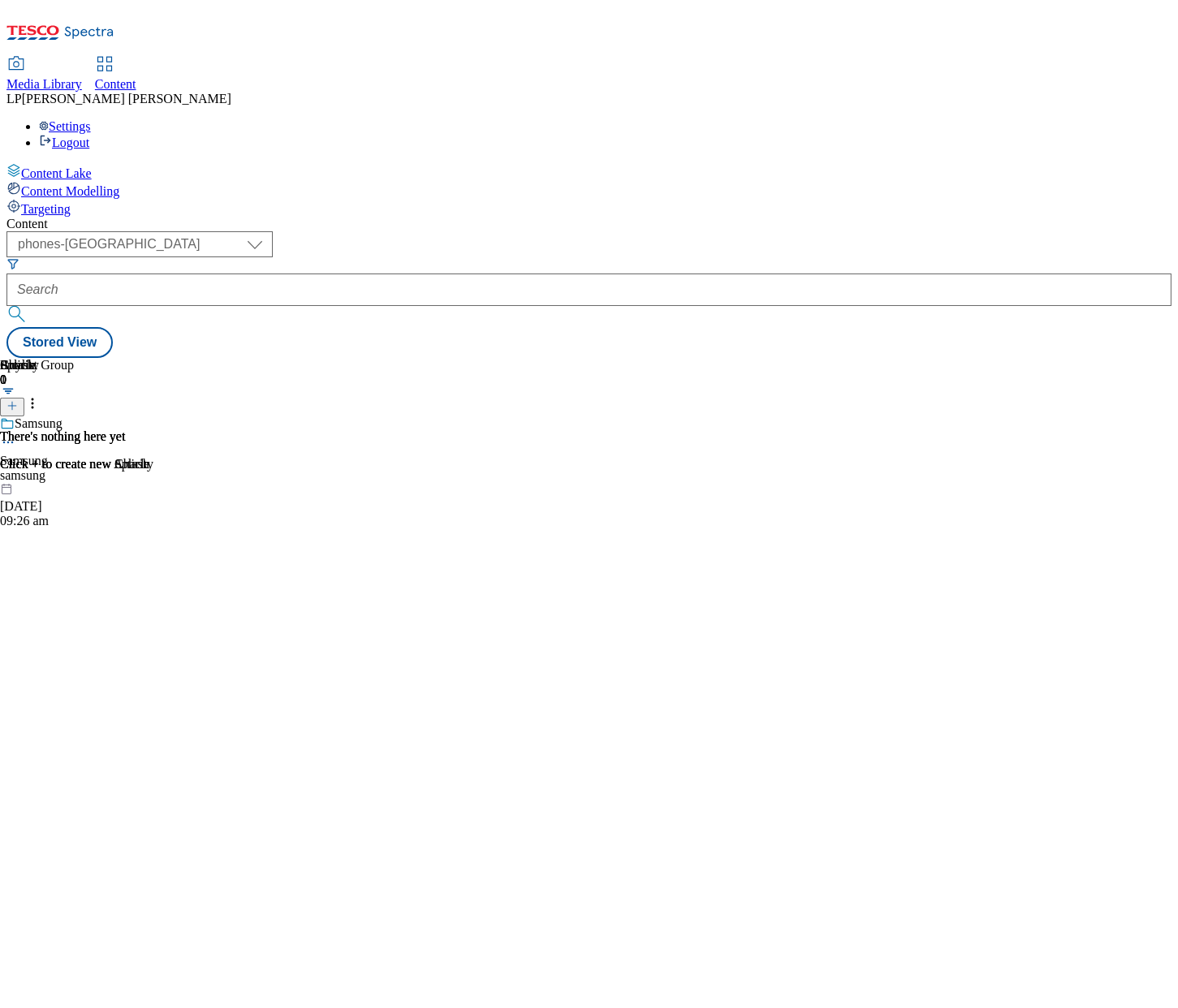
click at [82, 77] on span "Media Library" at bounding box center [44, 84] width 75 height 14
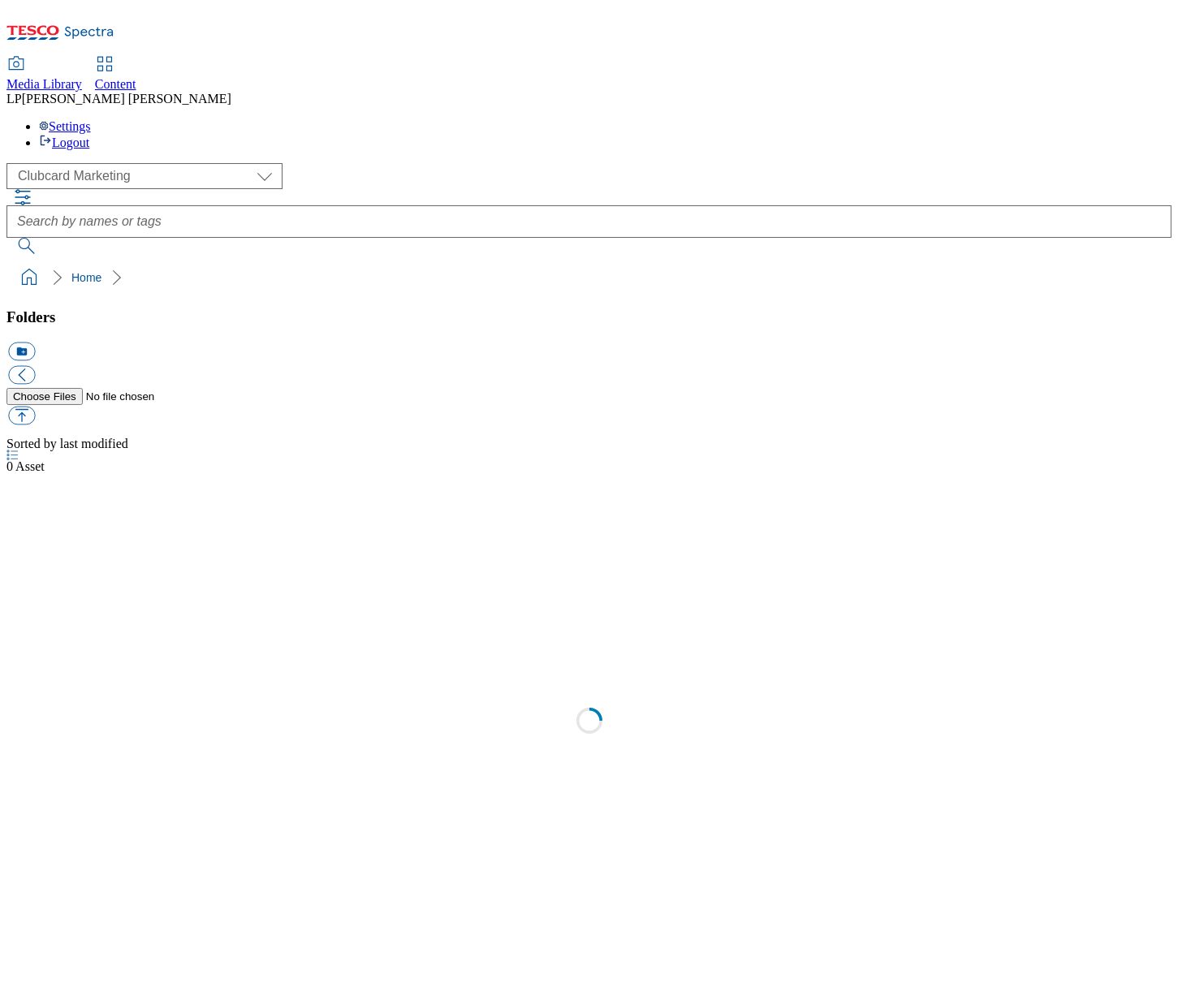
scroll to position [1, 0]
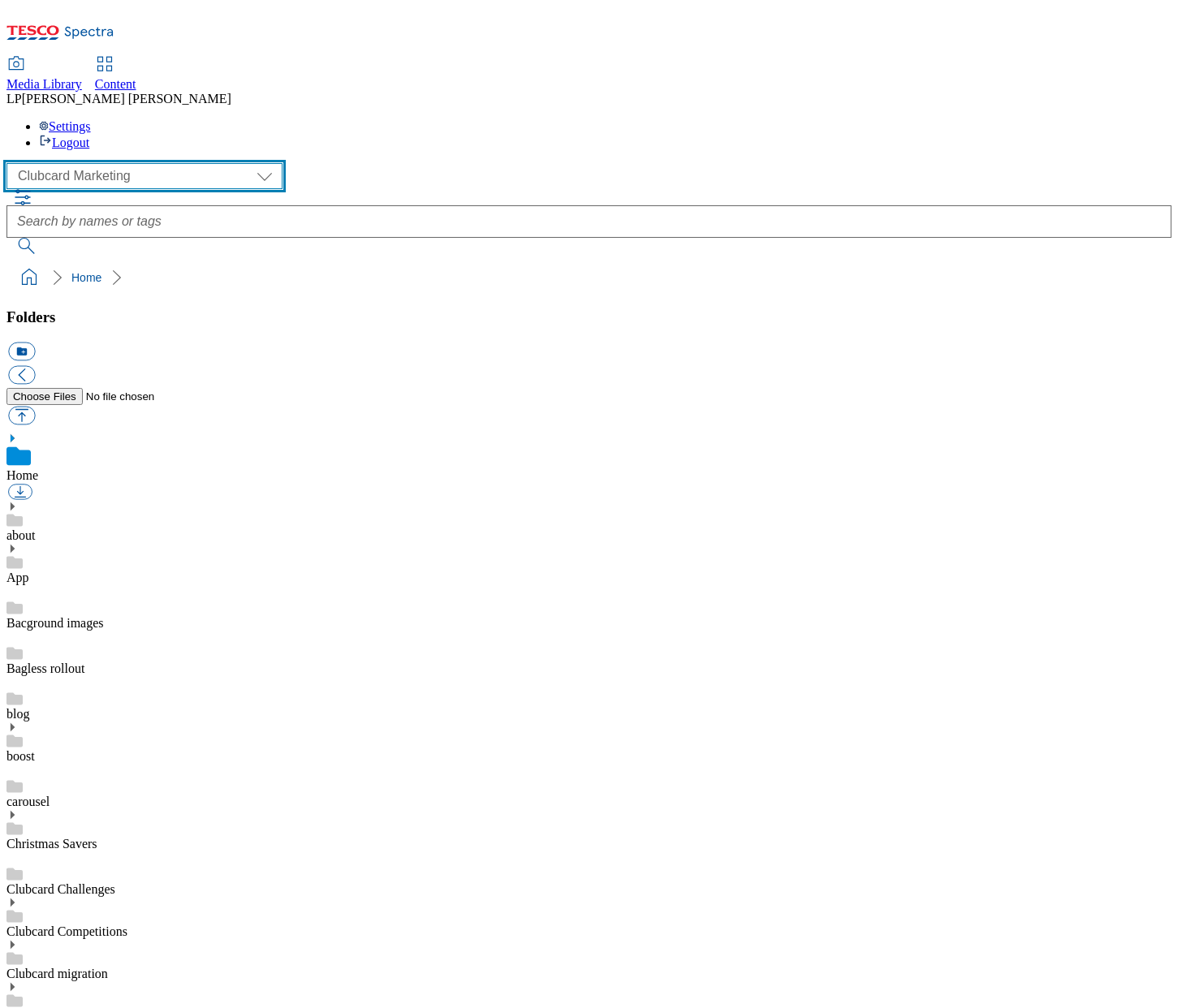
click at [94, 163] on select "Clubcard Marketing Demo Dotcom [GEOGRAPHIC_DATA] Emails GHS Marketing UK GHS Pr…" at bounding box center [144, 175] width 276 height 26
select select "flare-ghs-roi"
click at [11, 163] on select "Clubcard Marketing Demo Dotcom [GEOGRAPHIC_DATA] Emails GHS Marketing UK GHS Pr…" at bounding box center [144, 175] width 276 height 26
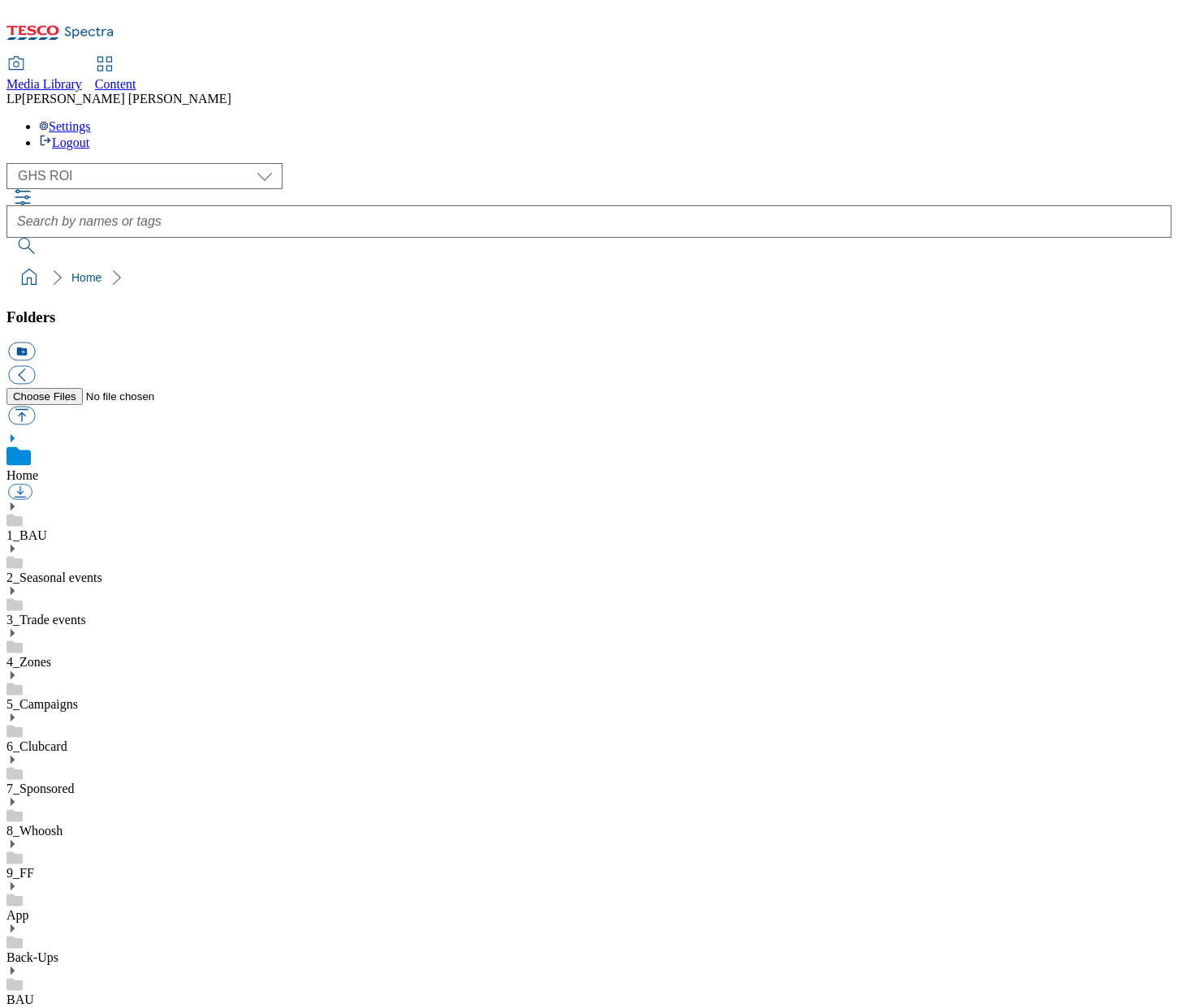
click at [18, 628] on icon at bounding box center [13, 634] width 12 height 12
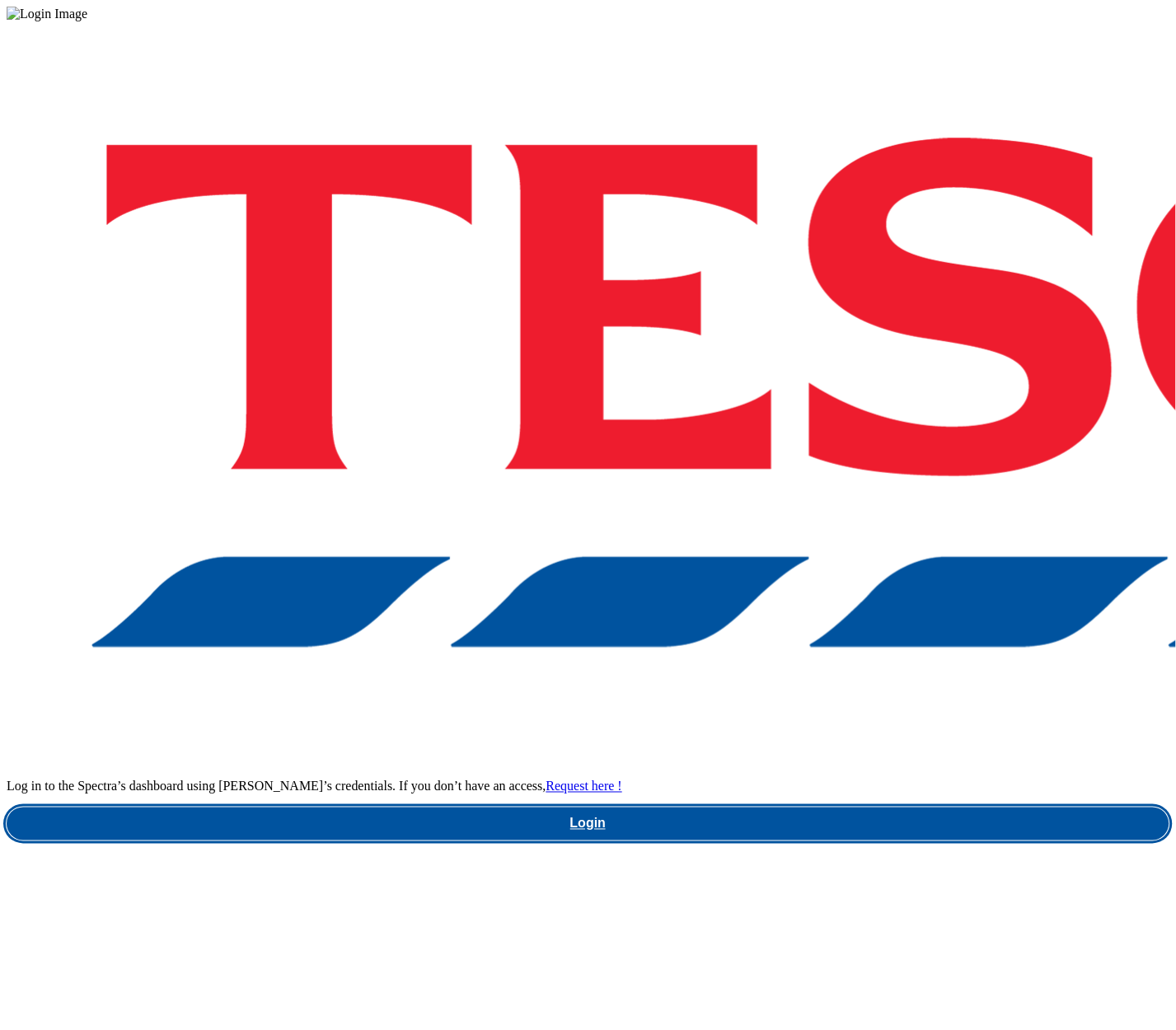
click at [822, 807] on link "Login" at bounding box center [588, 823] width 1163 height 33
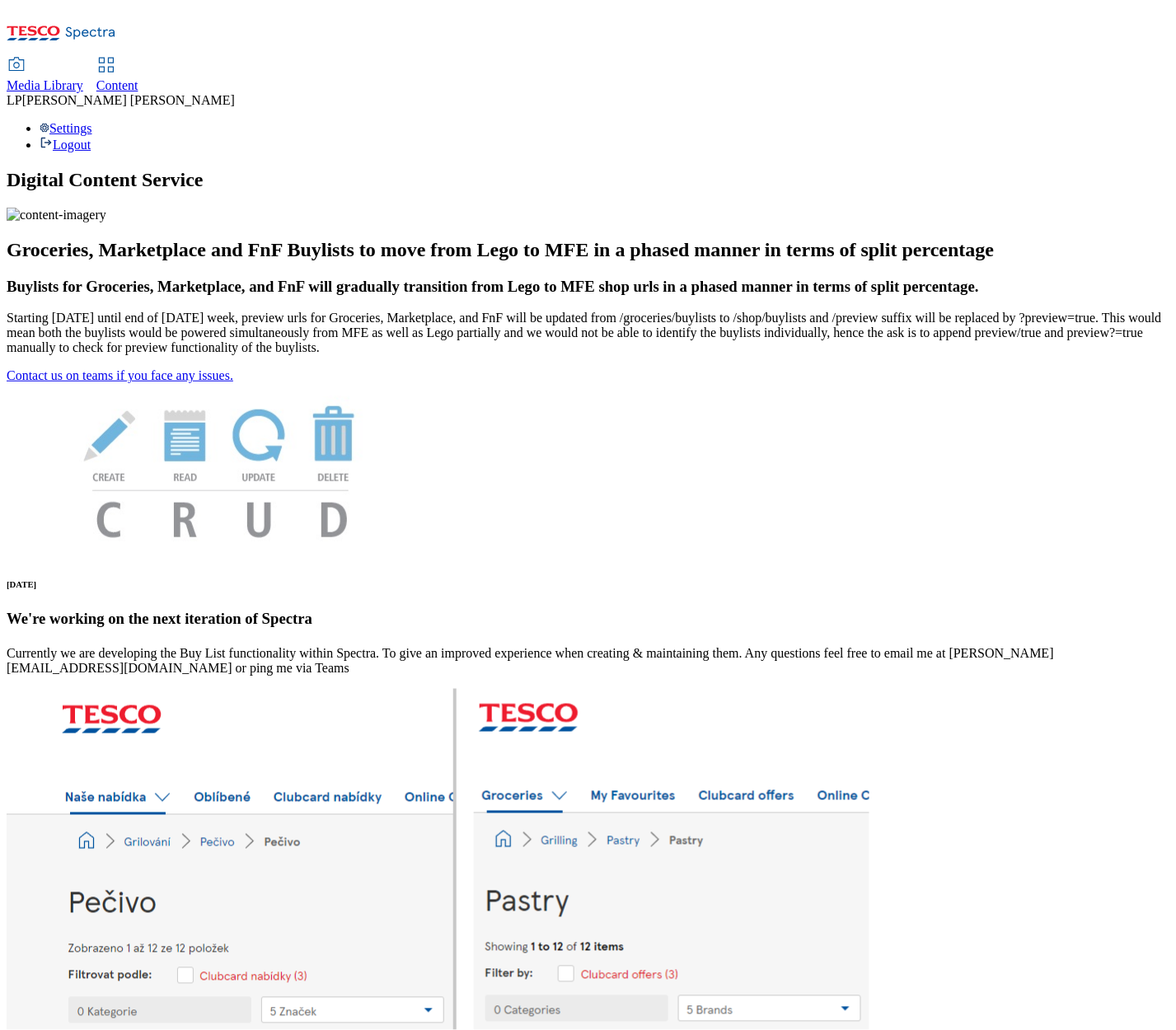
click at [83, 78] on span "Media Library" at bounding box center [45, 85] width 76 height 14
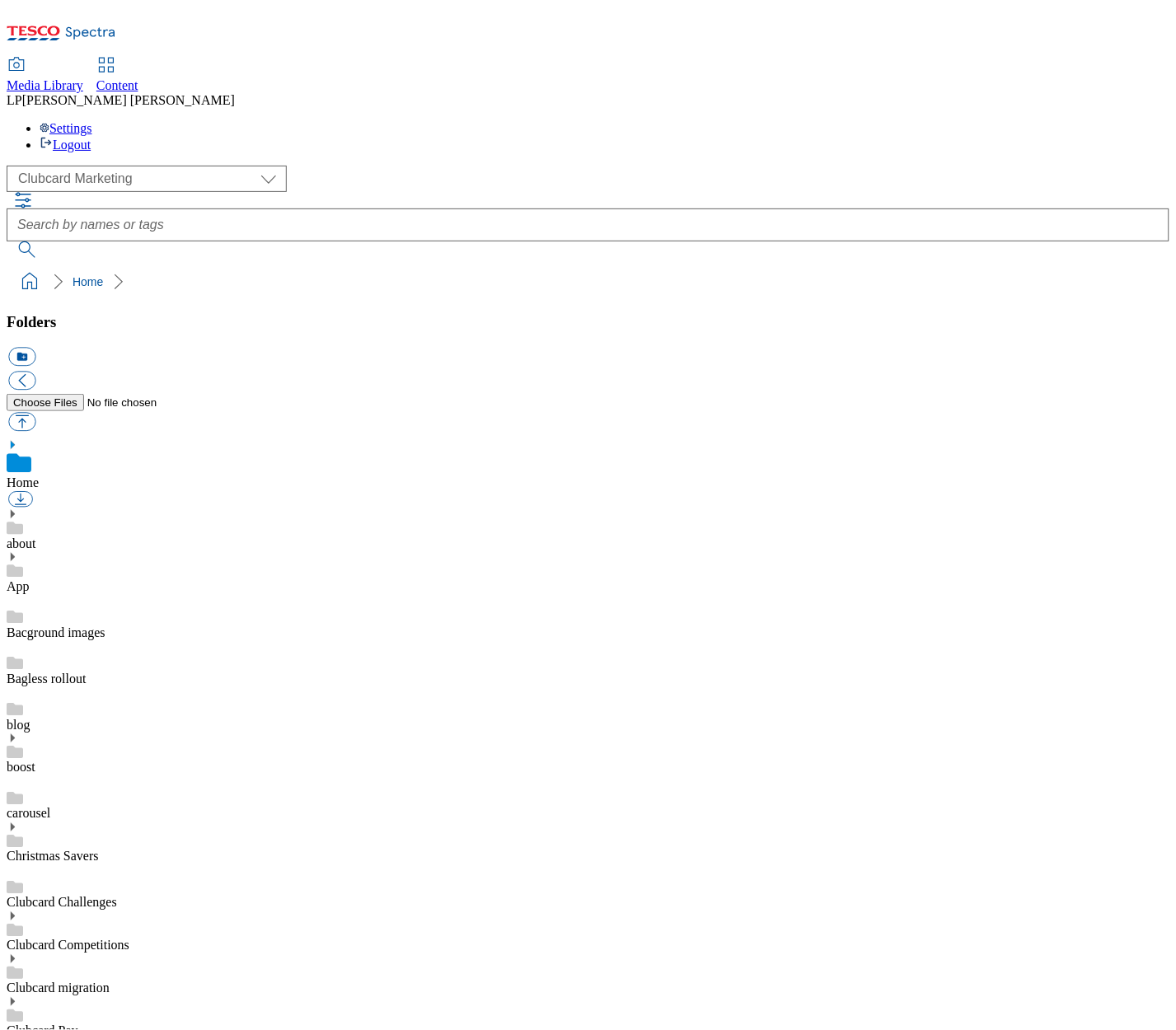
scroll to position [1, 0]
click at [89, 165] on select "Clubcard Marketing Demo Dotcom [GEOGRAPHIC_DATA] Emails GHS Marketing UK GHS Pr…" at bounding box center [147, 178] width 280 height 27
select select "flare-ghs-roi"
click at [11, 165] on select "Clubcard Marketing Demo Dotcom [GEOGRAPHIC_DATA] Emails GHS Marketing UK GHS Pr…" at bounding box center [147, 178] width 280 height 27
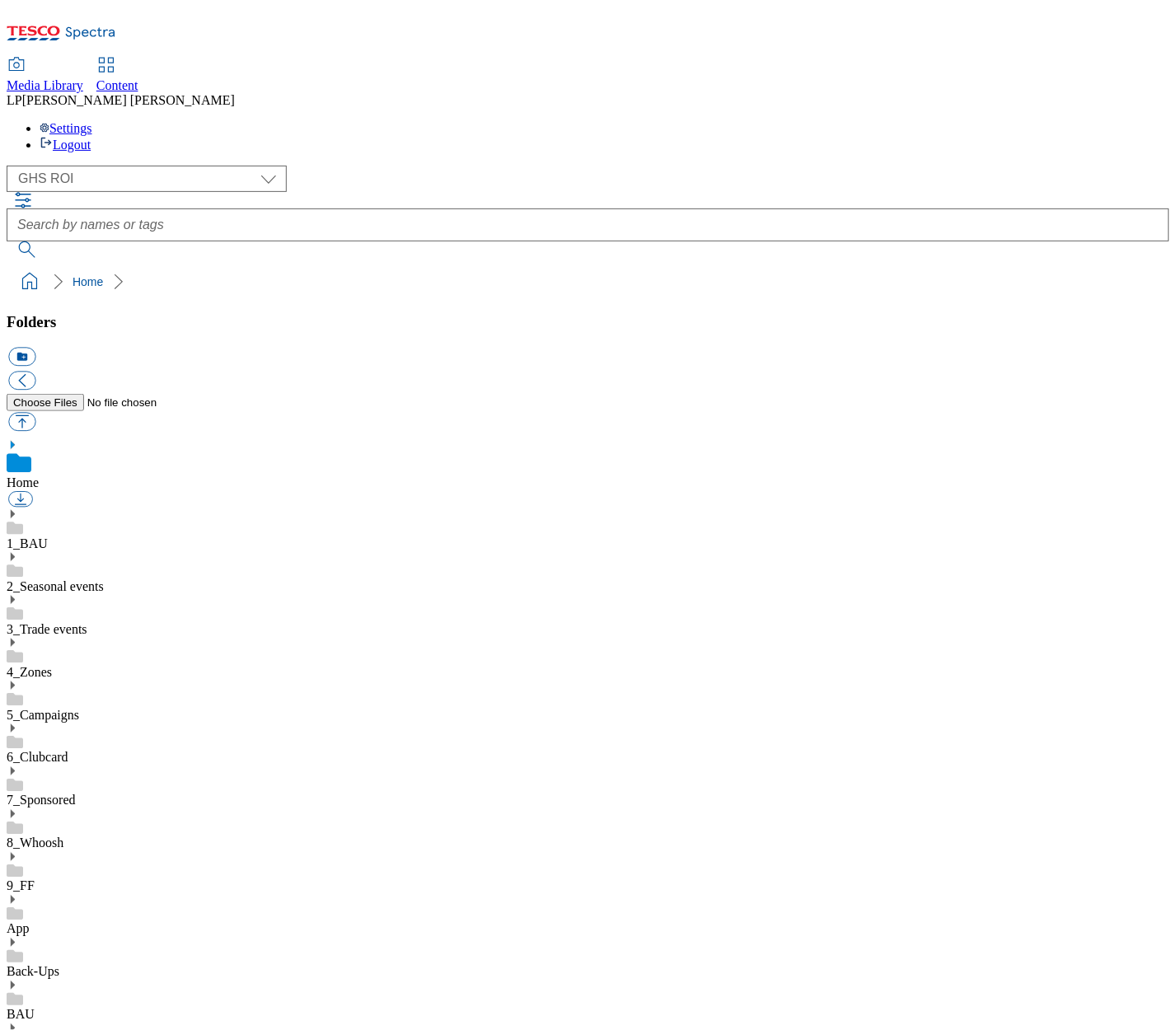
click at [15, 638] on use at bounding box center [13, 642] width 4 height 8
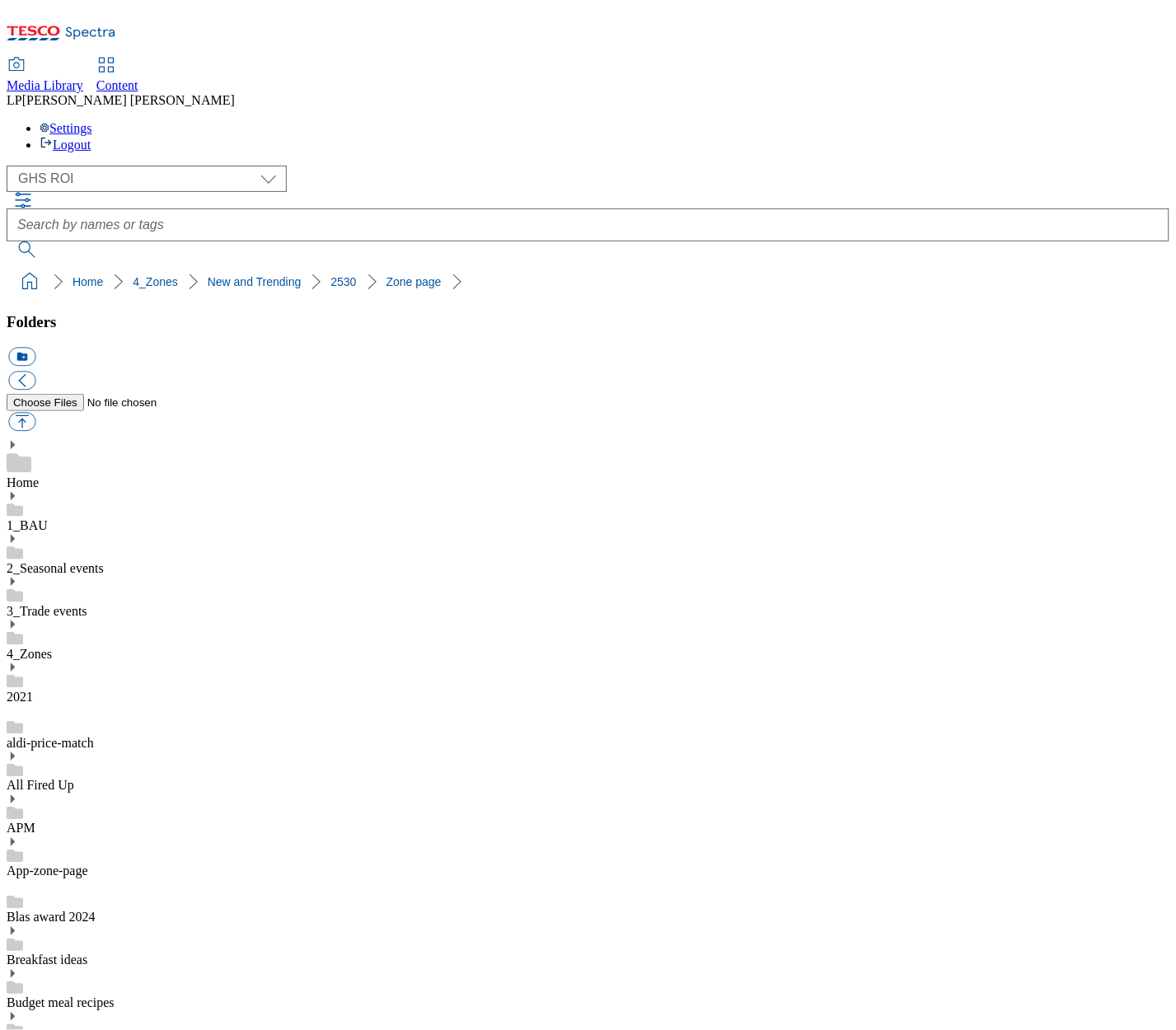
scroll to position [136, 0]
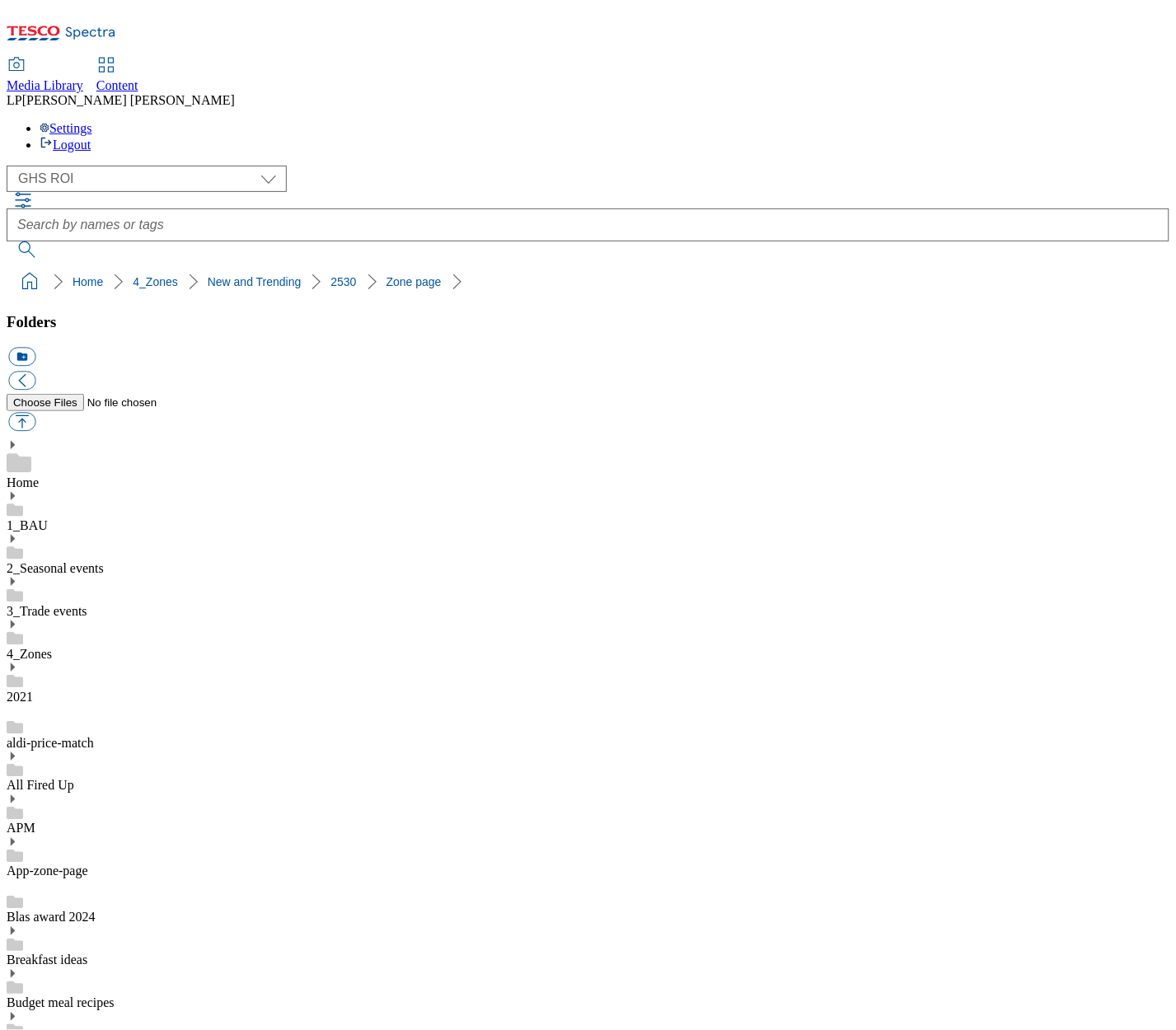
scroll to position [0, 0]
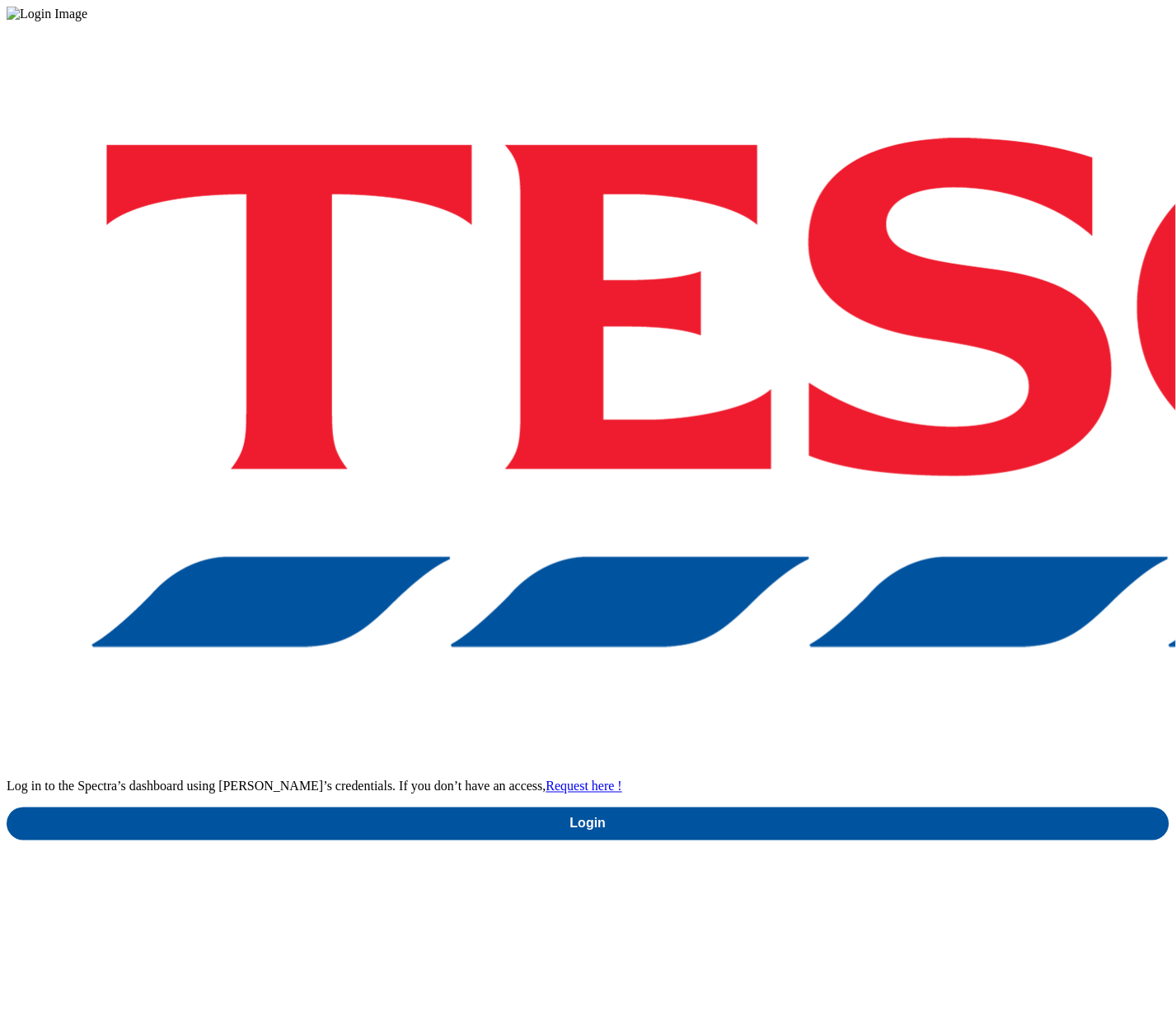
click at [810, 553] on div "Log in to the Spectra’s dashboard using [PERSON_NAME]’s credentials. If you don…" at bounding box center [588, 431] width 1163 height 819
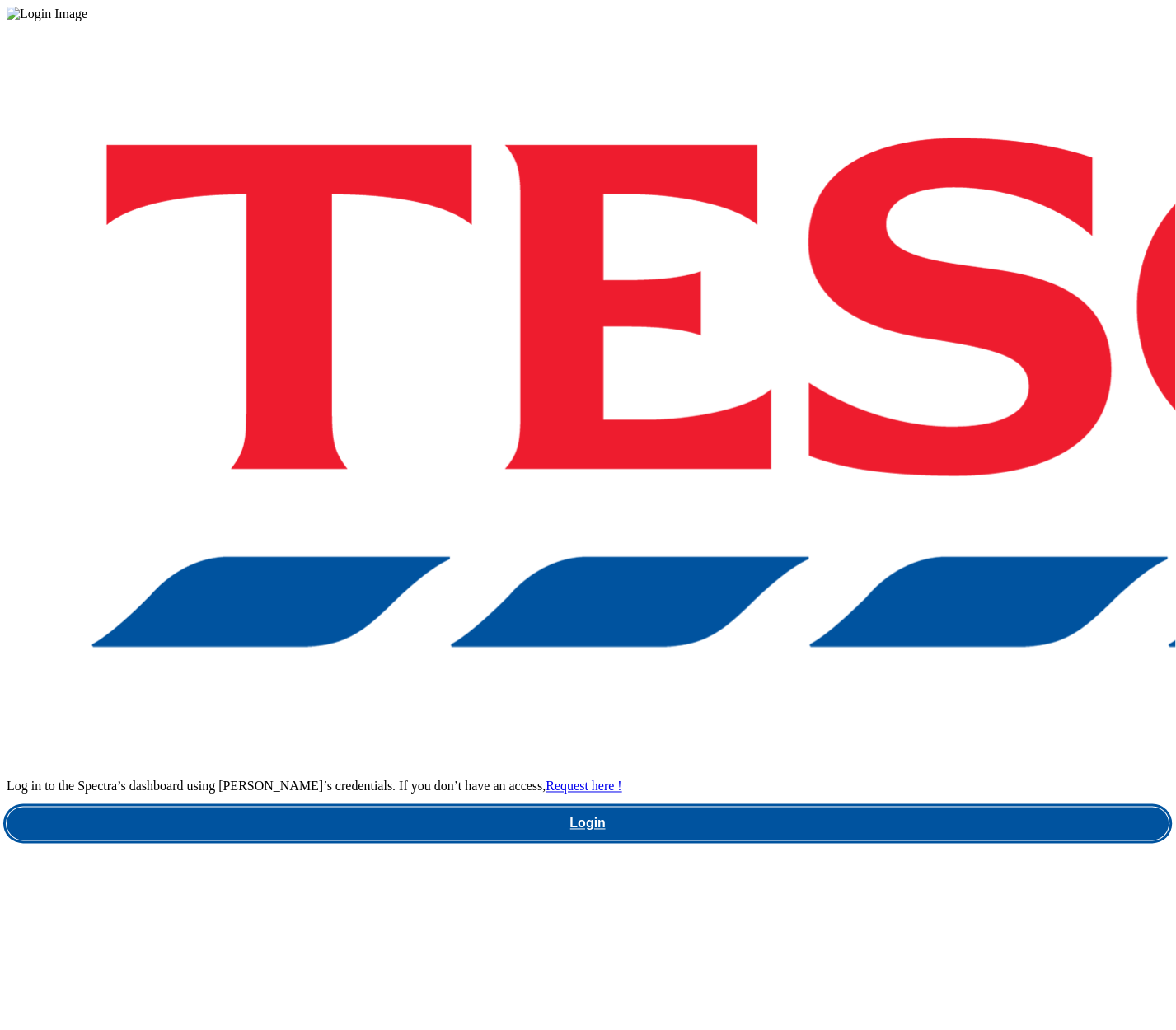
click at [807, 807] on link "Login" at bounding box center [588, 823] width 1163 height 33
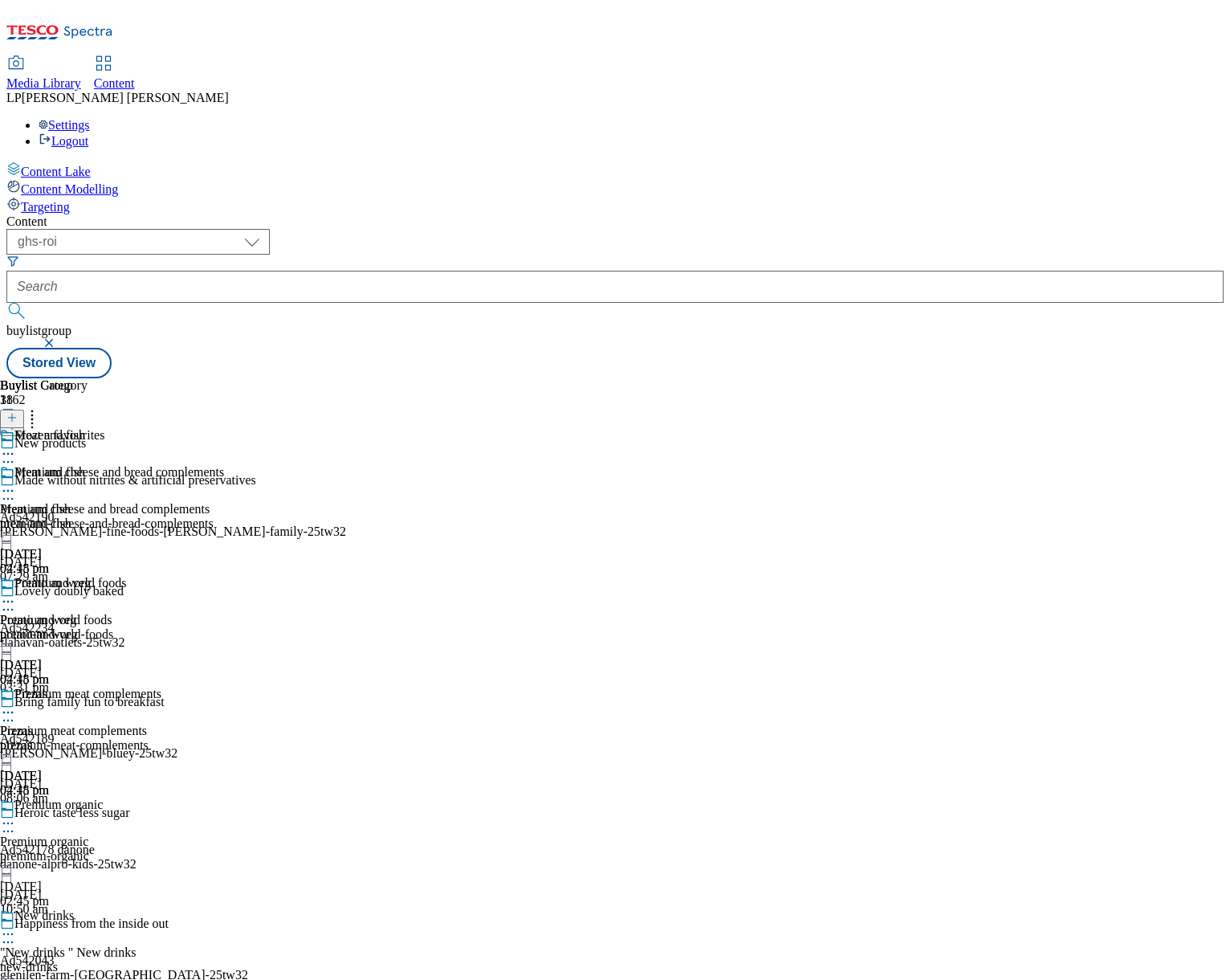
select select "ghs-roi"
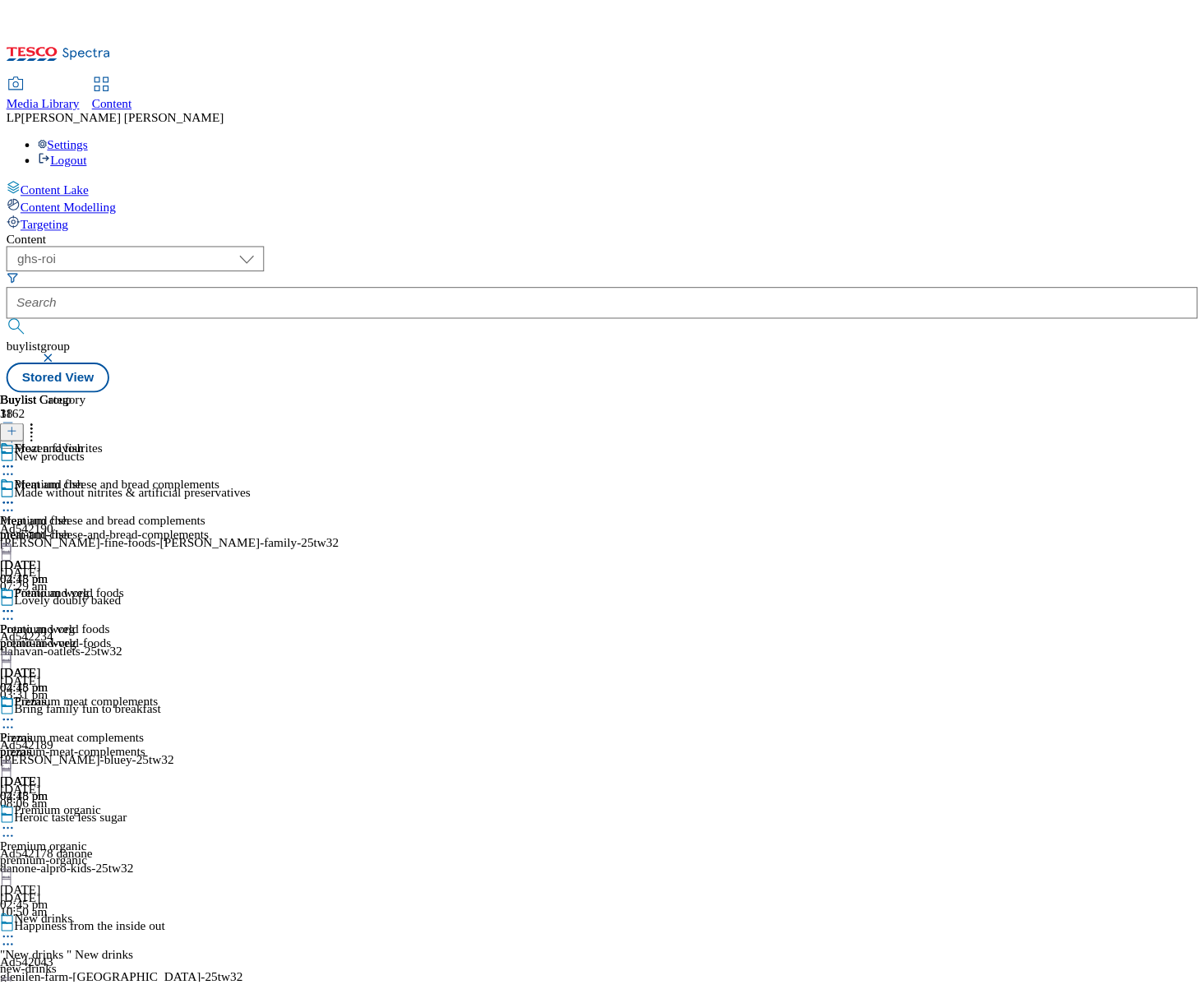
scroll to position [2548, 0]
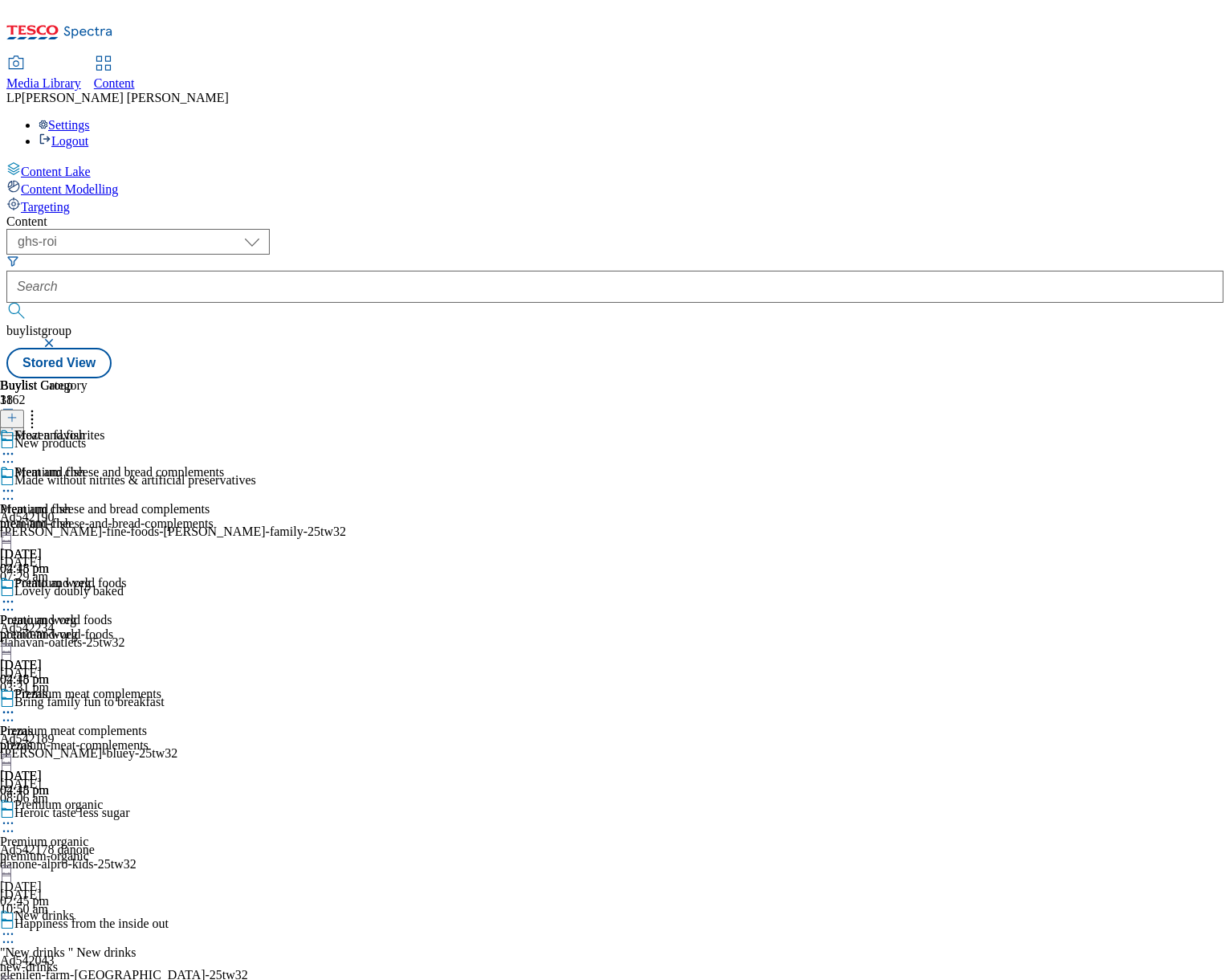
click at [135, 76] on span "Content" at bounding box center [114, 83] width 41 height 14
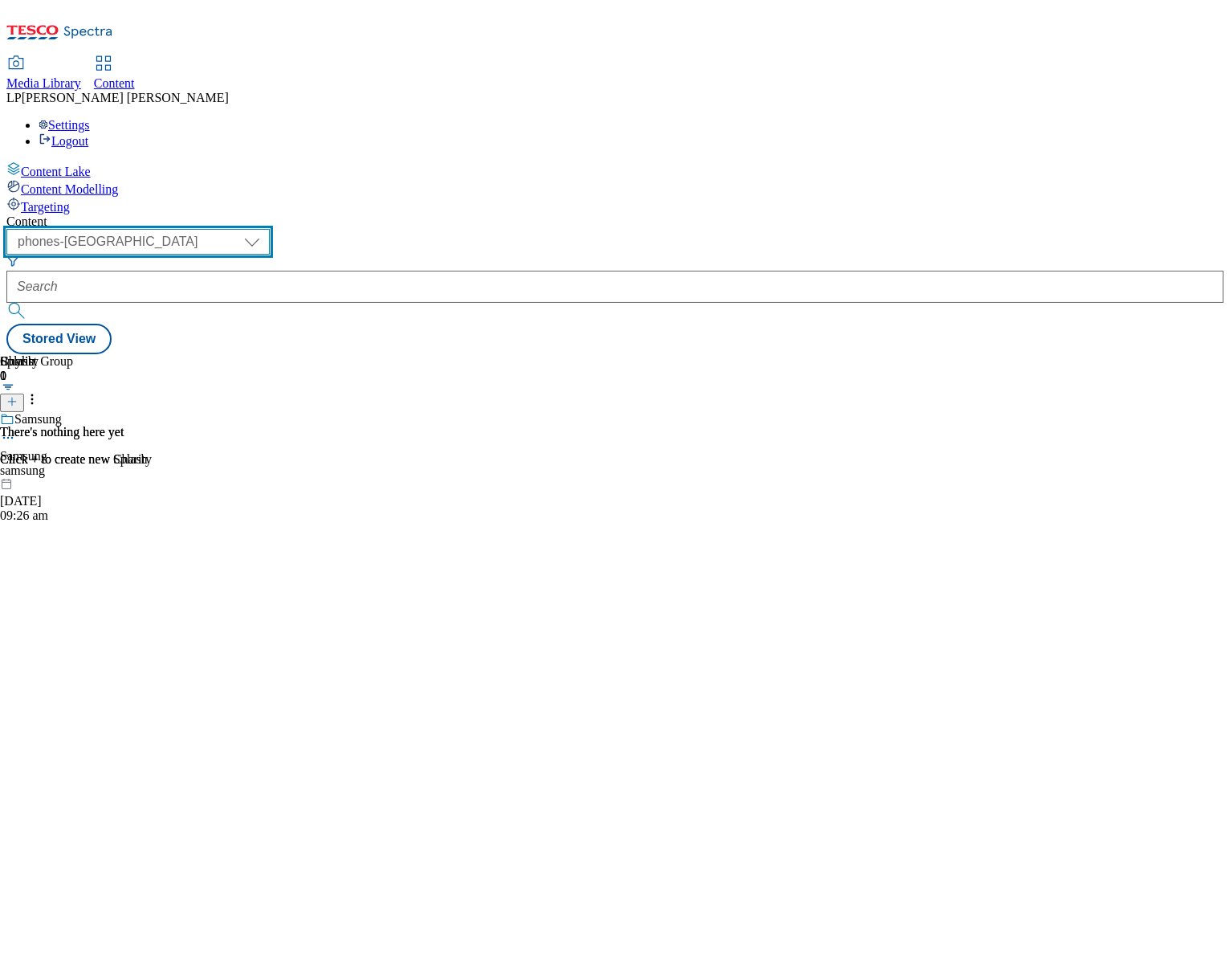
click at [270, 229] on select "dotcom-cz dotcom-hu dotcom-sk fnf-uk ghs-roi ghs-uk group-comms ighs-cz ighs-hu…" at bounding box center [138, 241] width 263 height 26
select select "ghs-roi"
click at [208, 229] on select "dotcom-cz dotcom-hu dotcom-sk fnf-uk ghs-roi ghs-uk group-comms ighs-cz ighs-hu…" at bounding box center [138, 241] width 263 height 26
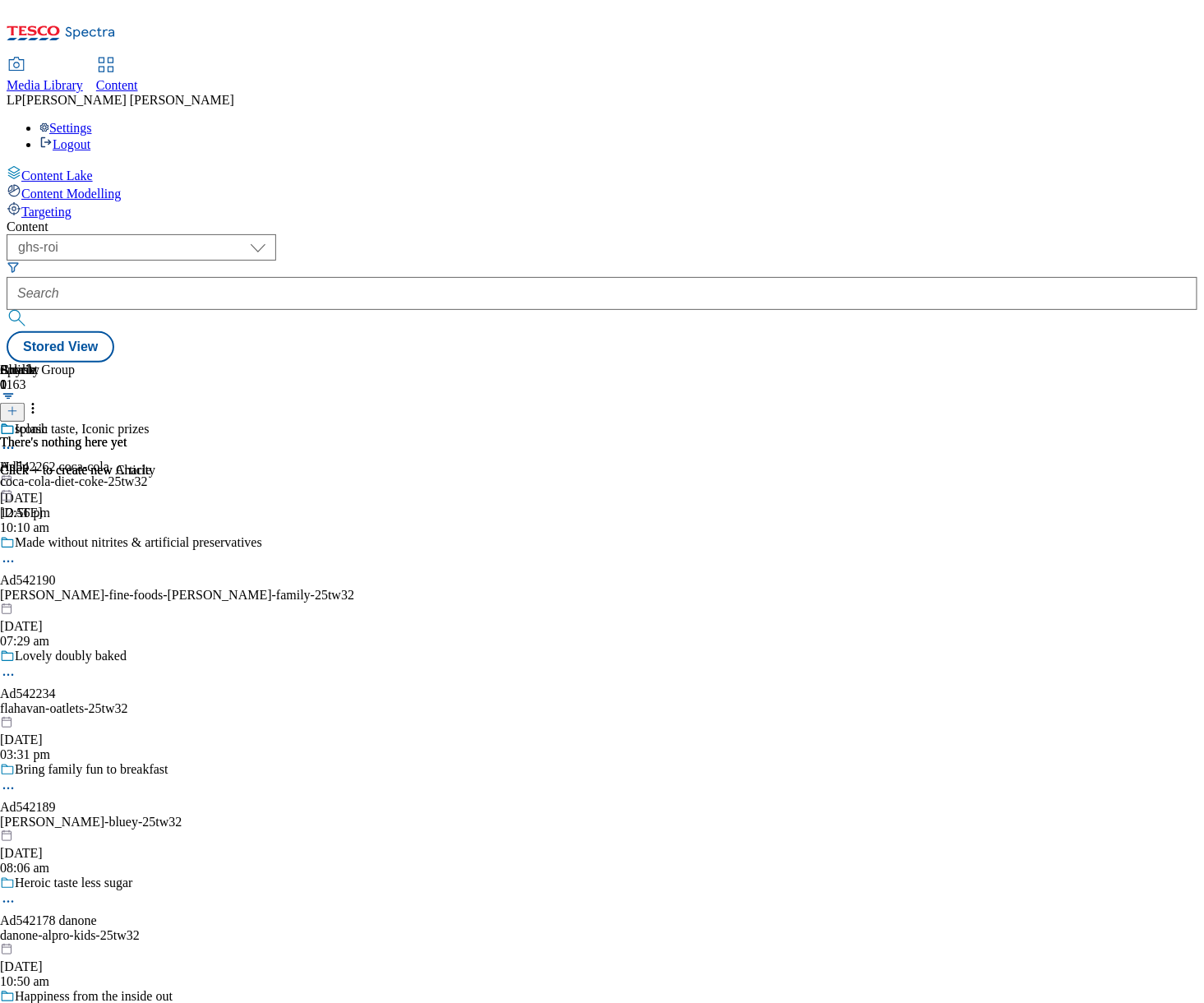
click at [50, 474] on div at bounding box center [25, 474] width 50 height 0
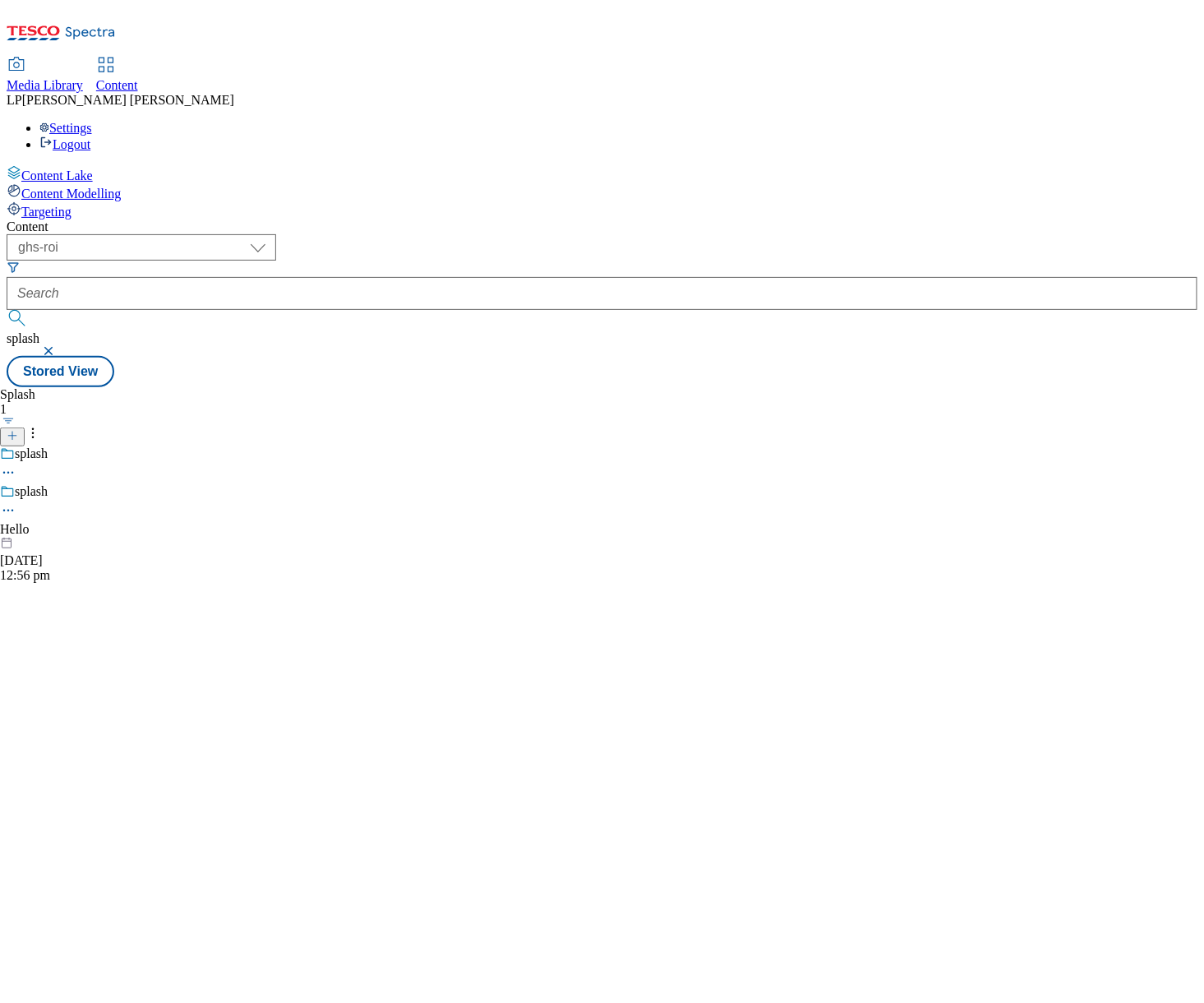
click at [50, 537] on div at bounding box center [25, 537] width 50 height 0
click at [17, 502] on icon at bounding box center [8, 510] width 17 height 17
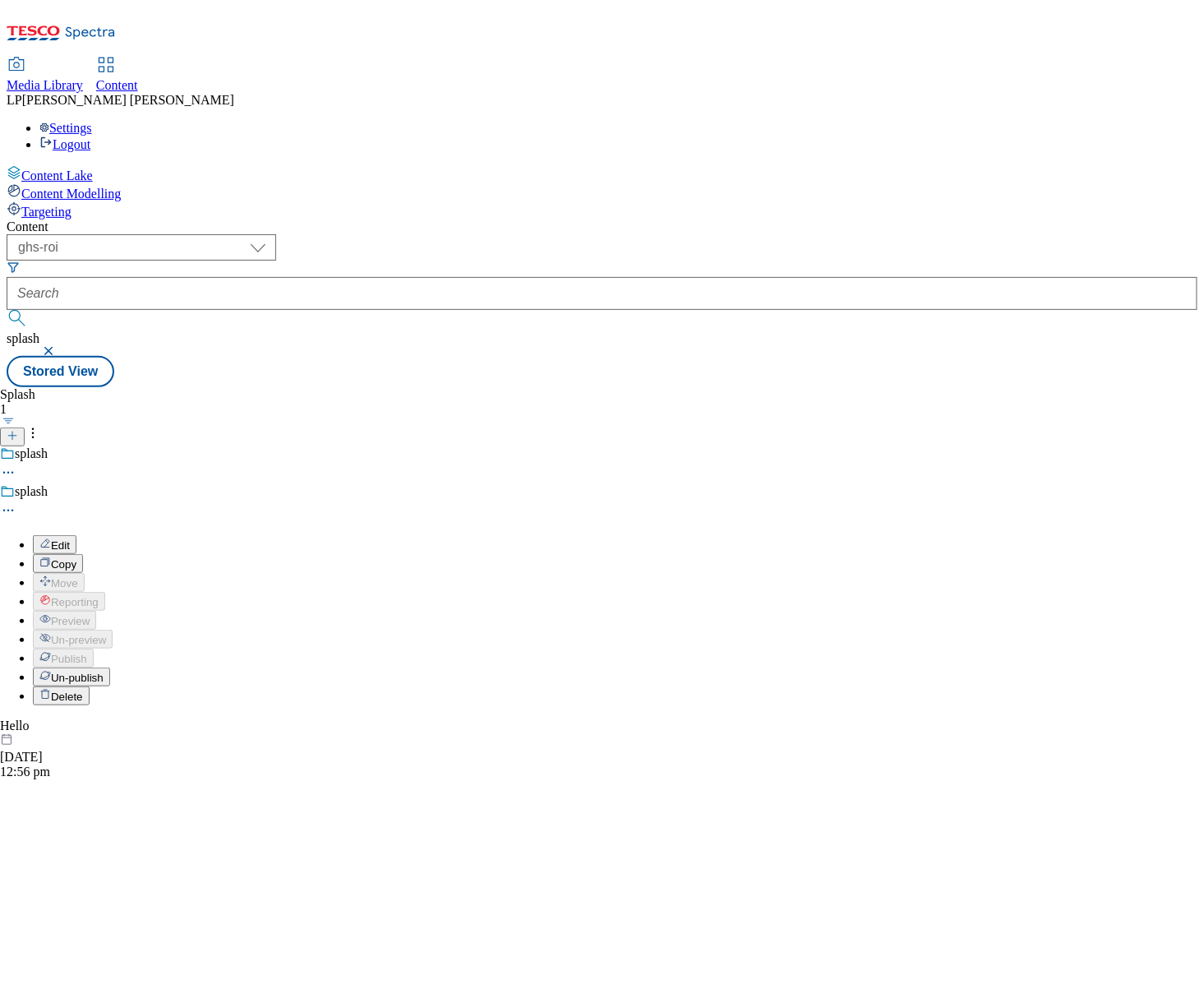
click at [76, 535] on button "Edit" at bounding box center [54, 544] width 43 height 19
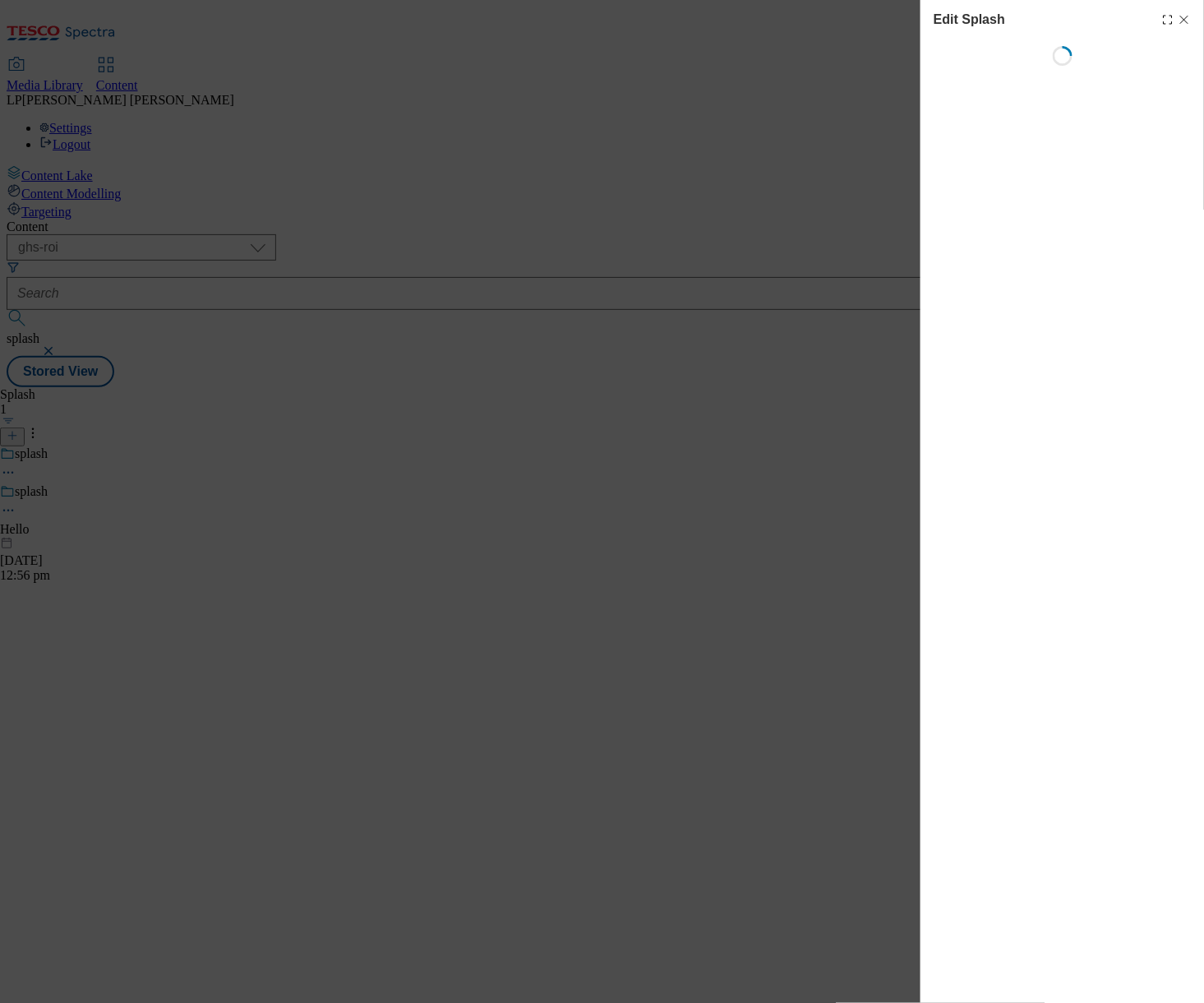
select select "Spring"
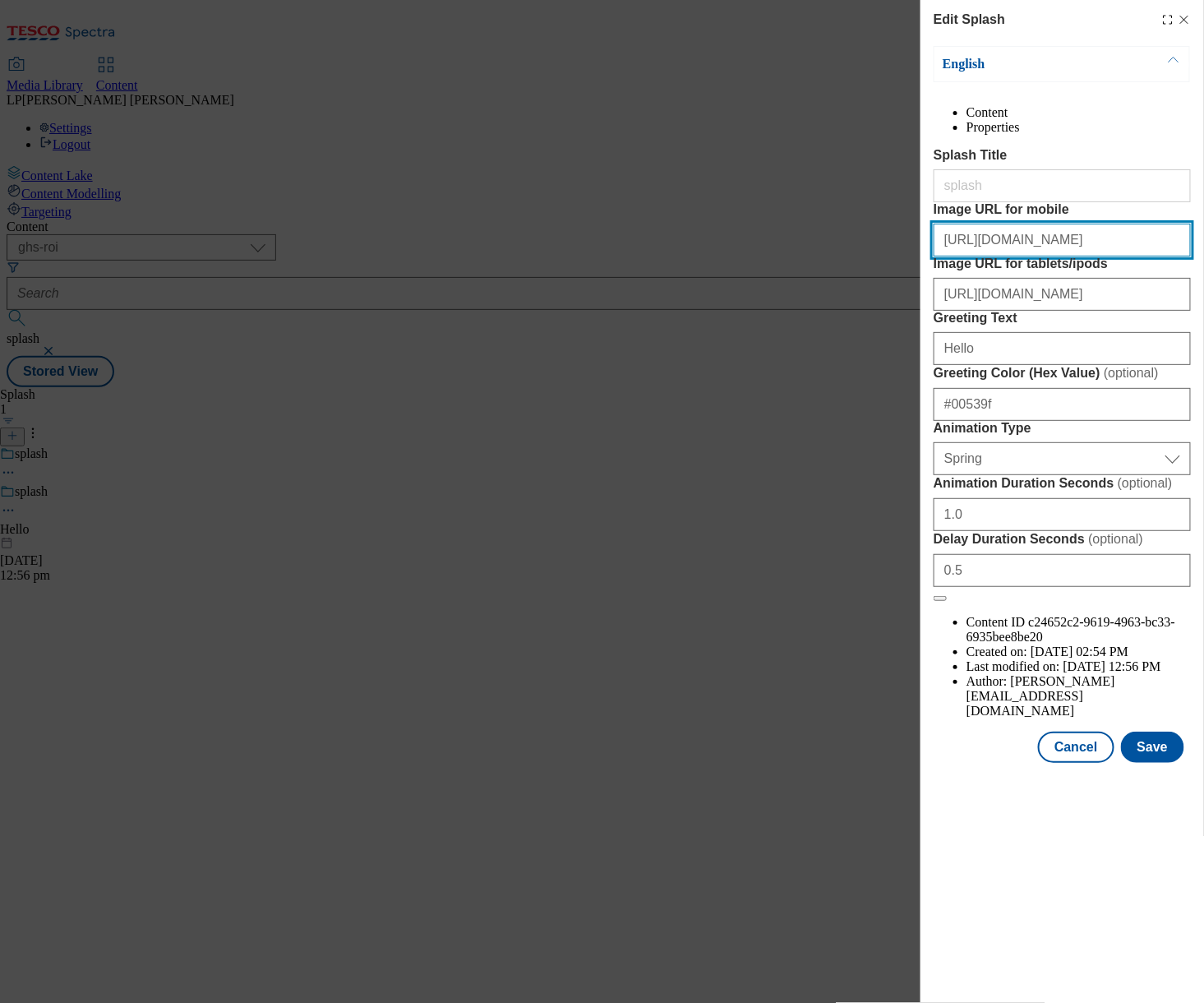
click at [1008, 257] on input "[URL][DOMAIN_NAME]" at bounding box center [1062, 239] width 258 height 33
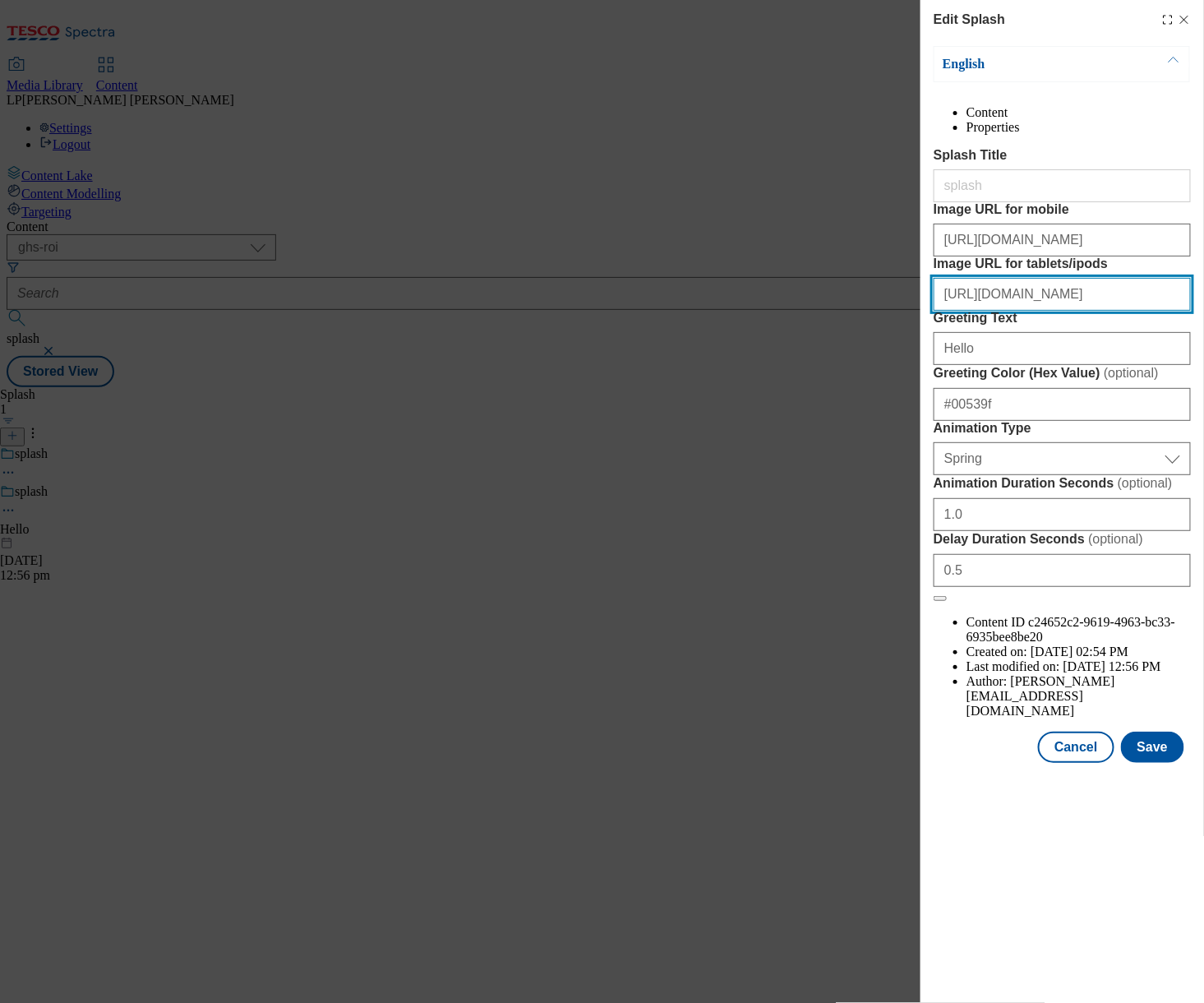
click at [1072, 311] on input "[URL][DOMAIN_NAME]" at bounding box center [1062, 293] width 258 height 33
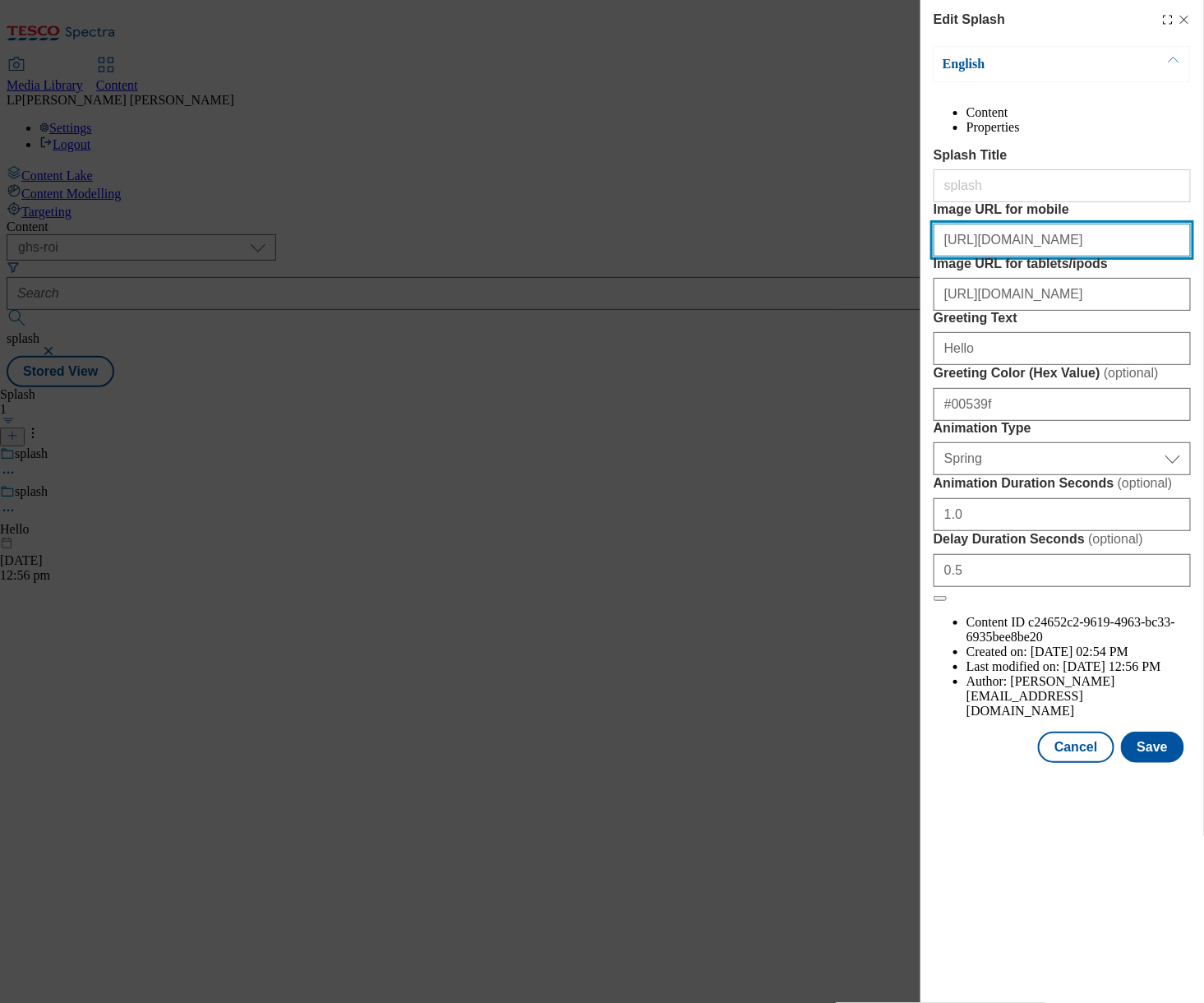
click at [994, 257] on input "[URL][DOMAIN_NAME]" at bounding box center [1062, 239] width 258 height 33
click at [995, 257] on input "[URL][DOMAIN_NAME]" at bounding box center [1062, 239] width 258 height 33
paste input "roi/93ac203e-6095-4215-aa1a-d148e38ff99f/2530-WF-471279-Bloo_Splashscreen_Mobile"
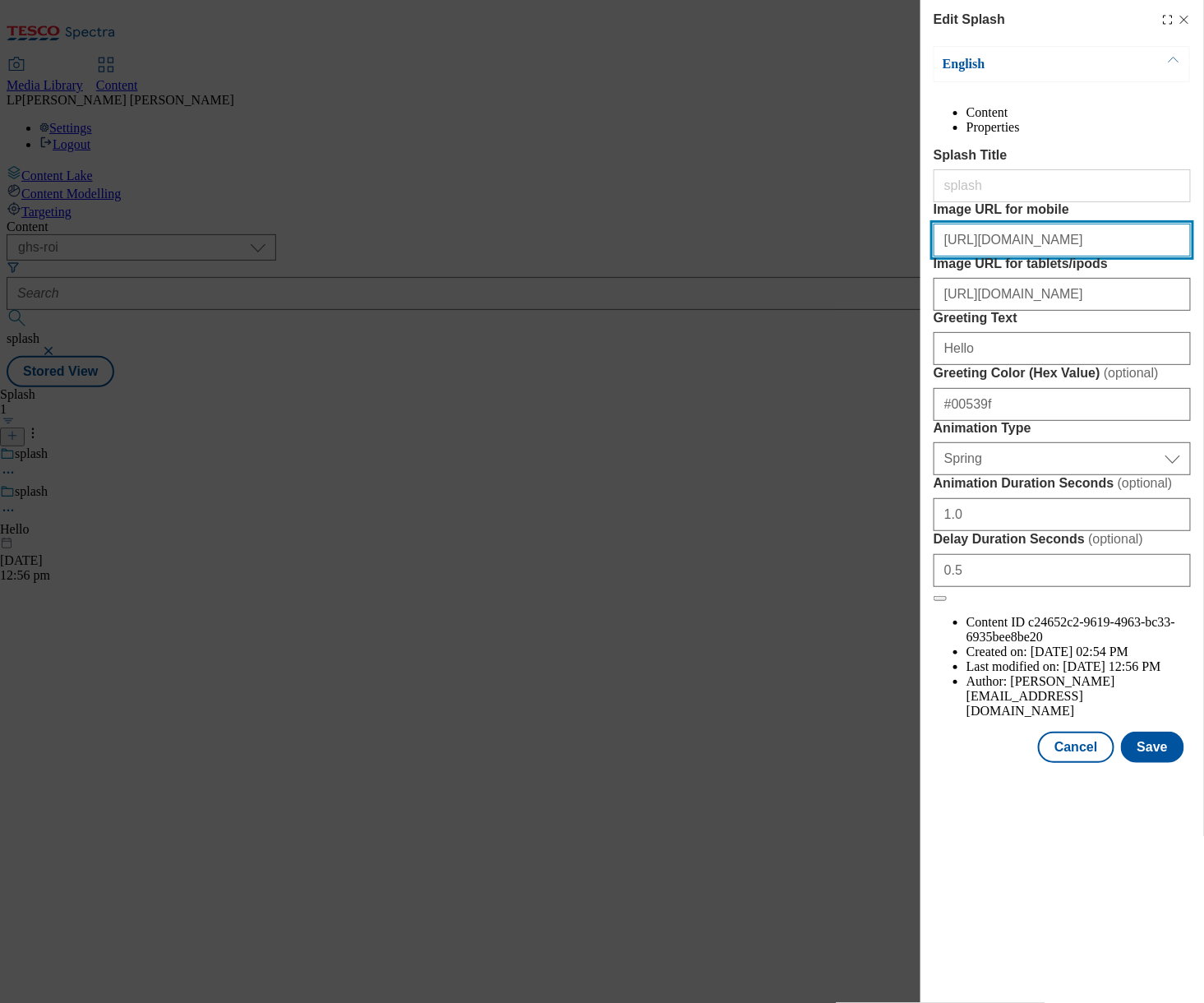
scroll to position [0, 420]
type input "[URL][DOMAIN_NAME]"
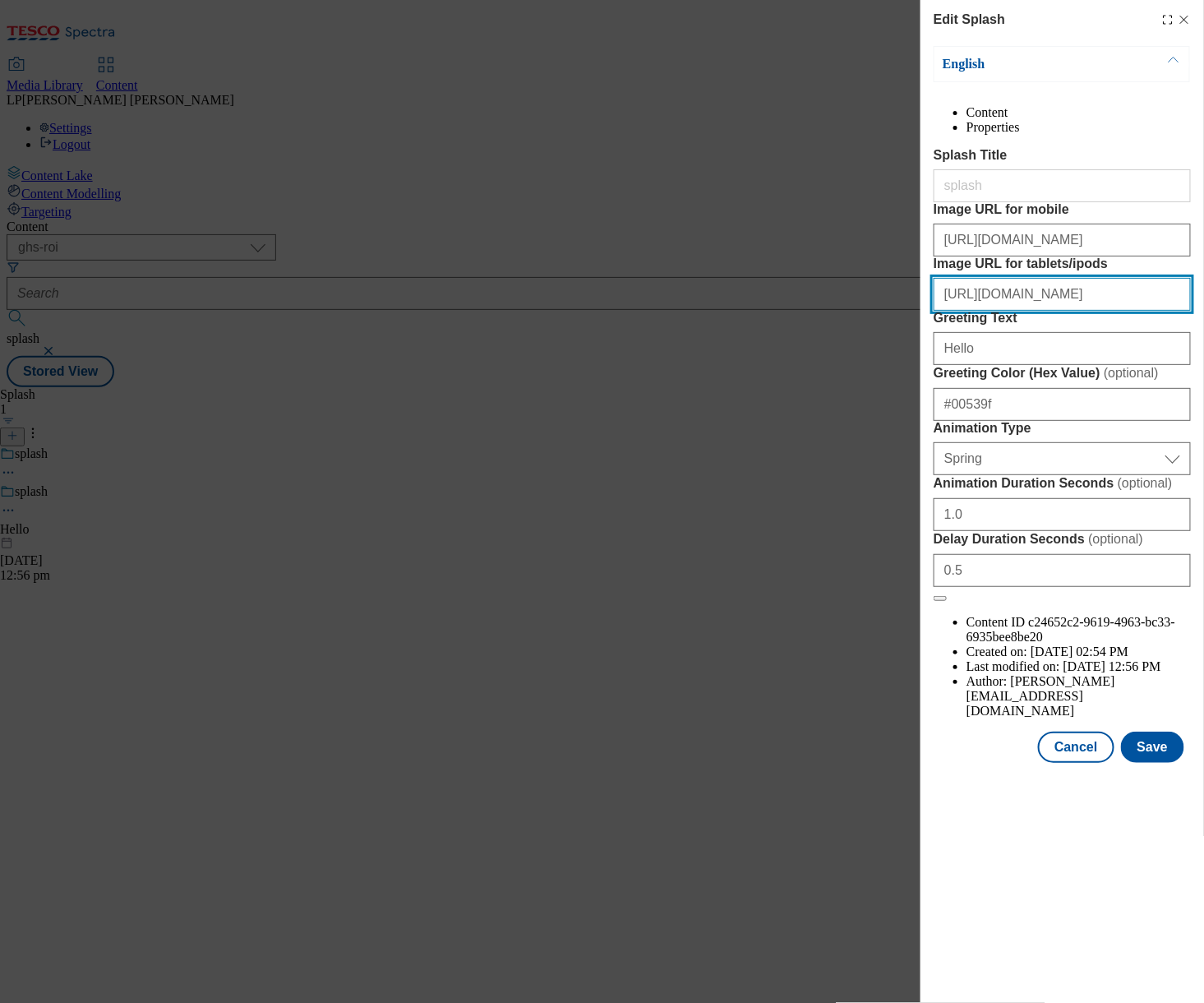
click at [991, 311] on input "[URL][DOMAIN_NAME]" at bounding box center [1062, 293] width 258 height 33
paste input "roi/088c3adb-77fd-429a-9a2c-c55525dabcc2/2530-WF-471279-Bloo_Splashscreen_Tablet"
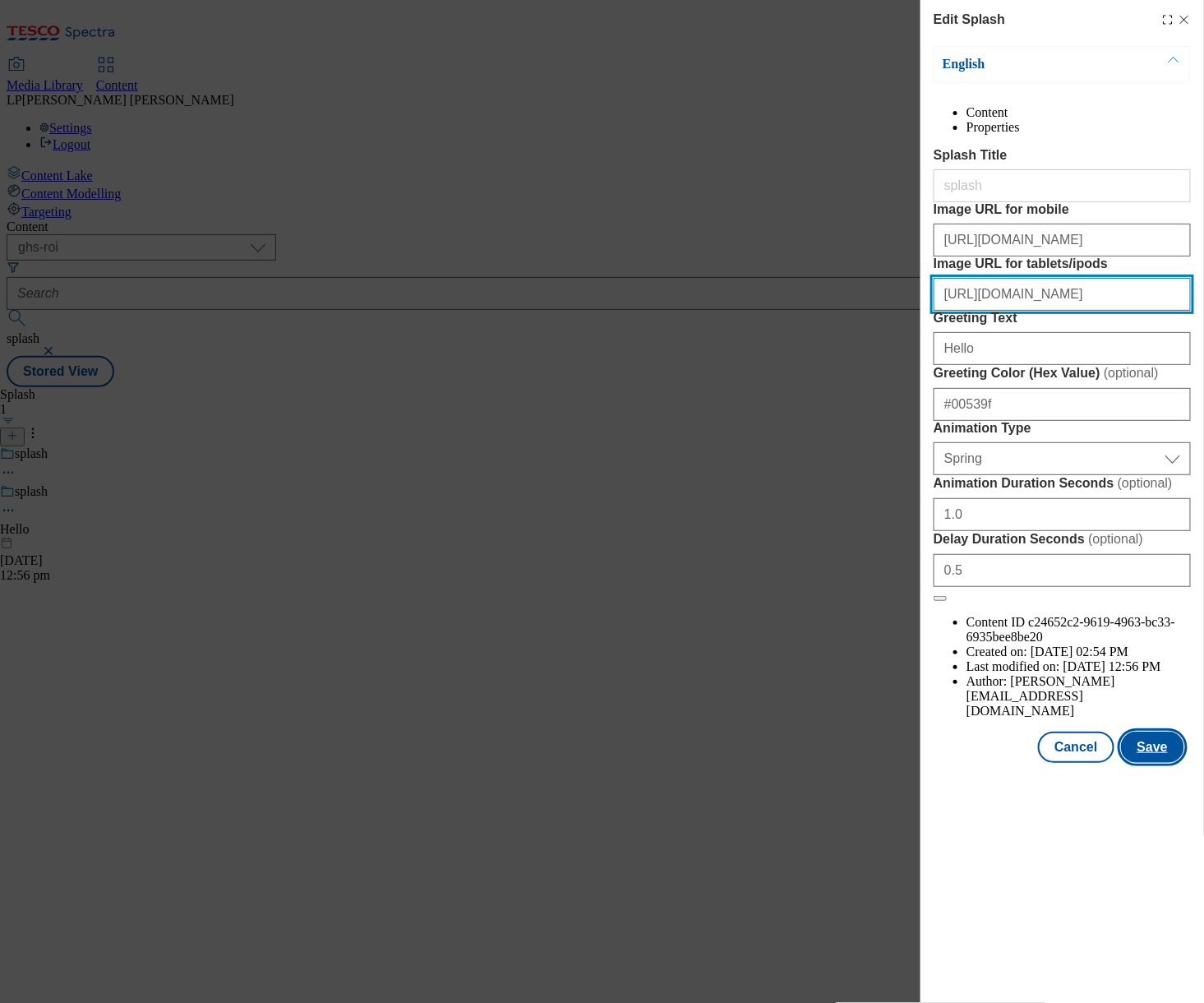
type input "[URL][DOMAIN_NAME]"
click at [1167, 763] on button "Save" at bounding box center [1153, 747] width 63 height 32
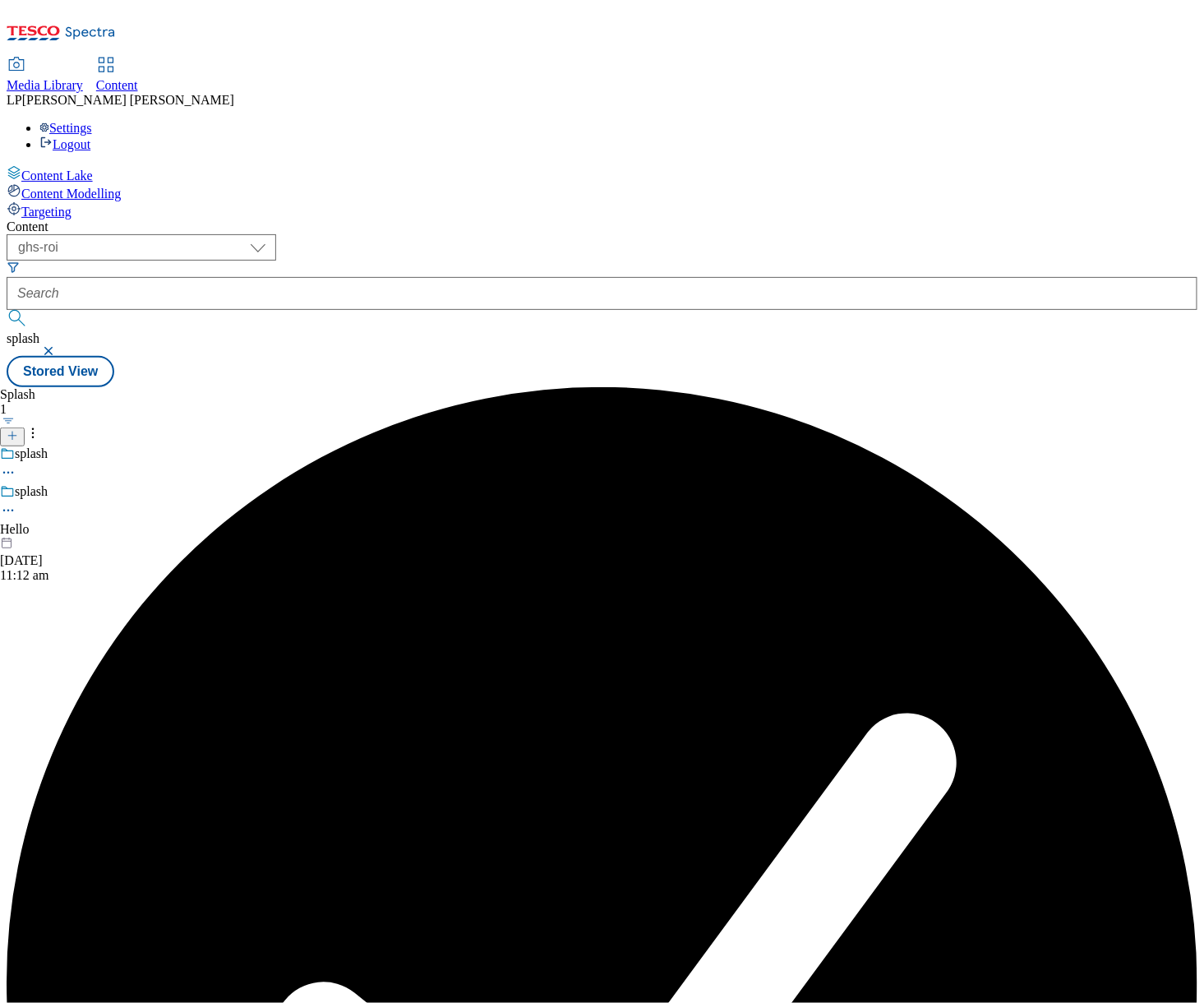
click at [17, 502] on icon at bounding box center [8, 510] width 17 height 17
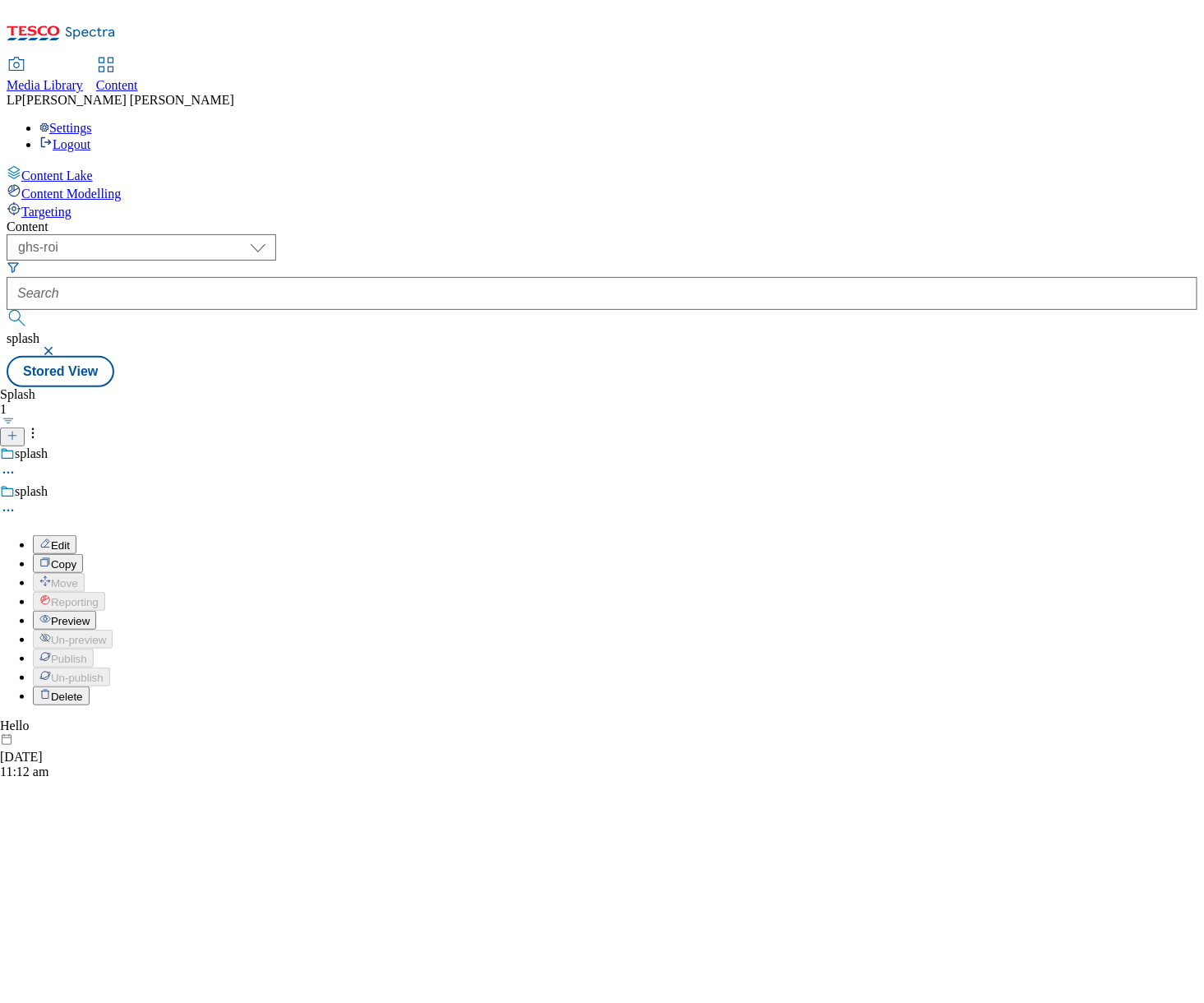
click at [90, 615] on span "Preview" at bounding box center [70, 621] width 38 height 12
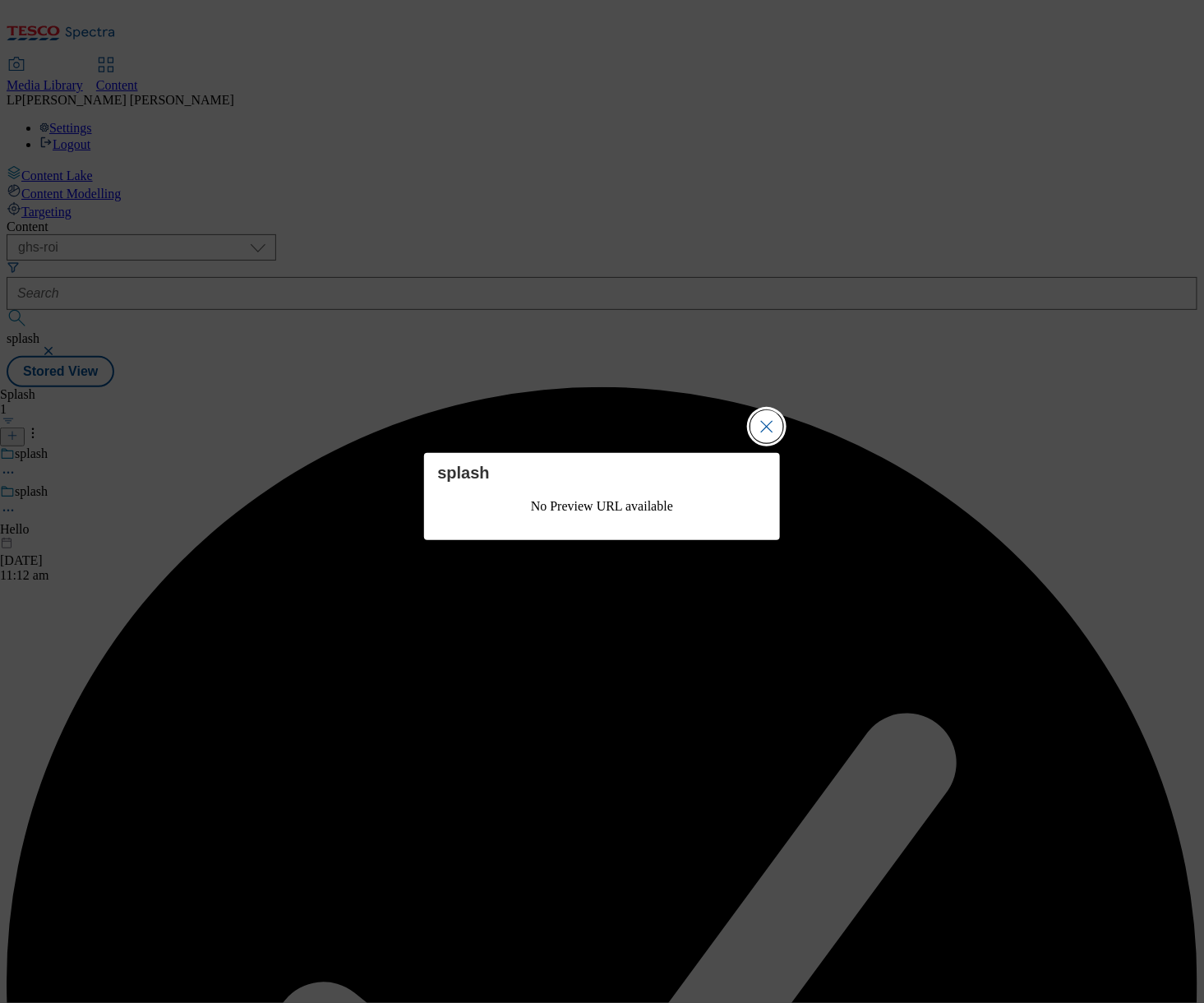
click at [771, 425] on button "Close Modal" at bounding box center [766, 425] width 33 height 33
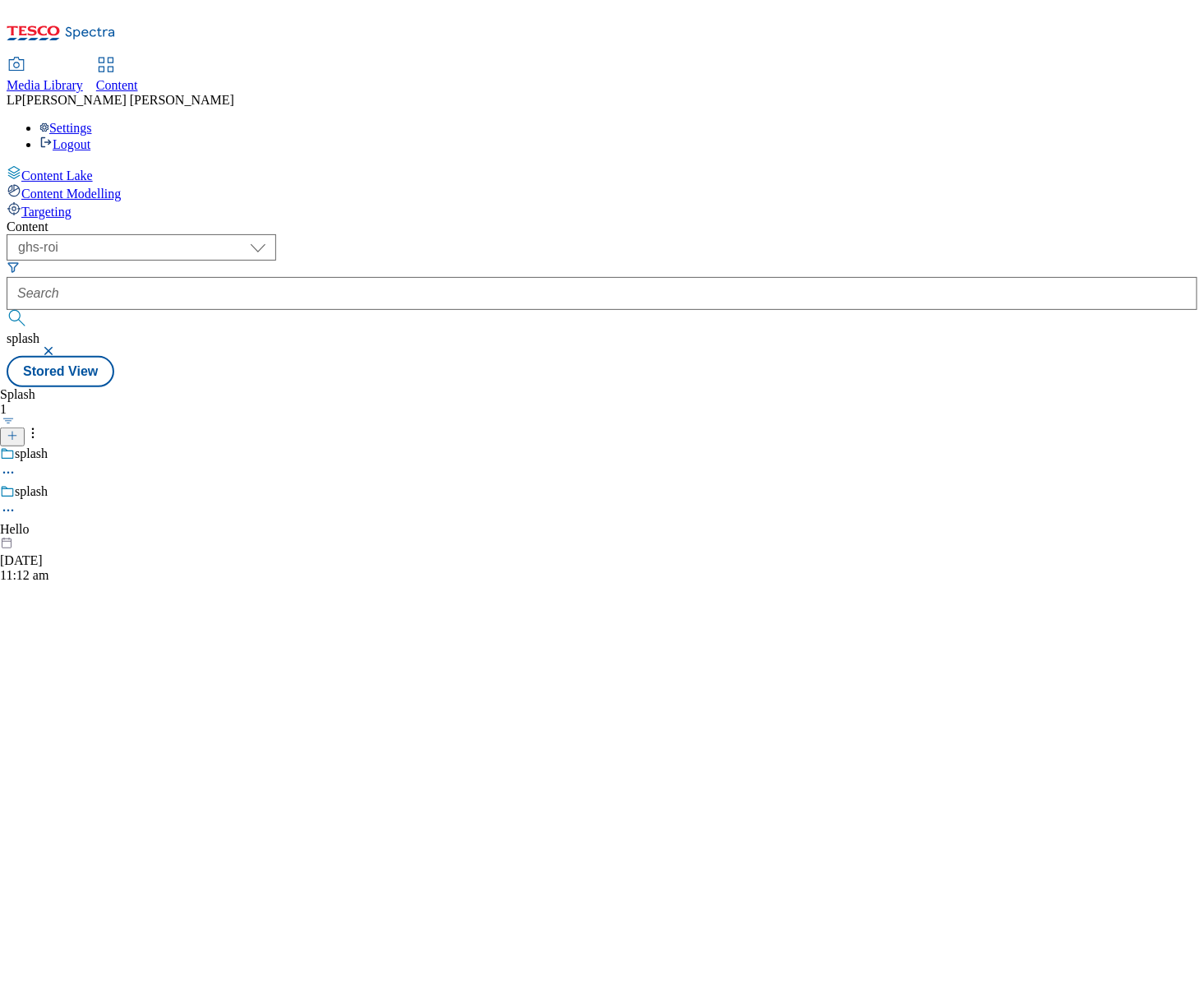
click at [17, 502] on icon at bounding box center [8, 510] width 17 height 17
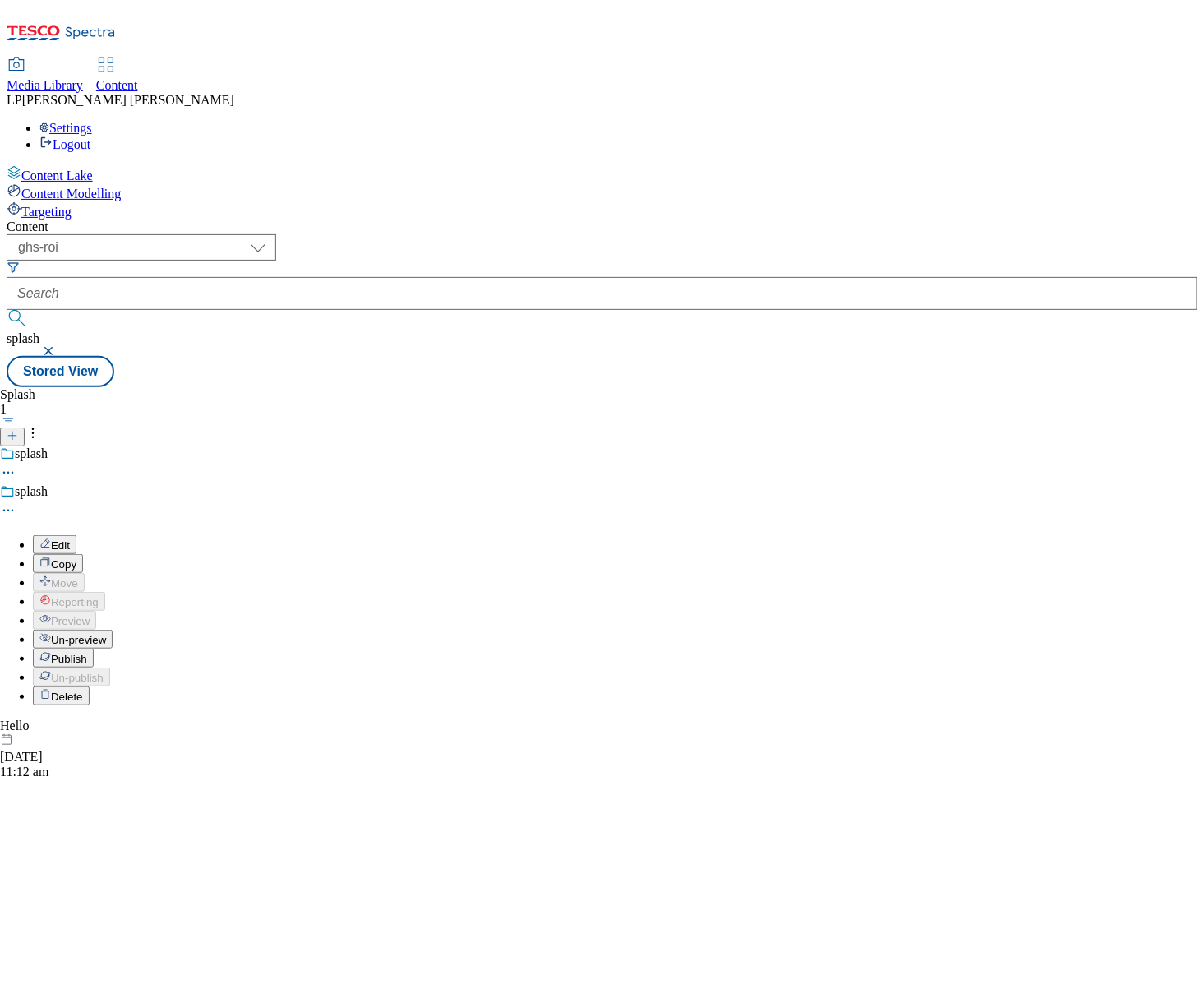
click at [87, 653] on span "Publish" at bounding box center [69, 658] width 37 height 12
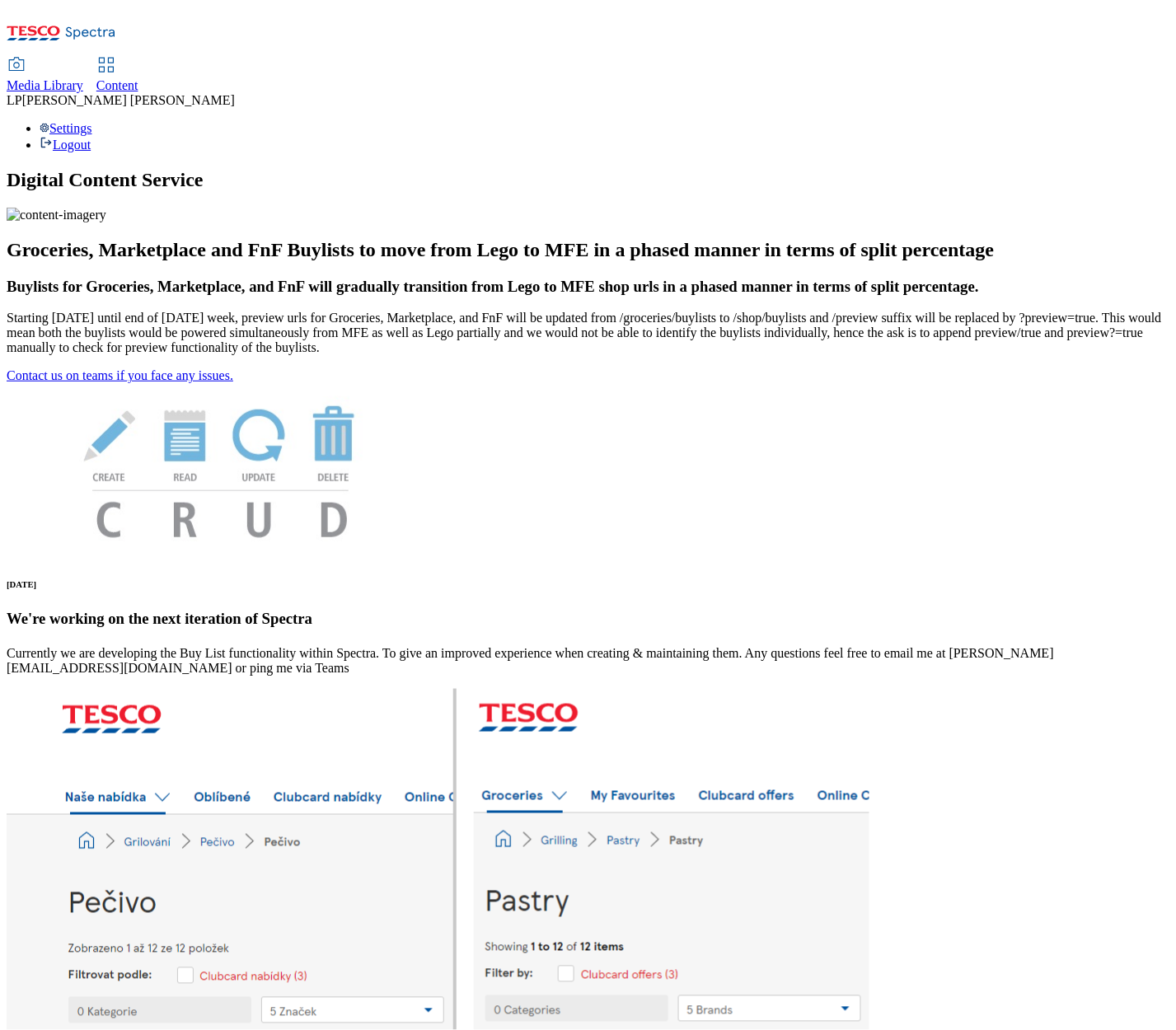
click at [83, 78] on span "Media Library" at bounding box center [45, 85] width 76 height 14
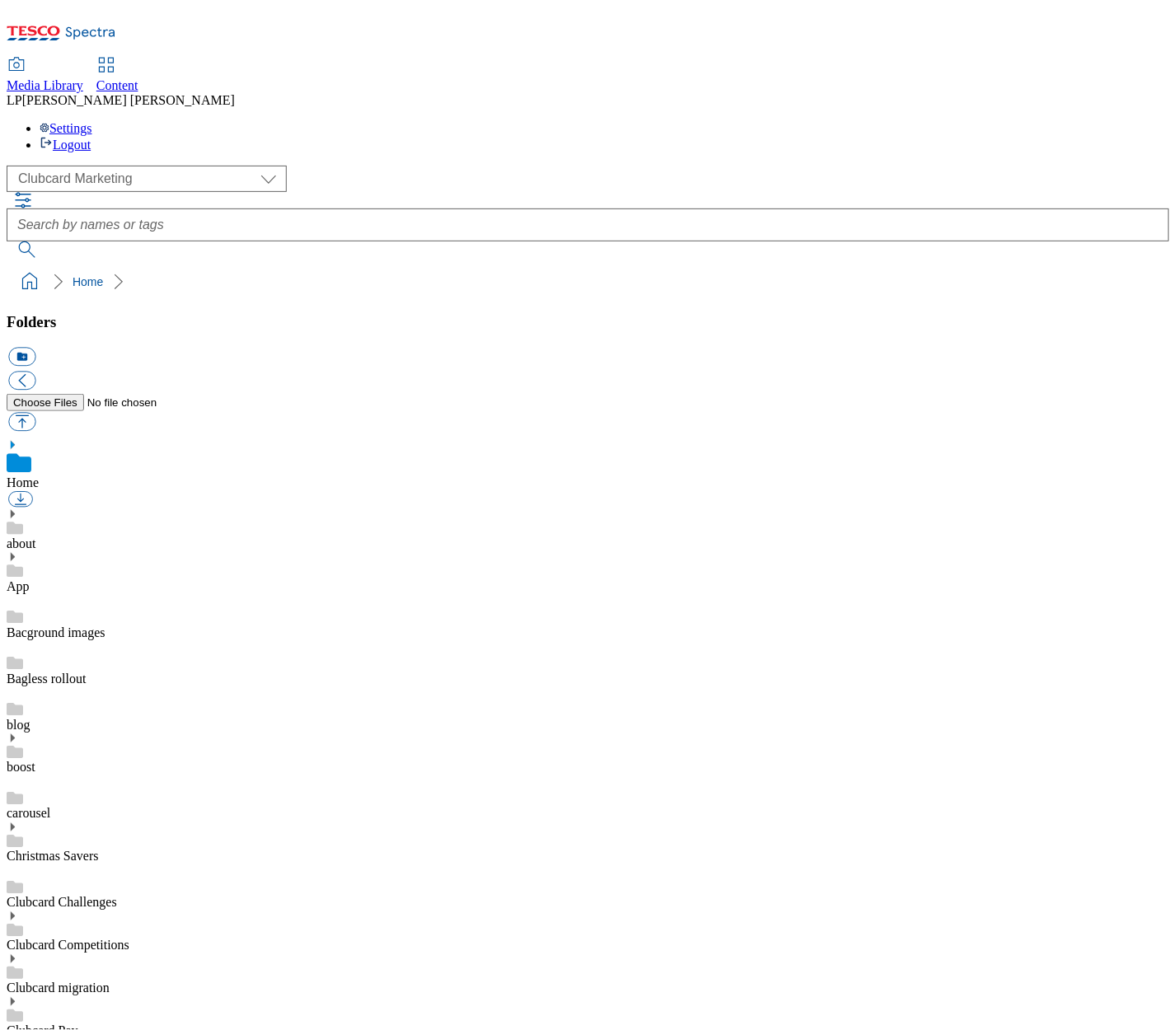
scroll to position [1, 0]
click at [143, 165] on select "Clubcard Marketing Demo Dotcom [GEOGRAPHIC_DATA] Emails GHS Marketing UK GHS Pr…" at bounding box center [147, 178] width 280 height 27
click at [142, 165] on select "Clubcard Marketing Demo Dotcom [GEOGRAPHIC_DATA] Emails GHS Marketing UK GHS Pr…" at bounding box center [147, 178] width 280 height 27
click at [141, 165] on select "Clubcard Marketing Demo Dotcom [GEOGRAPHIC_DATA] Emails GHS Marketing UK GHS Pr…" at bounding box center [147, 178] width 280 height 27
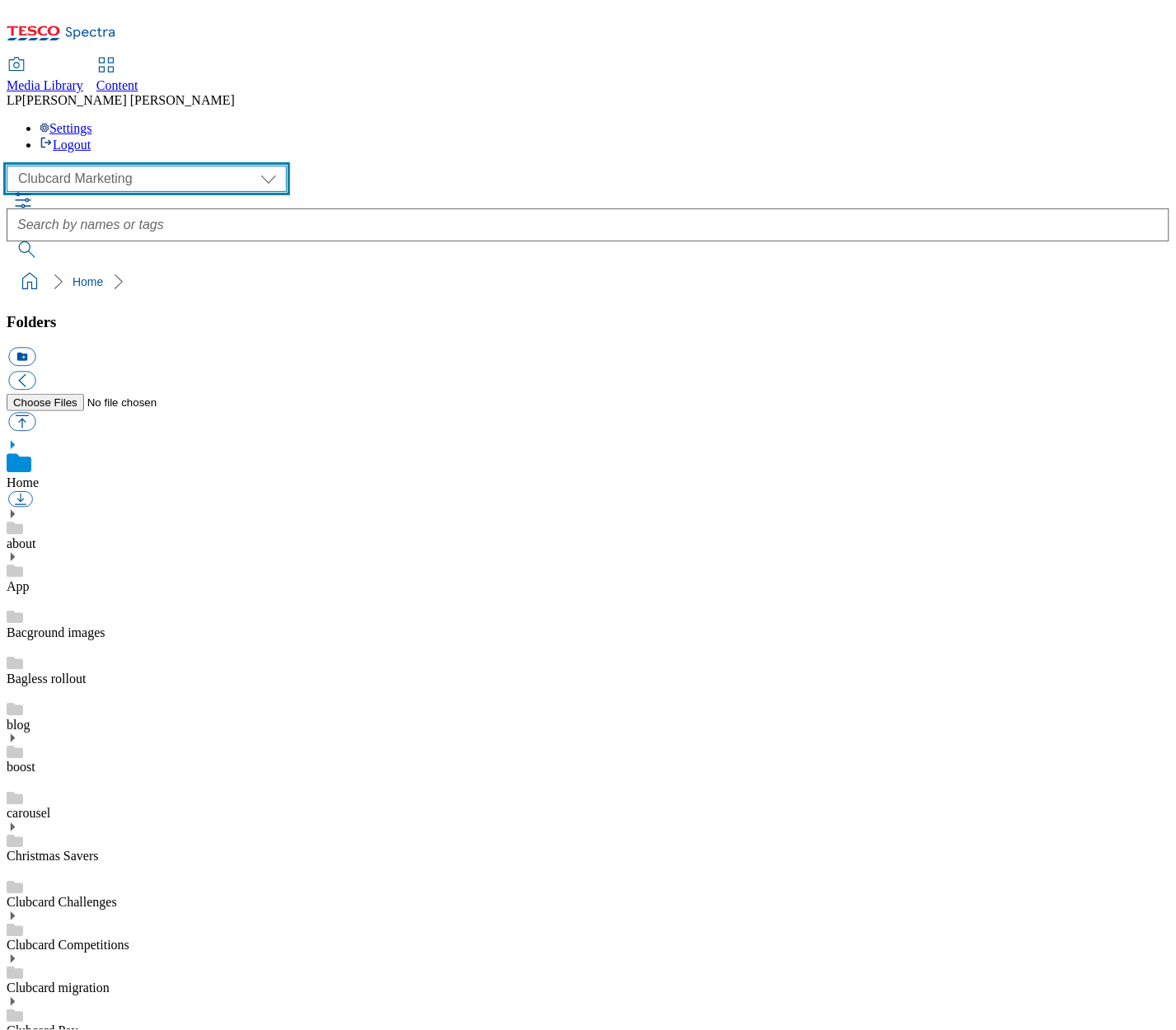
select select "flare-ghs-roi"
click at [11, 165] on select "Clubcard Marketing Demo Dotcom [GEOGRAPHIC_DATA] Emails GHS Marketing UK GHS Pr…" at bounding box center [147, 178] width 280 height 27
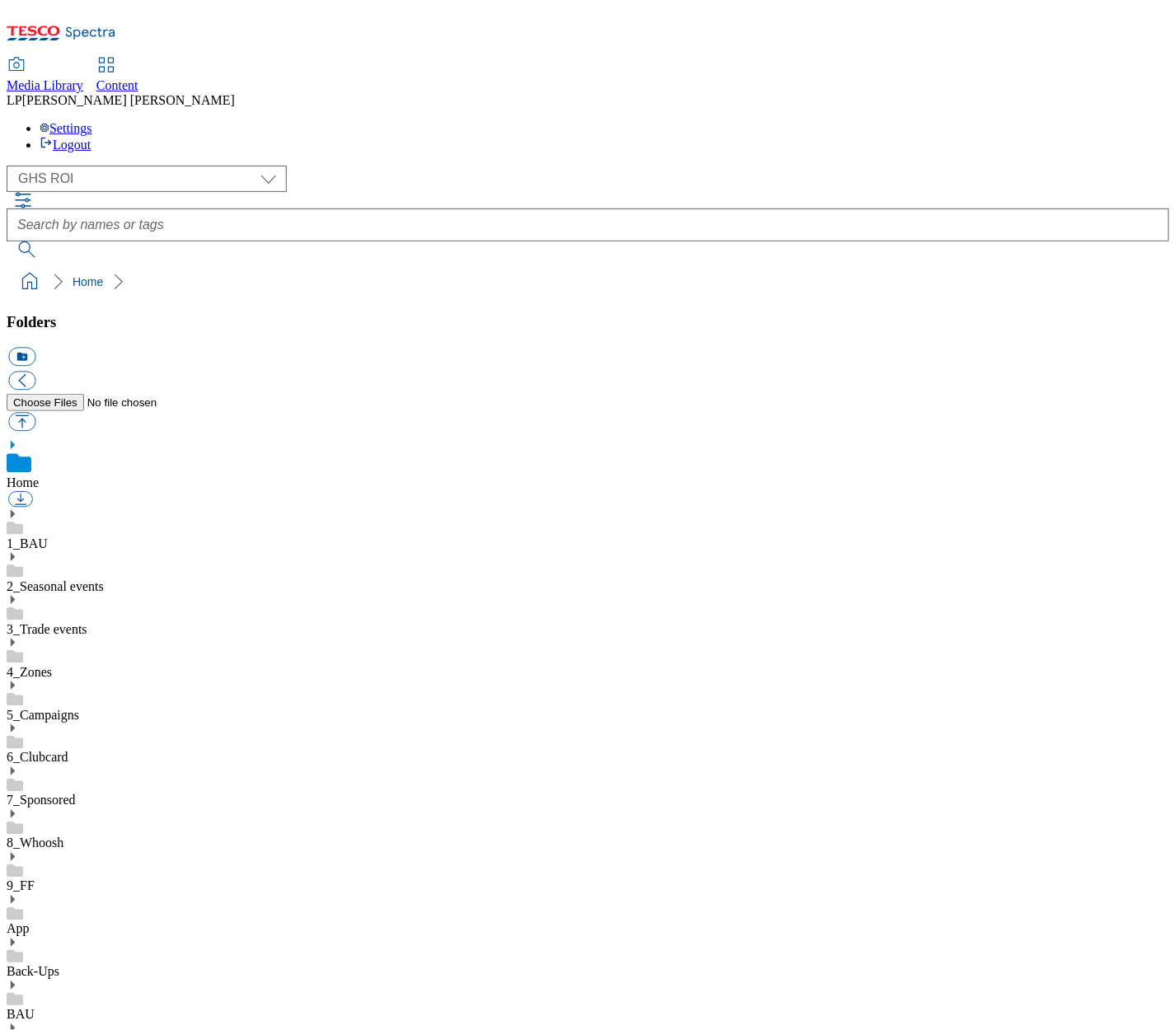
click at [18, 893] on icon at bounding box center [13, 899] width 12 height 12
click at [18, 937] on icon at bounding box center [13, 943] width 12 height 12
